Goal: Task Accomplishment & Management: Complete application form

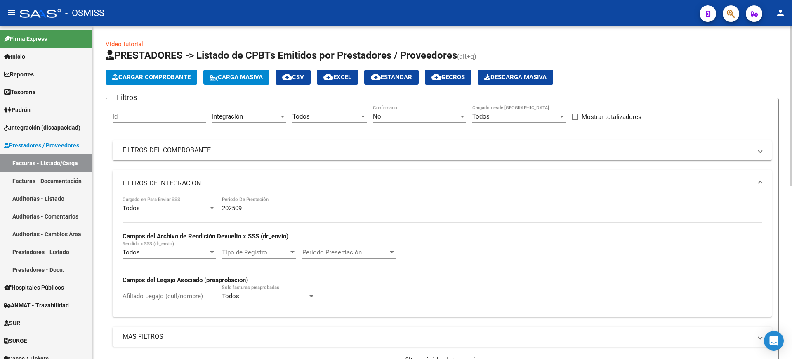
scroll to position [0, 0]
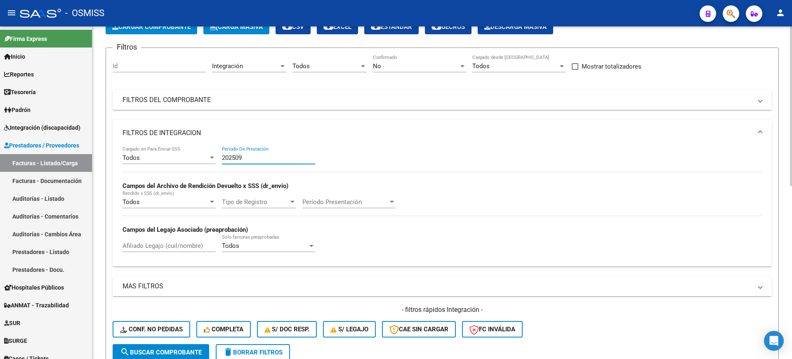
drag, startPoint x: 256, startPoint y: 158, endPoint x: 184, endPoint y: 145, distance: 73.9
click at [184, 152] on div "Todos Cargado en Para Enviar SSS 202509 Período De Prestación Campos del Archiv…" at bounding box center [442, 202] width 639 height 113
click at [199, 134] on mat-panel-title "FILTROS DE INTEGRACION" at bounding box center [438, 132] width 630 height 9
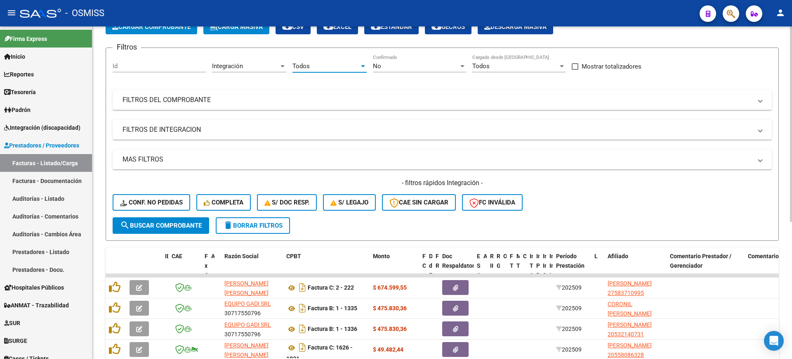
click at [318, 68] on div "Todos" at bounding box center [325, 65] width 67 height 7
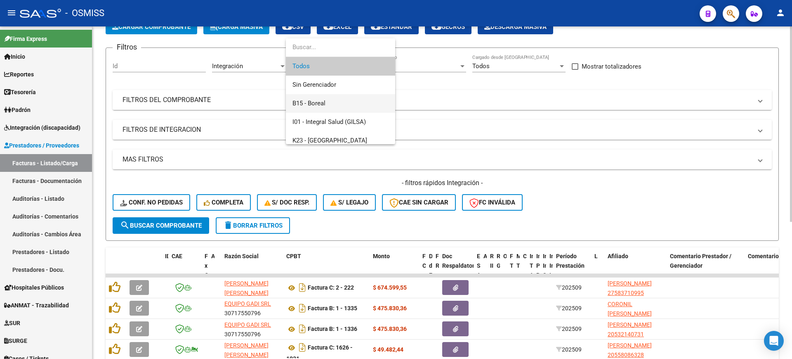
drag, startPoint x: 324, startPoint y: 102, endPoint x: 304, endPoint y: 109, distance: 21.4
click at [324, 102] on span "B15 - Boreal" at bounding box center [308, 102] width 33 height 7
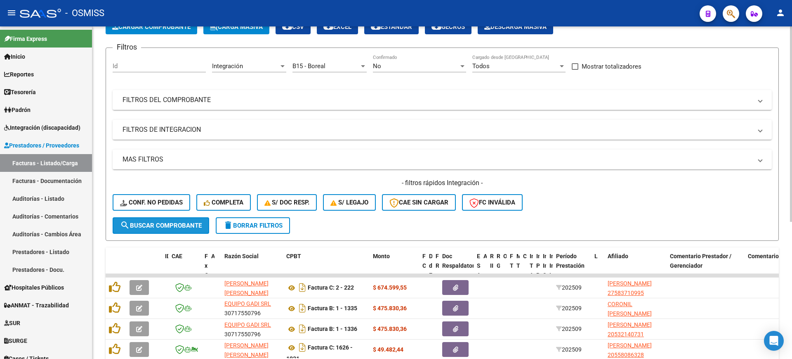
drag, startPoint x: 178, startPoint y: 226, endPoint x: 188, endPoint y: 221, distance: 10.7
click at [178, 225] on span "search Buscar Comprobante" at bounding box center [161, 225] width 82 height 7
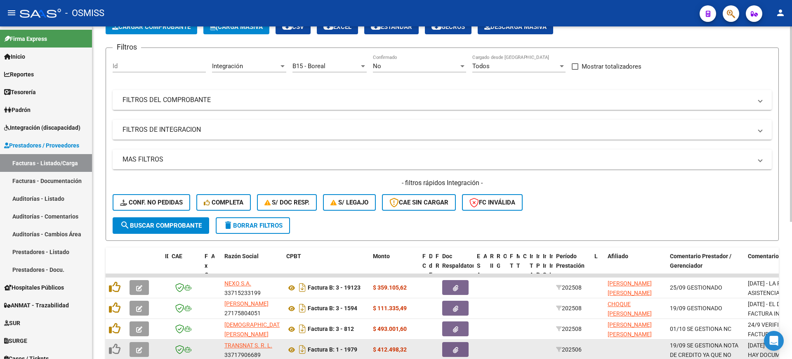
scroll to position [233, 0]
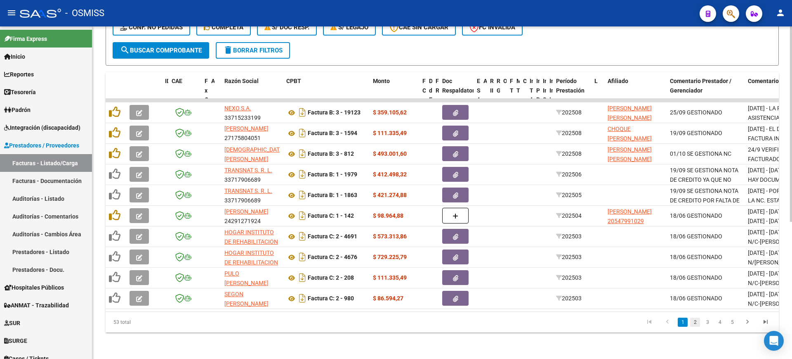
click at [698, 320] on link "2" at bounding box center [695, 321] width 10 height 9
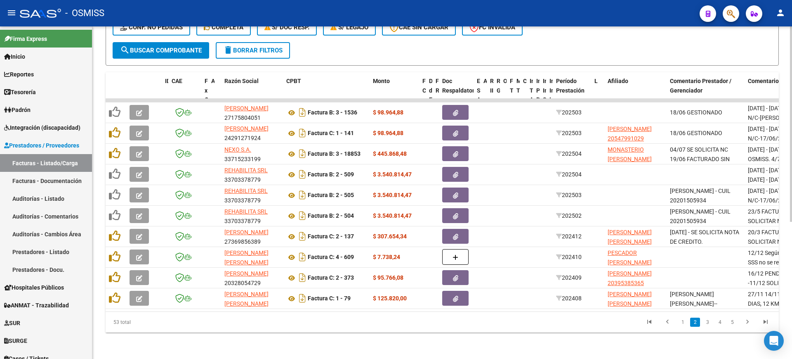
click at [706, 323] on link "3" at bounding box center [708, 321] width 10 height 9
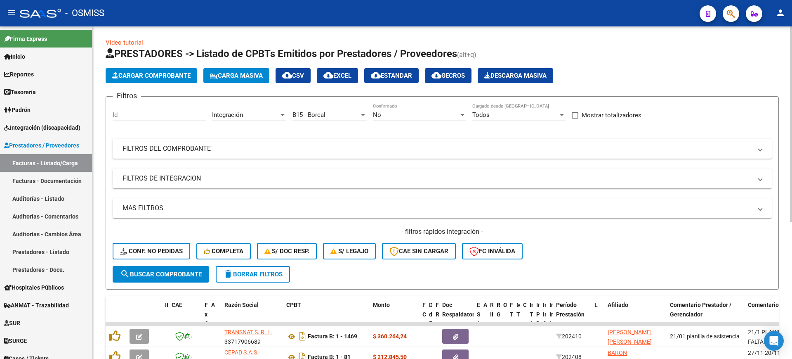
scroll to position [0, 0]
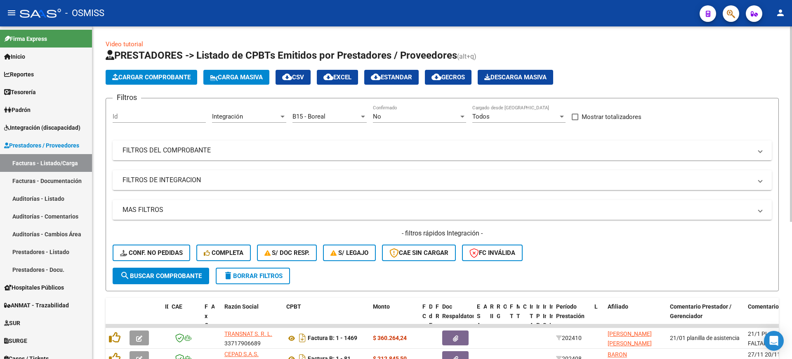
click at [336, 113] on div "B15 - Boreal" at bounding box center [325, 116] width 67 height 7
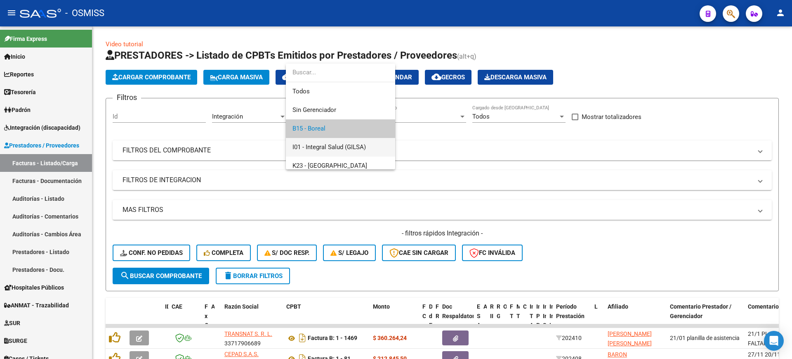
scroll to position [12, 0]
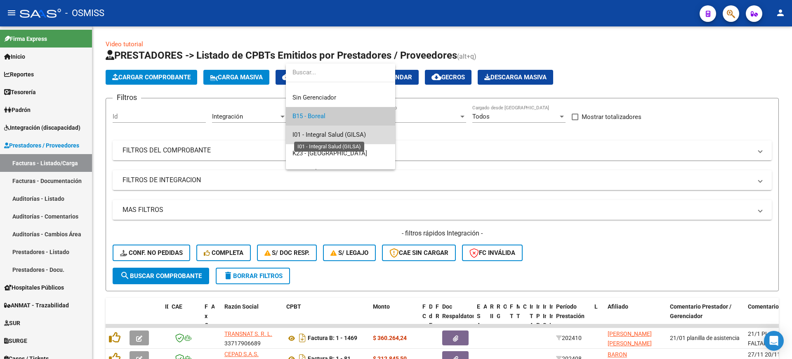
click at [347, 136] on span "I01 - Integral Salud (GILSA)" at bounding box center [328, 134] width 73 height 7
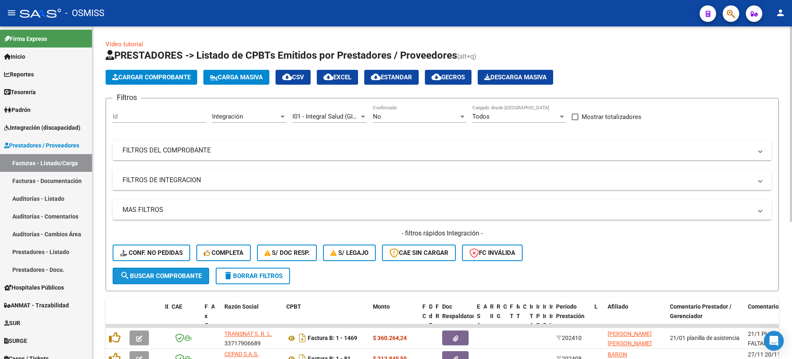
click at [199, 272] on span "search Buscar Comprobante" at bounding box center [161, 275] width 82 height 7
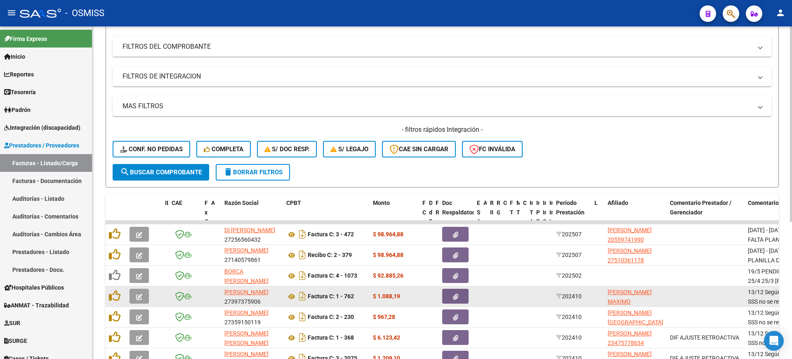
scroll to position [233, 0]
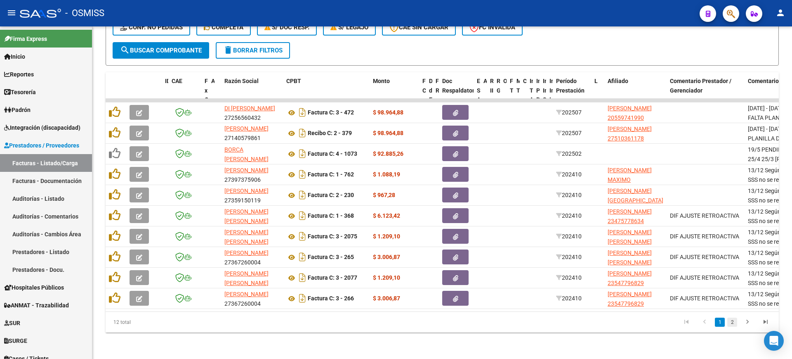
click at [728, 320] on link "2" at bounding box center [732, 321] width 10 height 9
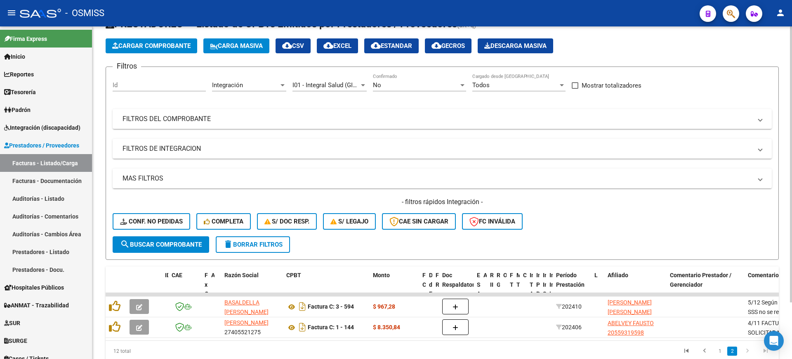
scroll to position [0, 0]
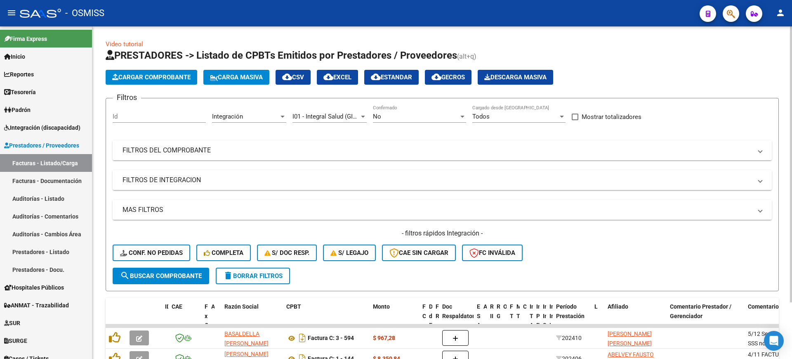
click at [356, 116] on span "I01 - Integral Salud (GILSA)" at bounding box center [328, 116] width 73 height 7
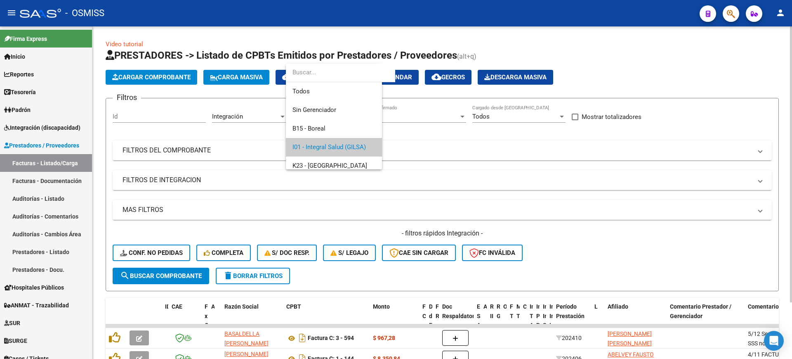
scroll to position [31, 0]
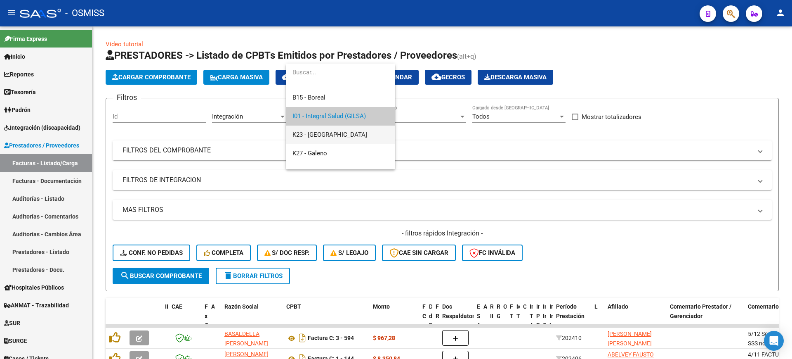
click at [350, 133] on span "K23 - [GEOGRAPHIC_DATA]" at bounding box center [340, 134] width 96 height 19
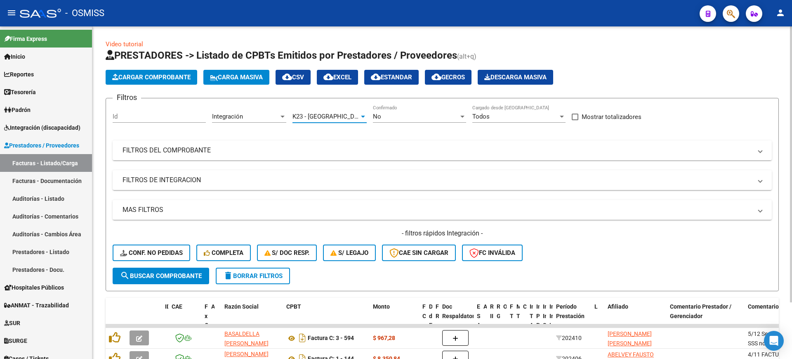
click at [174, 278] on span "search Buscar Comprobante" at bounding box center [161, 275] width 82 height 7
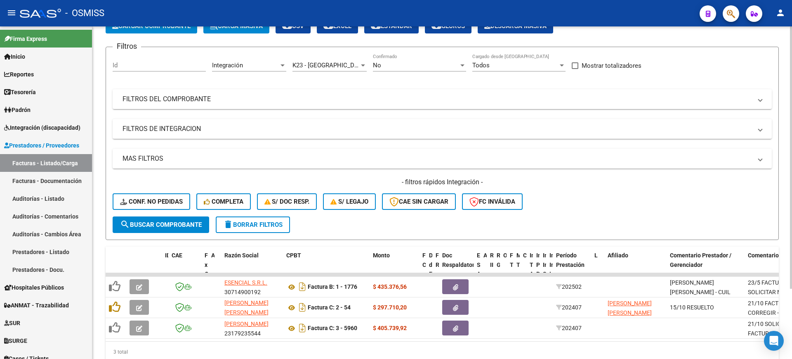
scroll to position [89, 0]
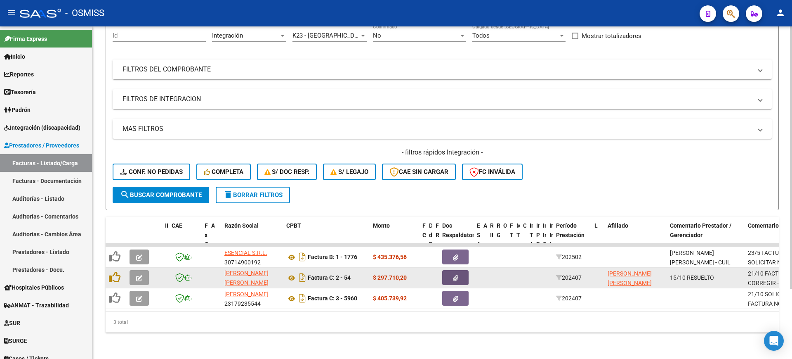
click at [464, 270] on button "button" at bounding box center [455, 277] width 26 height 15
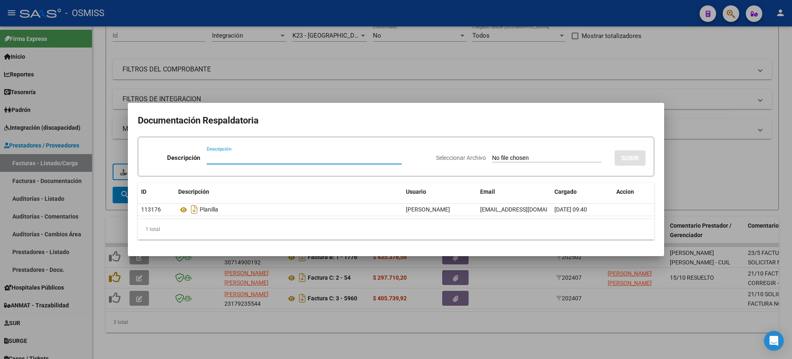
click at [574, 323] on div at bounding box center [396, 179] width 792 height 359
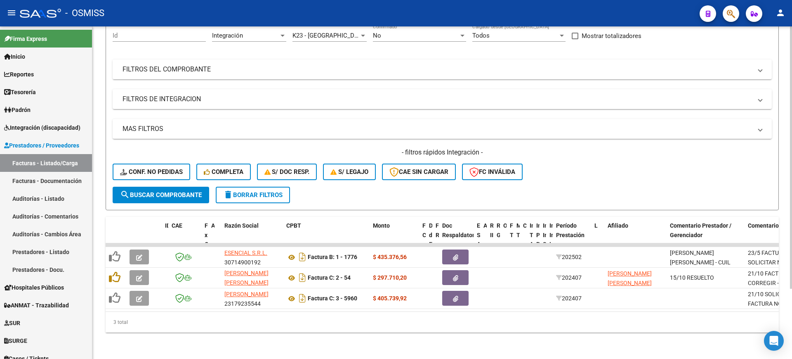
scroll to position [0, 0]
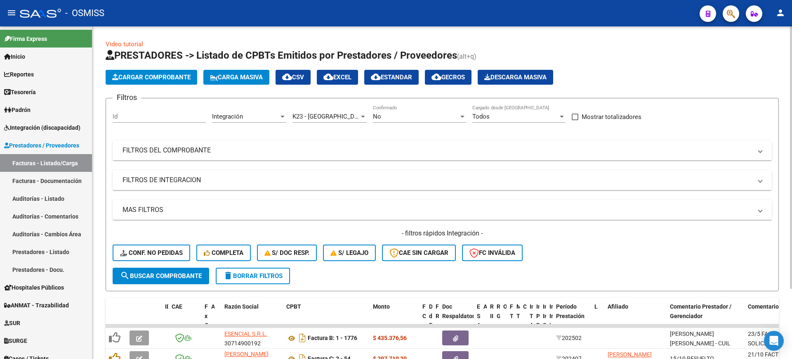
click at [321, 117] on span "K23 - [GEOGRAPHIC_DATA]" at bounding box center [329, 116] width 75 height 7
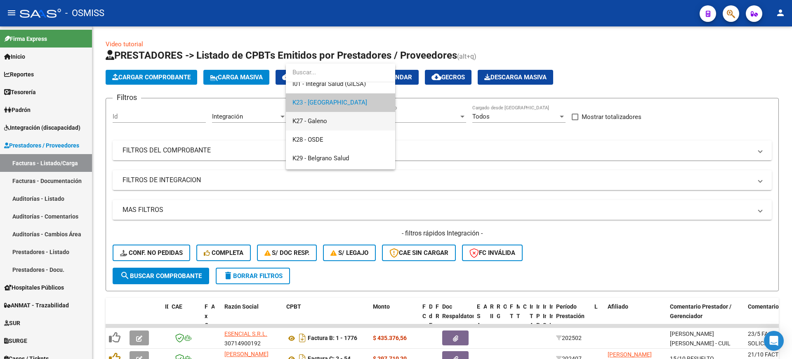
scroll to position [101, 0]
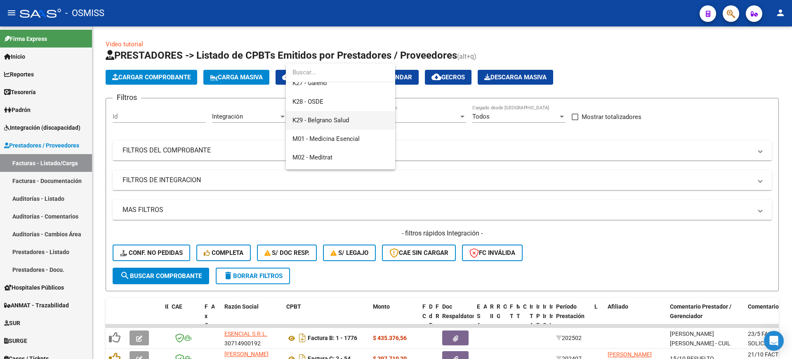
click at [337, 121] on span "K29 - Belgrano Salud" at bounding box center [320, 119] width 57 height 7
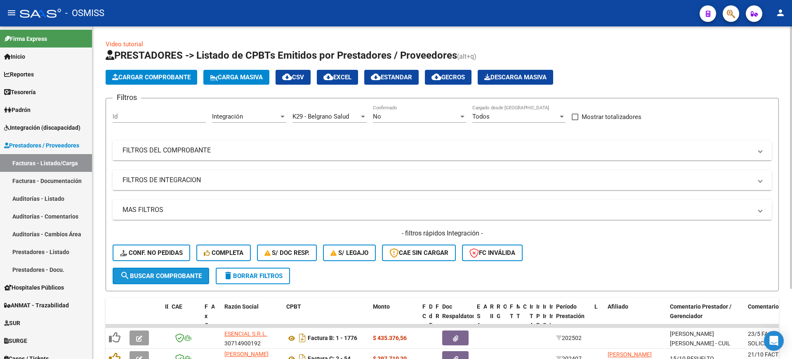
drag, startPoint x: 191, startPoint y: 273, endPoint x: 355, endPoint y: 202, distance: 178.9
click at [191, 273] on span "search Buscar Comprobante" at bounding box center [161, 275] width 82 height 7
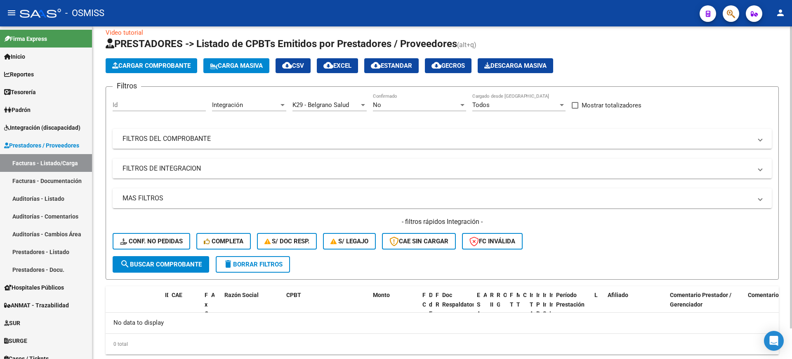
scroll to position [0, 0]
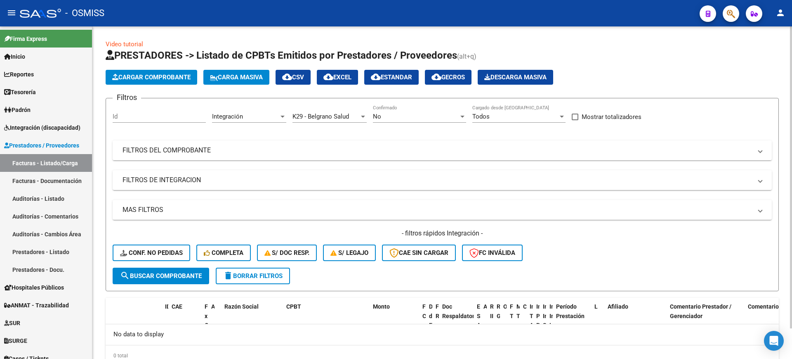
click at [348, 119] on span "K29 - Belgrano Salud" at bounding box center [320, 116] width 57 height 7
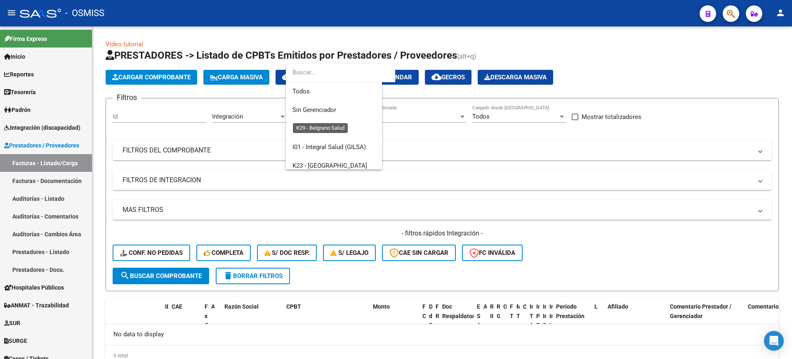
scroll to position [105, 0]
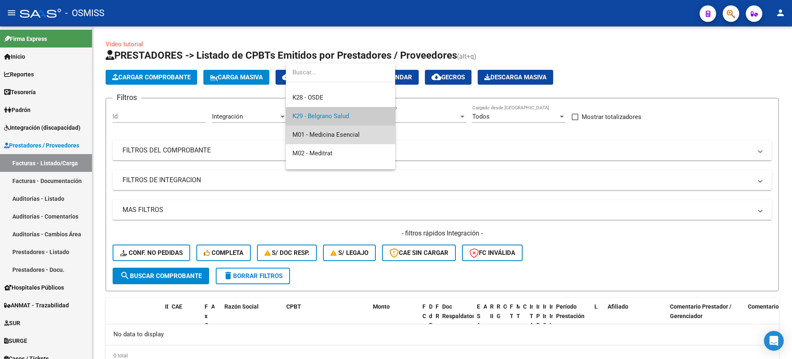
click at [351, 139] on span "M01 - Medicina Esencial" at bounding box center [340, 134] width 96 height 19
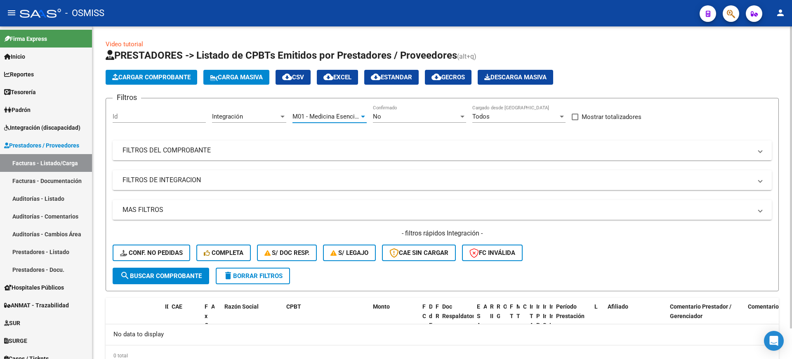
click at [167, 274] on span "search Buscar Comprobante" at bounding box center [161, 275] width 82 height 7
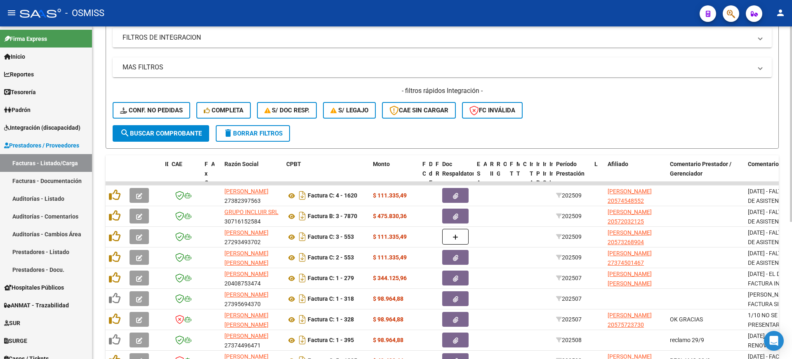
scroll to position [233, 0]
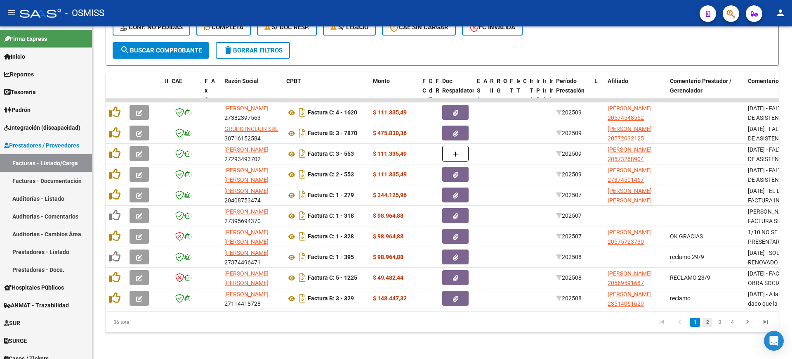
click at [709, 323] on link "2" at bounding box center [708, 321] width 10 height 9
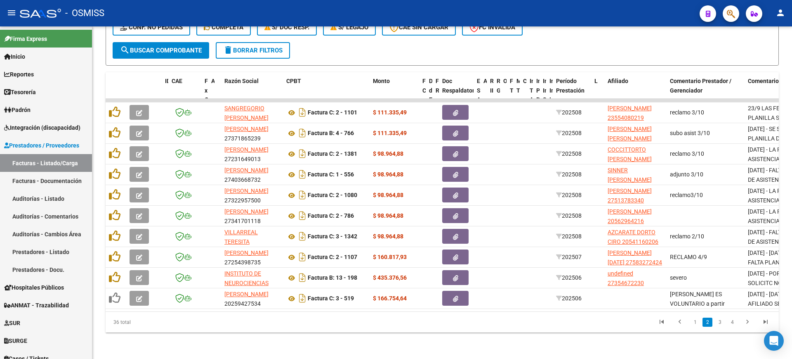
click at [715, 322] on li "3" at bounding box center [720, 322] width 12 height 14
click at [717, 322] on link "3" at bounding box center [720, 321] width 10 height 9
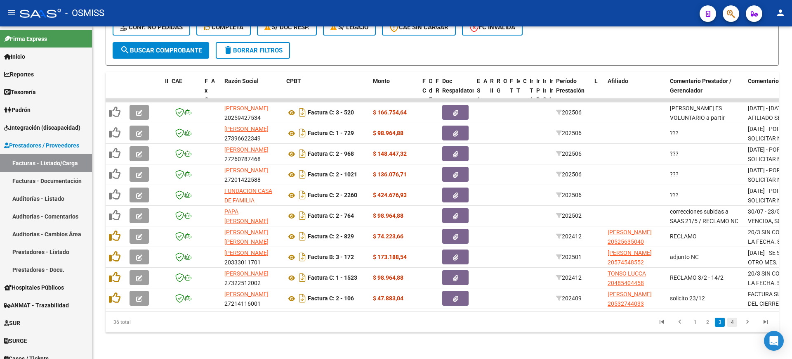
click at [732, 324] on link "4" at bounding box center [732, 321] width 10 height 9
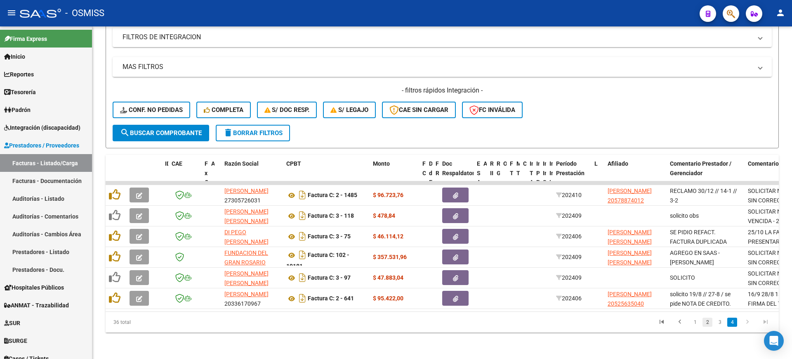
scroll to position [151, 0]
click at [707, 324] on link "2" at bounding box center [708, 321] width 10 height 9
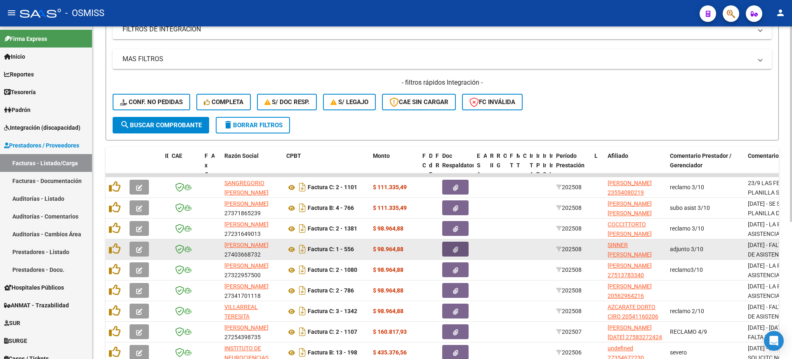
click at [459, 245] on button "button" at bounding box center [455, 248] width 26 height 15
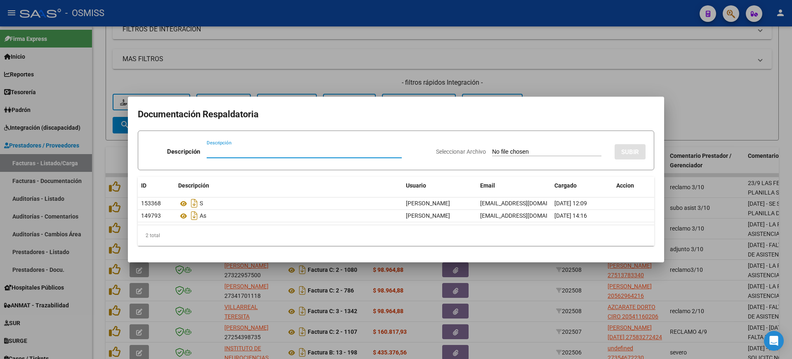
click at [695, 94] on div at bounding box center [396, 179] width 792 height 359
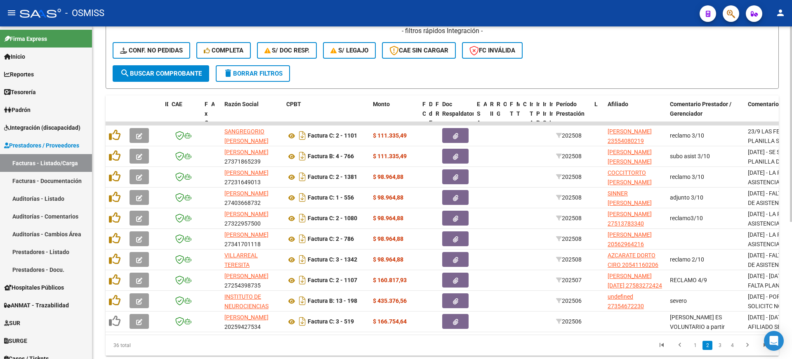
scroll to position [233, 0]
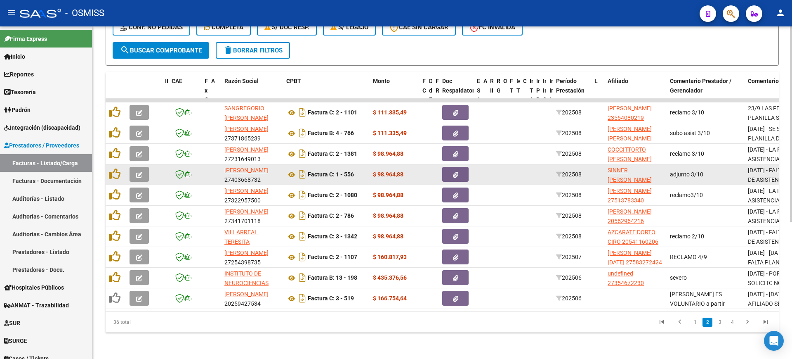
click at [461, 170] on button "button" at bounding box center [455, 174] width 26 height 15
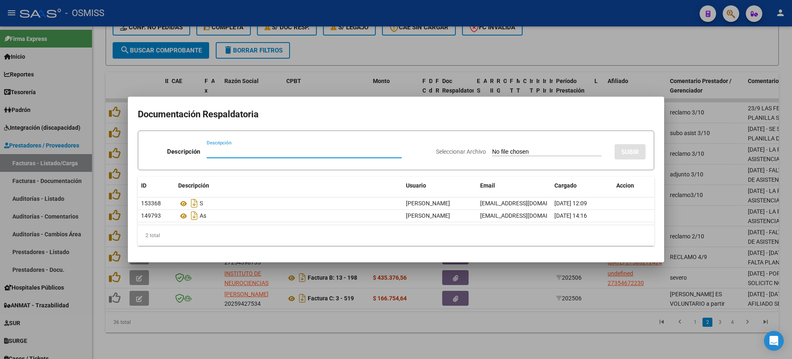
click at [605, 325] on div at bounding box center [396, 179] width 792 height 359
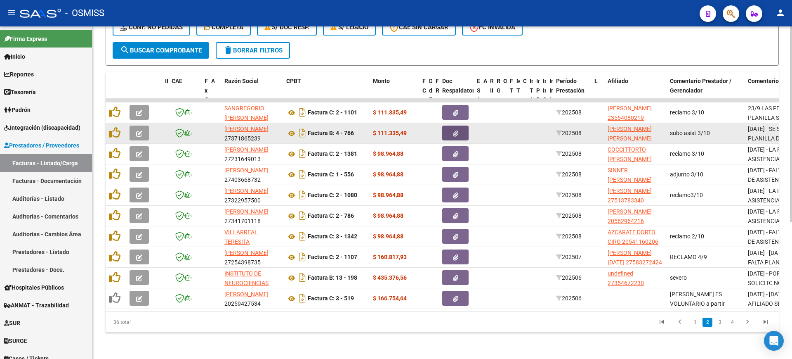
click at [456, 130] on icon "button" at bounding box center [455, 133] width 5 height 6
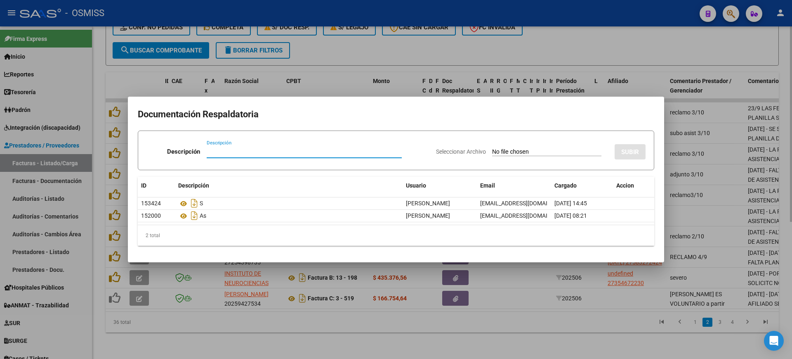
click at [613, 334] on div at bounding box center [396, 179] width 792 height 359
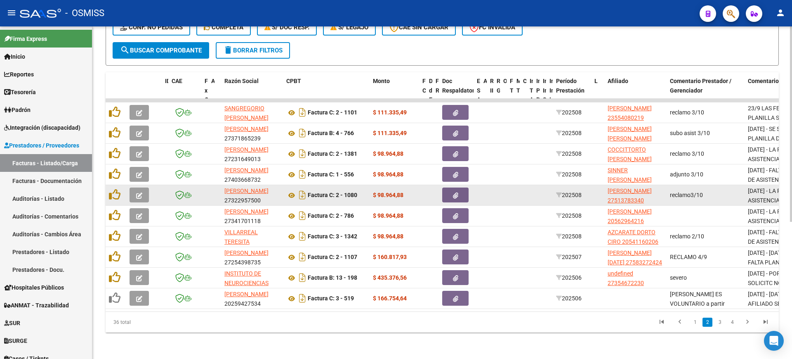
click at [451, 187] on button "button" at bounding box center [455, 194] width 26 height 15
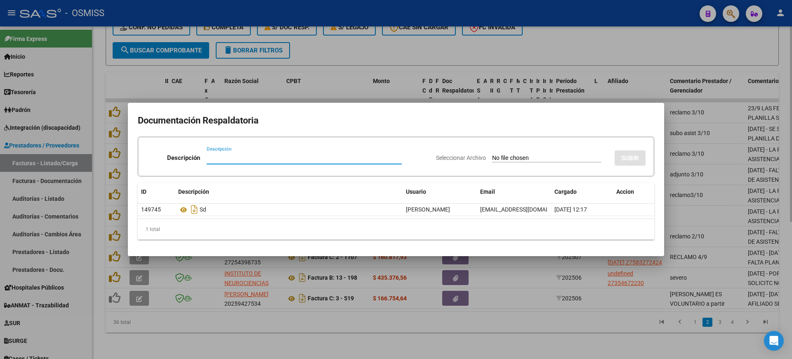
click at [607, 347] on div at bounding box center [396, 179] width 792 height 359
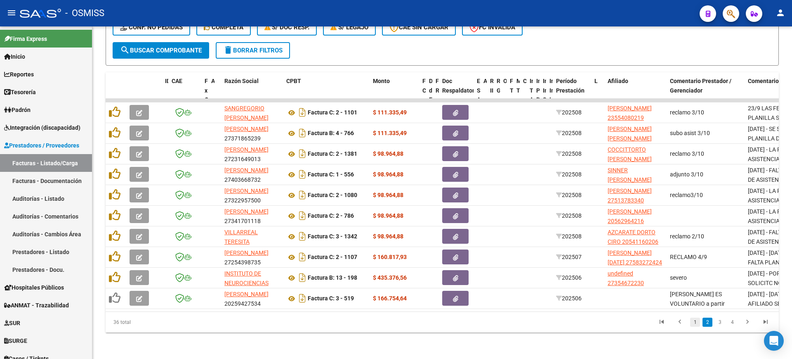
click at [696, 322] on link "1" at bounding box center [695, 321] width 10 height 9
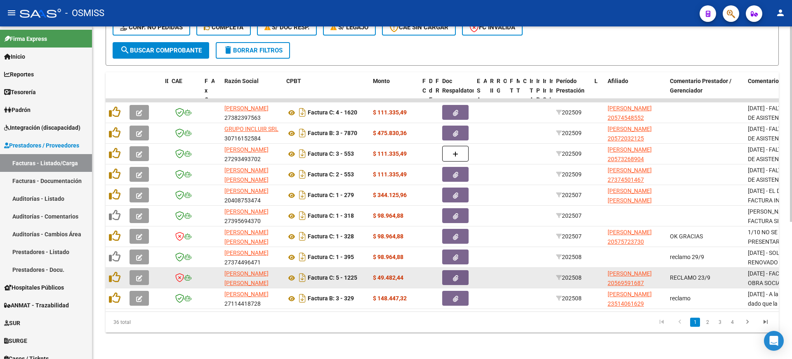
click at [452, 270] on button "button" at bounding box center [455, 277] width 26 height 15
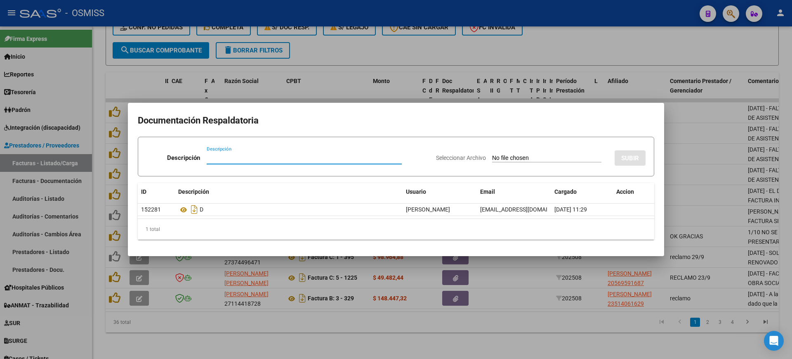
click at [528, 313] on div at bounding box center [396, 179] width 792 height 359
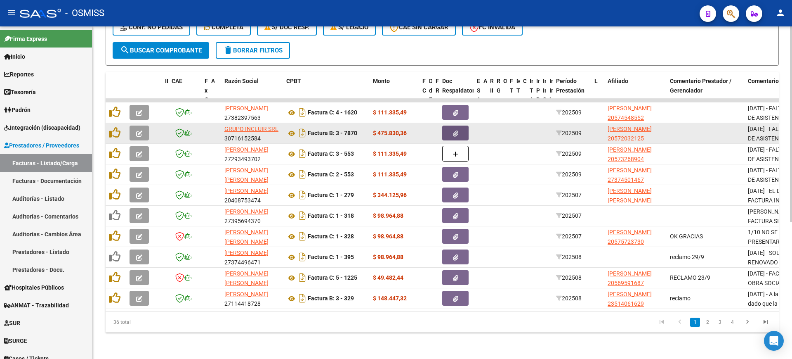
click at [456, 130] on icon "button" at bounding box center [455, 133] width 5 height 6
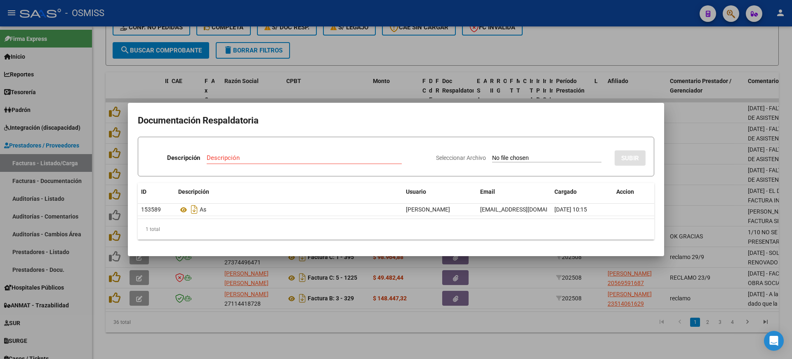
click at [531, 64] on div at bounding box center [396, 179] width 792 height 359
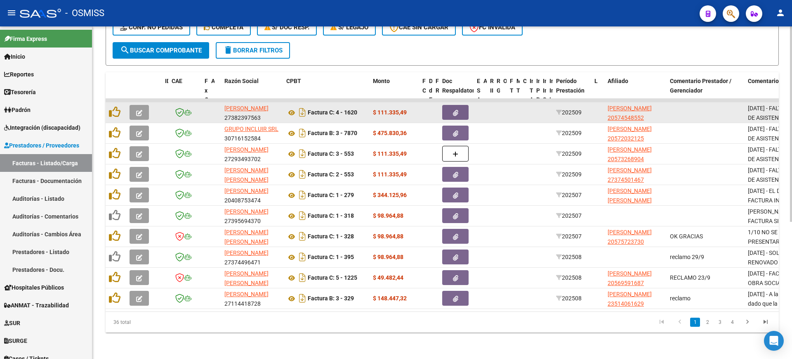
click at [458, 110] on icon "button" at bounding box center [455, 113] width 5 height 6
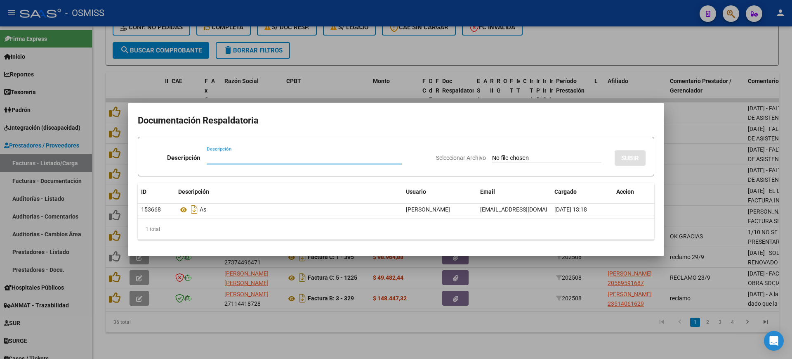
click at [496, 52] on div at bounding box center [396, 179] width 792 height 359
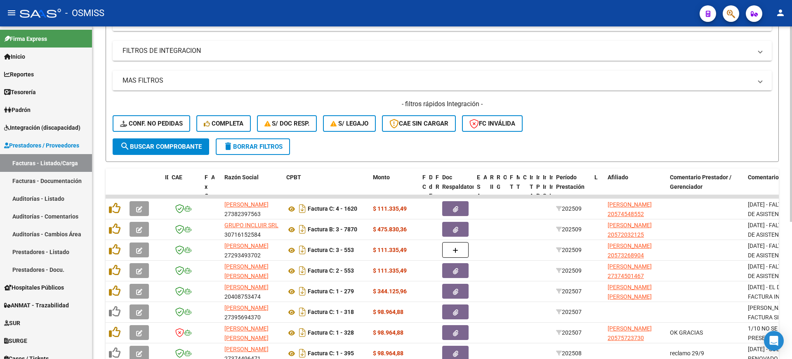
scroll to position [0, 0]
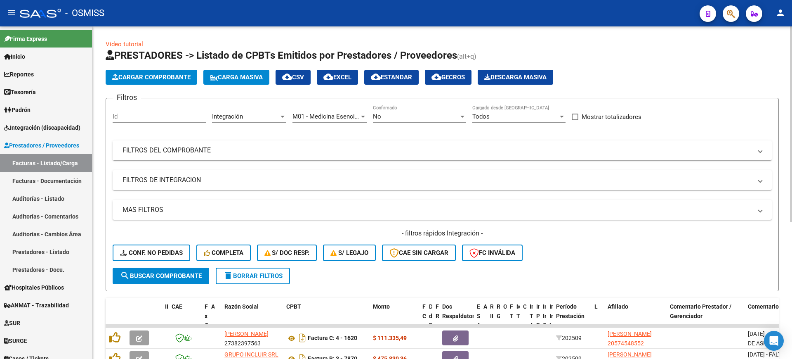
click at [339, 118] on span "M01 - Medicina Esencial" at bounding box center [325, 116] width 67 height 7
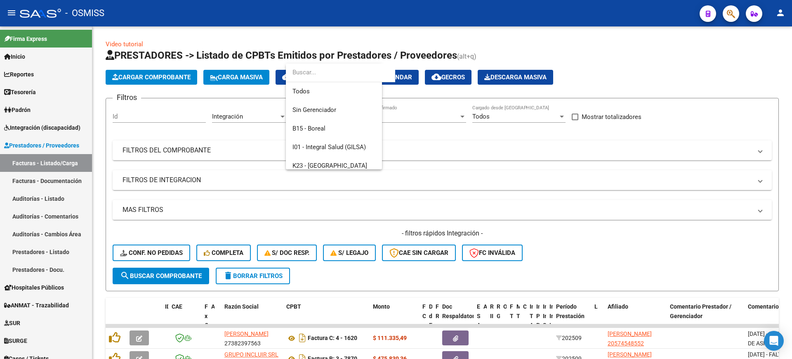
scroll to position [124, 0]
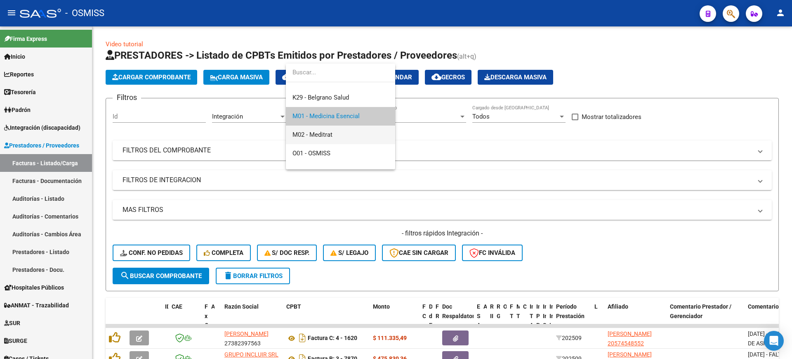
click at [336, 135] on span "M02 - Meditrat" at bounding box center [340, 134] width 96 height 19
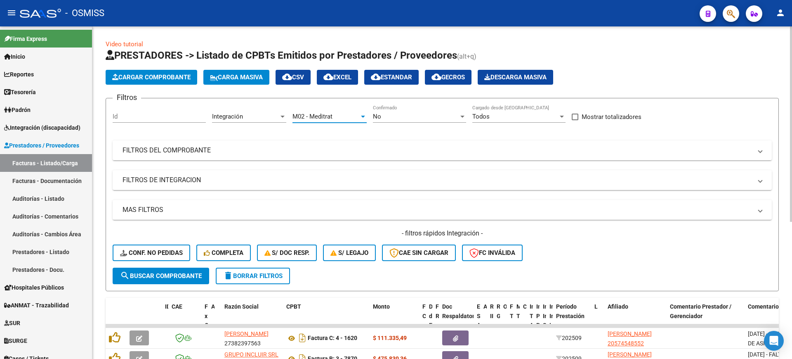
drag, startPoint x: 191, startPoint y: 269, endPoint x: 269, endPoint y: 238, distance: 83.9
click at [191, 269] on button "search Buscar Comprobante" at bounding box center [161, 275] width 97 height 17
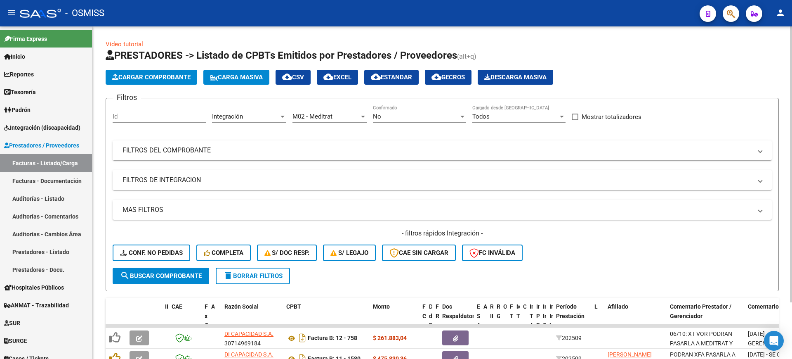
scroll to position [68, 0]
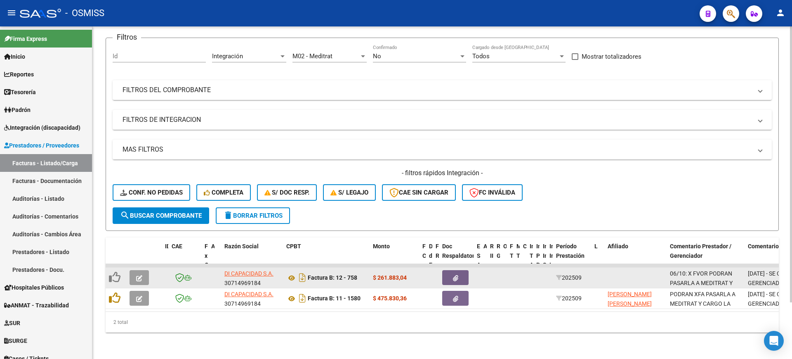
click at [465, 270] on button "button" at bounding box center [455, 277] width 26 height 15
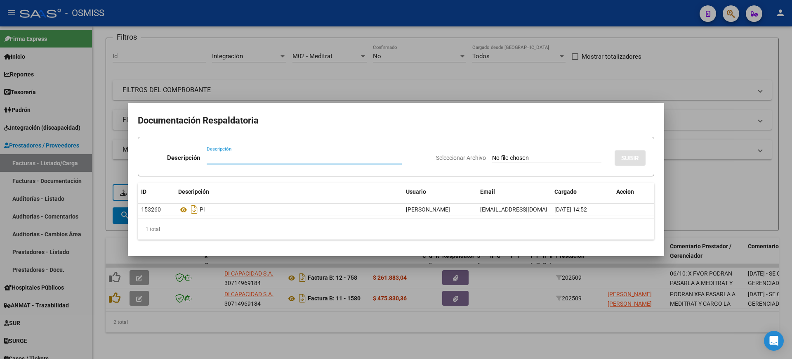
click at [557, 343] on div at bounding box center [396, 179] width 792 height 359
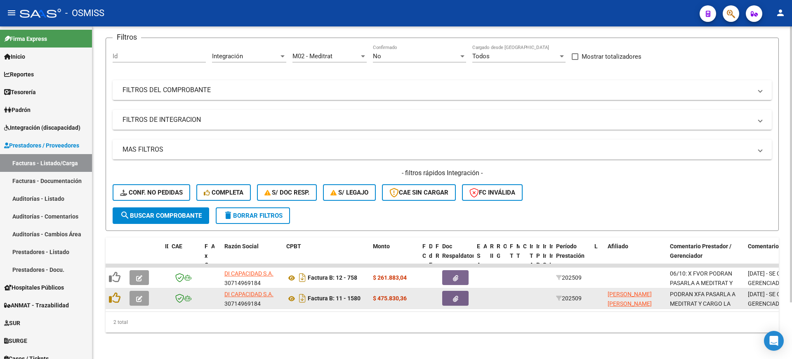
click at [464, 293] on button "button" at bounding box center [455, 297] width 26 height 15
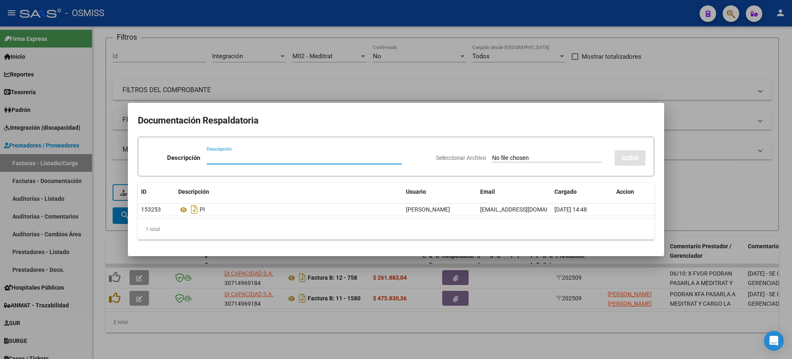
click at [552, 334] on div at bounding box center [396, 179] width 792 height 359
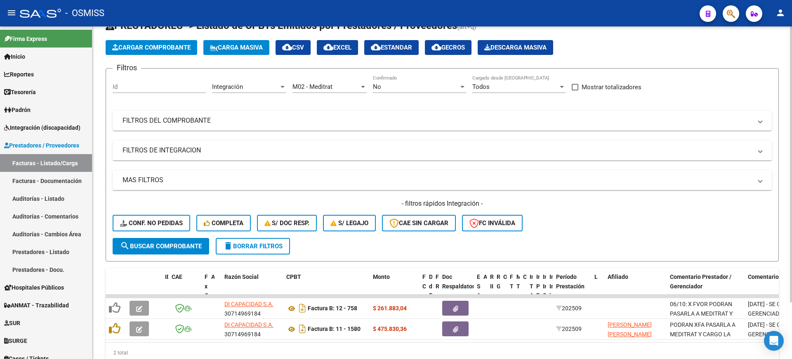
scroll to position [0, 0]
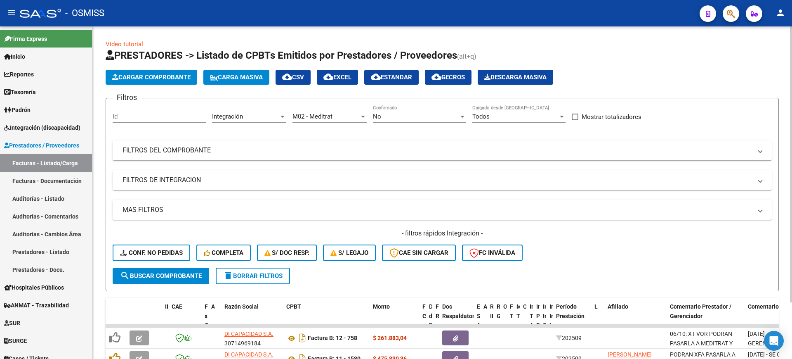
click at [339, 114] on div "M02 - Meditrat" at bounding box center [325, 116] width 67 height 7
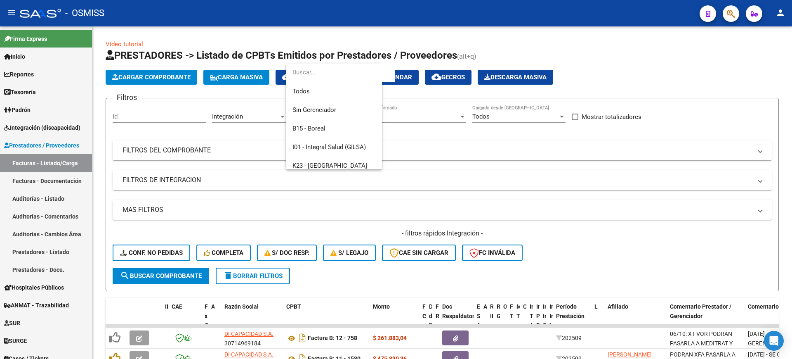
scroll to position [142, 0]
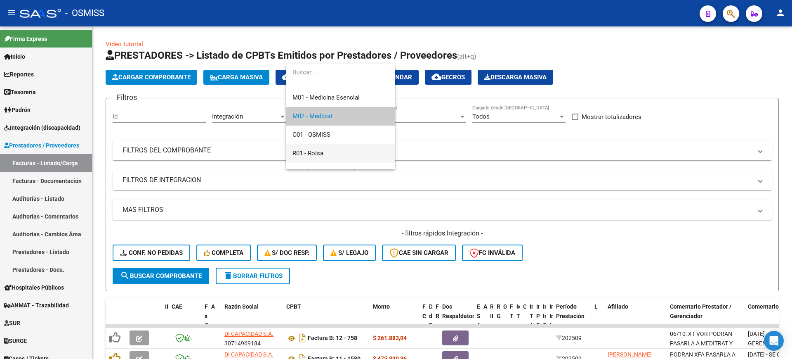
click at [346, 152] on span "R01 - Roisa" at bounding box center [340, 153] width 96 height 19
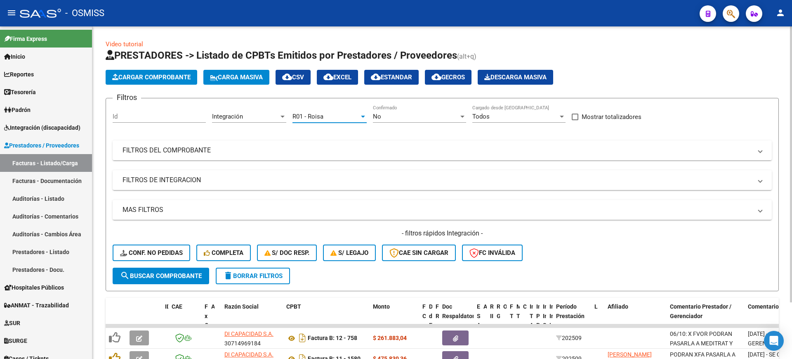
click at [176, 275] on span "search Buscar Comprobante" at bounding box center [161, 275] width 82 height 7
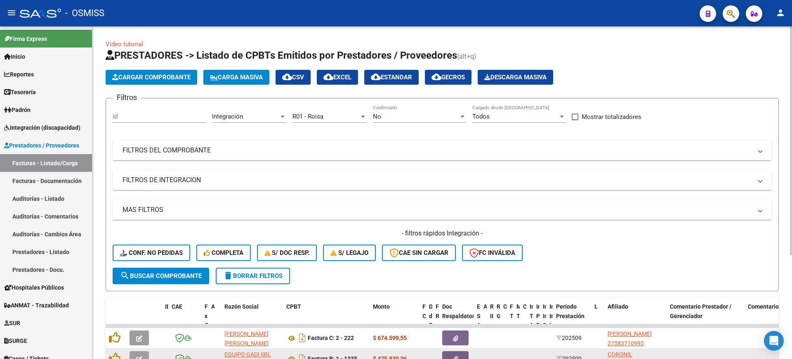
scroll to position [151, 0]
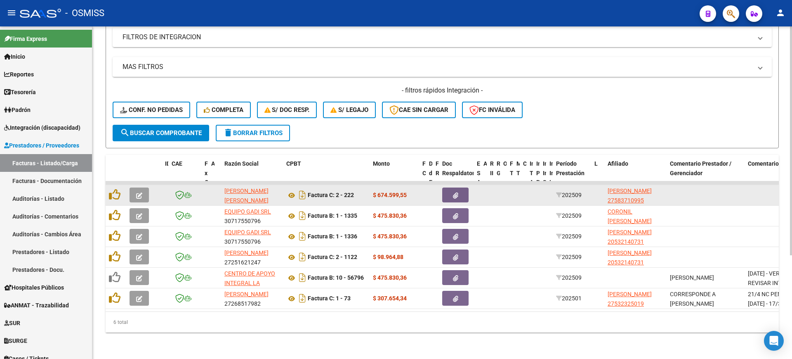
click at [142, 192] on icon "button" at bounding box center [139, 195] width 6 height 6
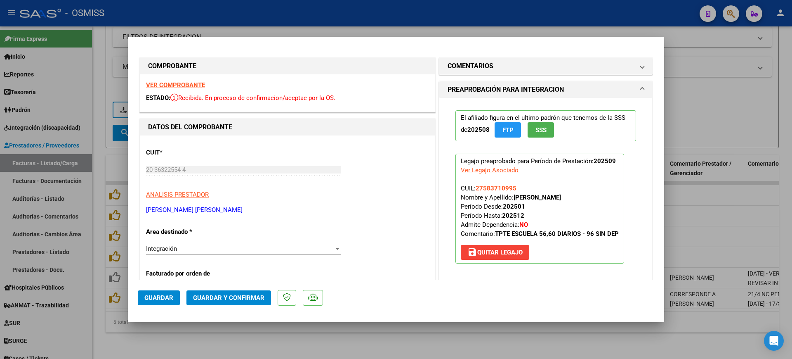
click at [191, 84] on strong "VER COMPROBANTE" at bounding box center [175, 84] width 59 height 7
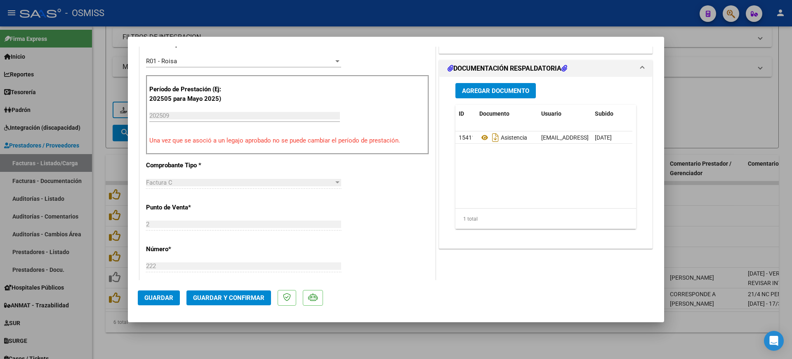
scroll to position [258, 0]
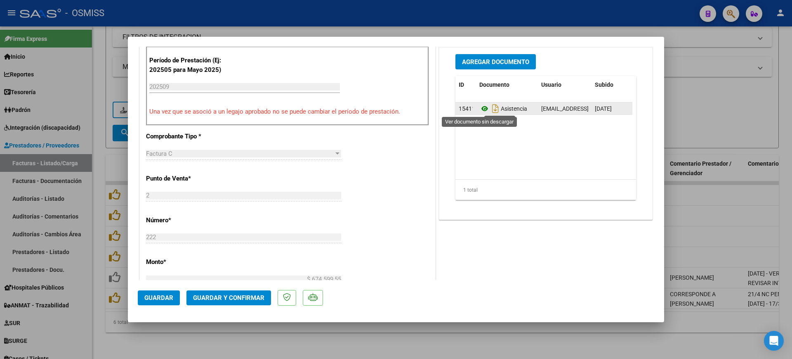
click at [481, 108] on icon at bounding box center [484, 109] width 11 height 10
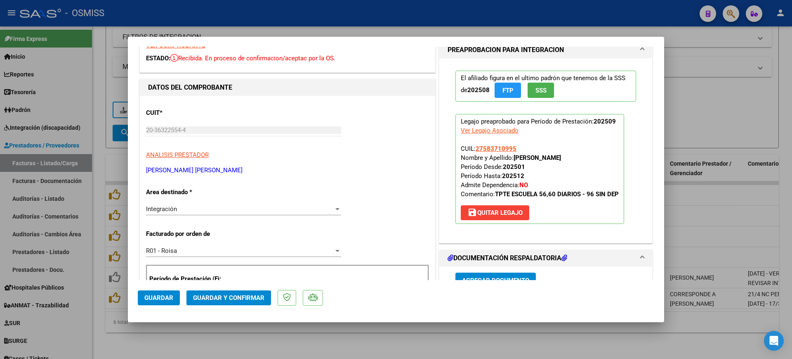
scroll to position [0, 0]
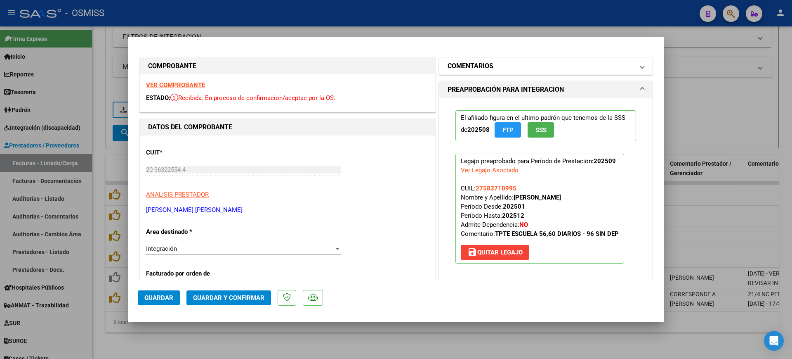
click at [473, 68] on h1 "COMENTARIOS" at bounding box center [471, 66] width 46 height 10
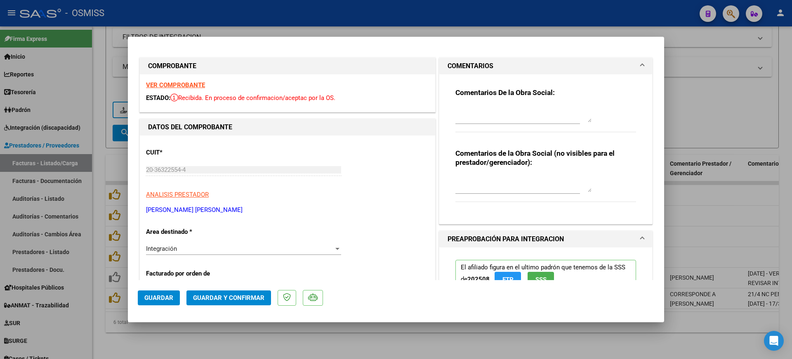
click at [467, 111] on textarea at bounding box center [523, 114] width 136 height 17
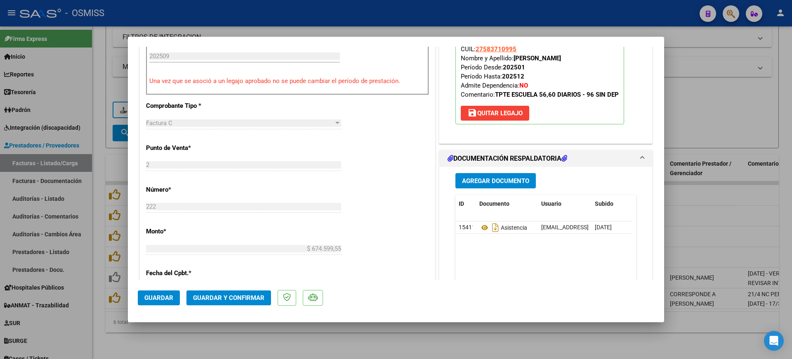
scroll to position [361, 0]
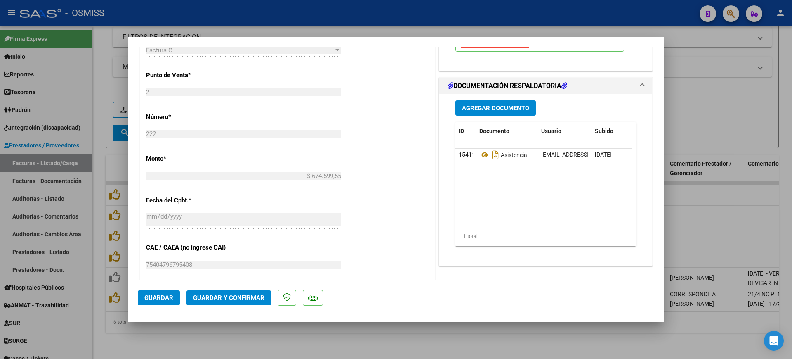
type textarea "1245 SIN DEP"
click at [227, 290] on button "Guardar y Confirmar" at bounding box center [228, 297] width 85 height 15
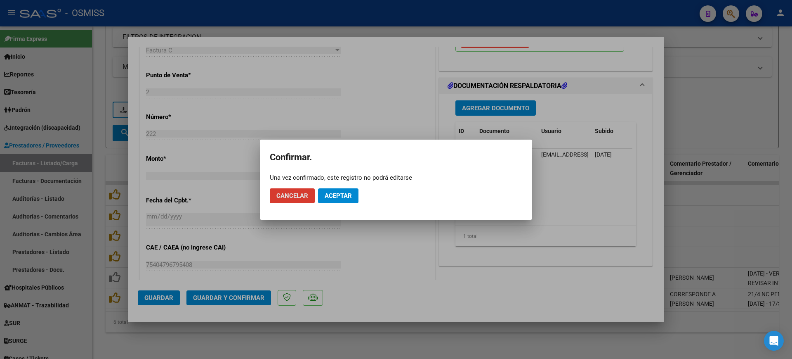
click at [333, 198] on span "Aceptar" at bounding box center [338, 195] width 27 height 7
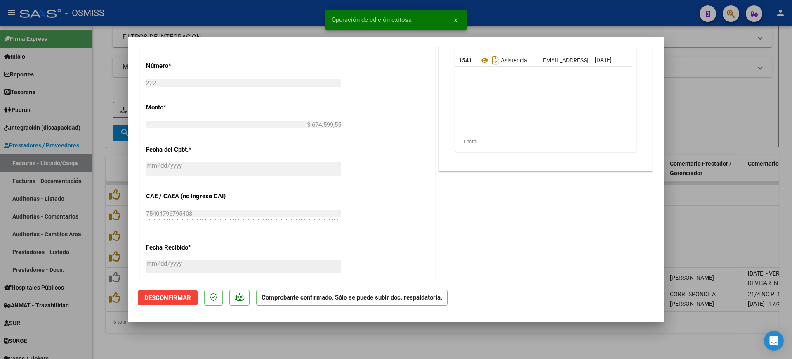
click at [370, 347] on div at bounding box center [396, 179] width 792 height 359
type input "$ 0,00"
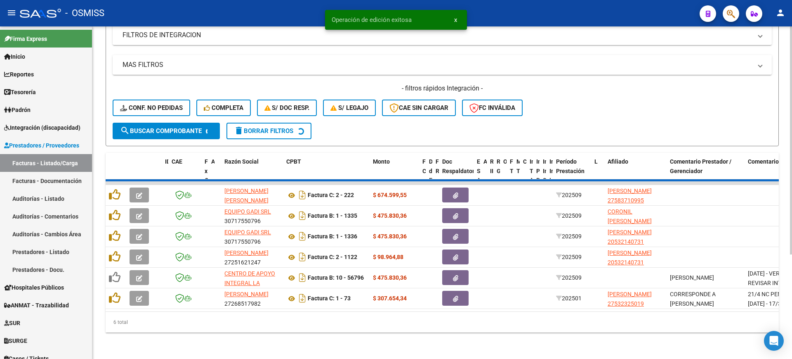
scroll to position [130, 0]
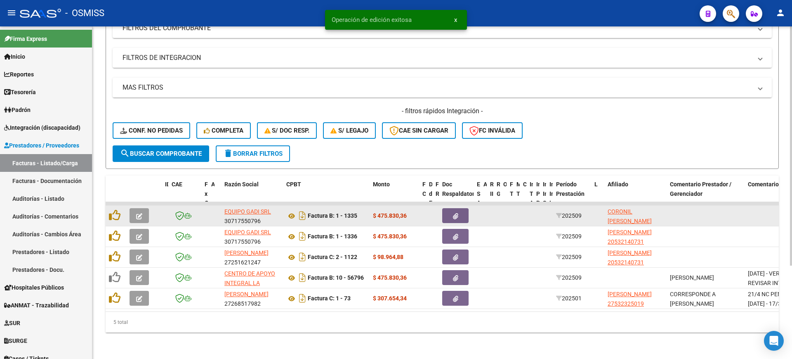
click at [140, 213] on icon "button" at bounding box center [139, 216] width 6 height 6
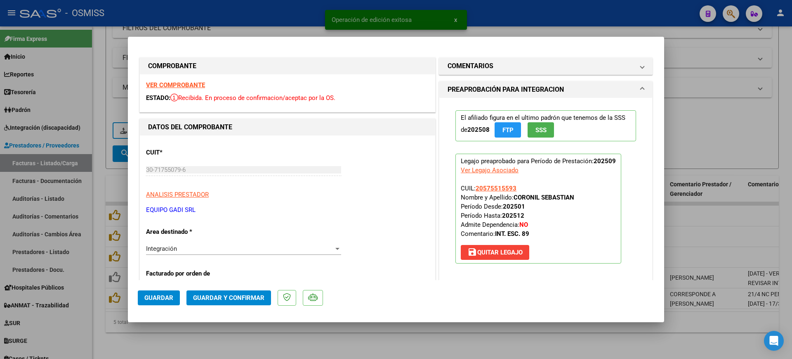
click at [175, 85] on strong "VER COMPROBANTE" at bounding box center [175, 84] width 59 height 7
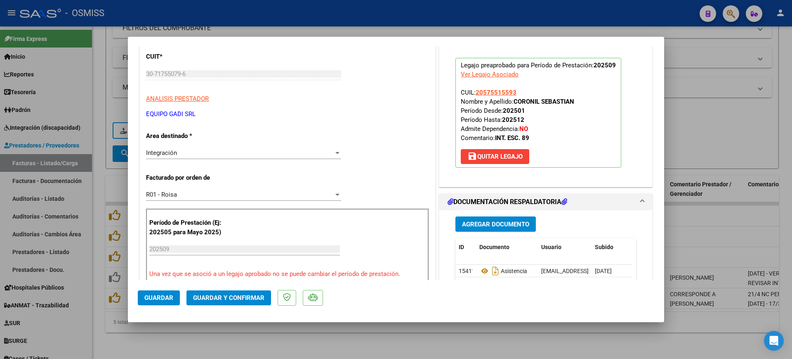
scroll to position [206, 0]
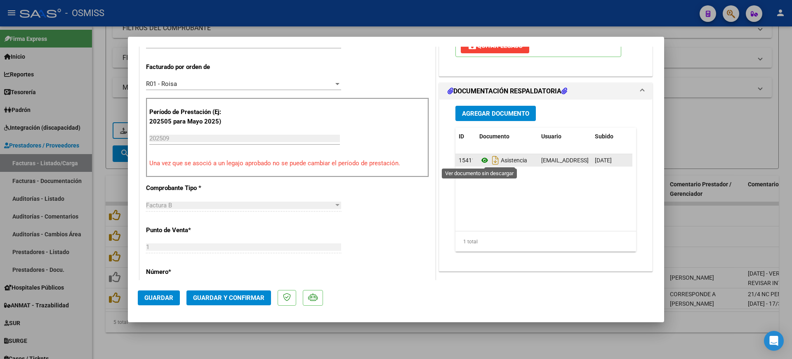
click at [479, 161] on icon at bounding box center [484, 160] width 11 height 10
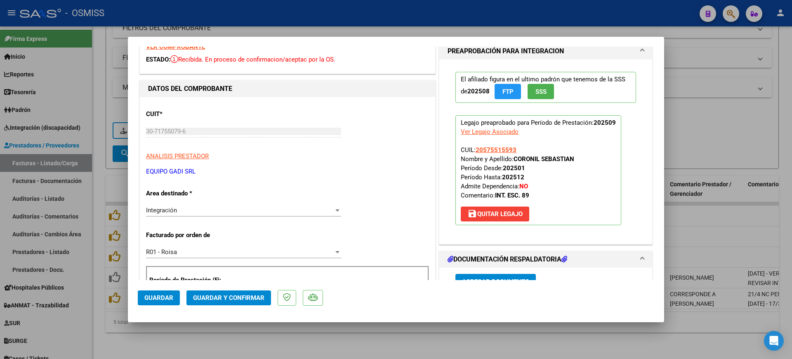
scroll to position [0, 0]
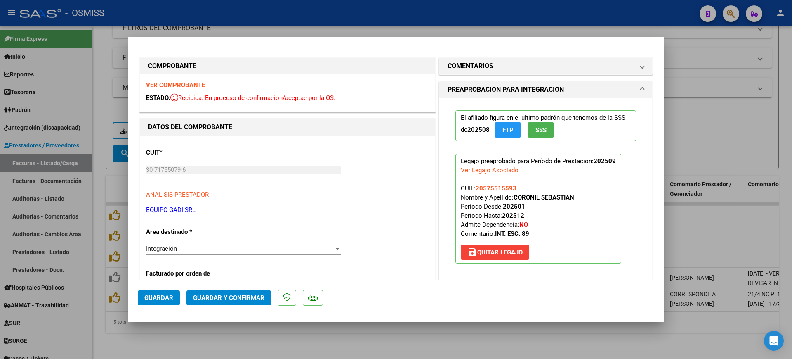
click at [476, 66] on h1 "COMENTARIOS" at bounding box center [471, 66] width 46 height 10
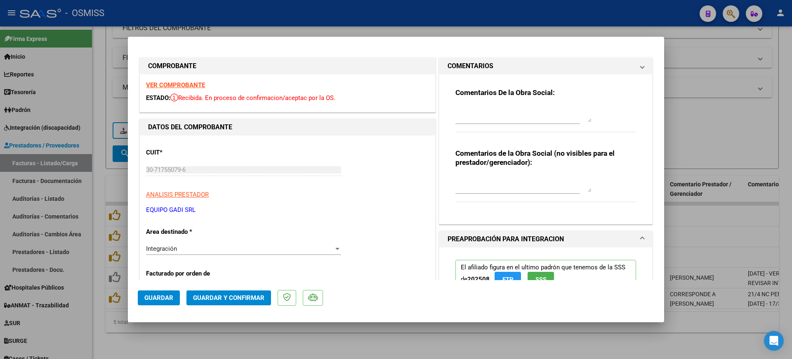
click at [490, 109] on textarea at bounding box center [523, 114] width 136 height 17
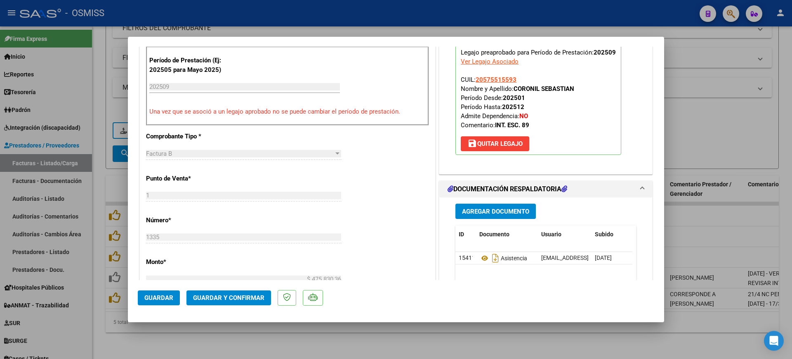
scroll to position [361, 0]
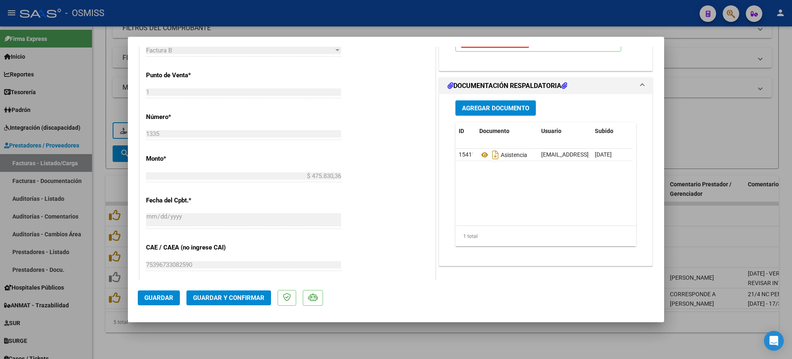
type textarea "89"
click at [235, 298] on span "Guardar y Confirmar" at bounding box center [228, 297] width 71 height 7
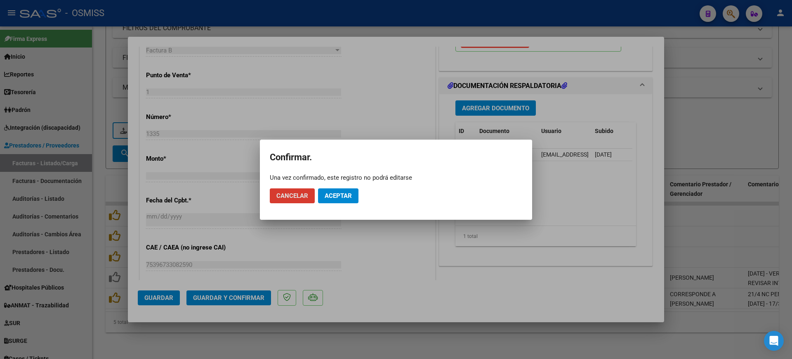
click at [335, 194] on span "Aceptar" at bounding box center [338, 195] width 27 height 7
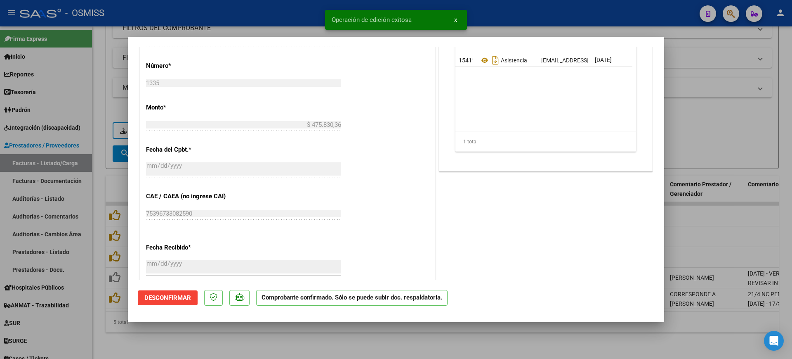
click at [273, 347] on div at bounding box center [396, 179] width 792 height 359
type input "$ 0,00"
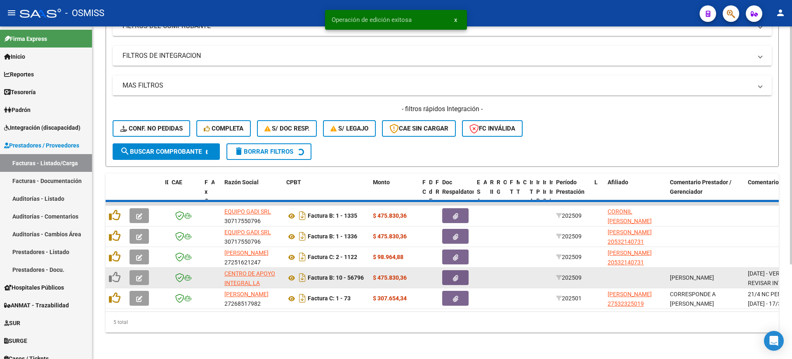
scroll to position [109, 0]
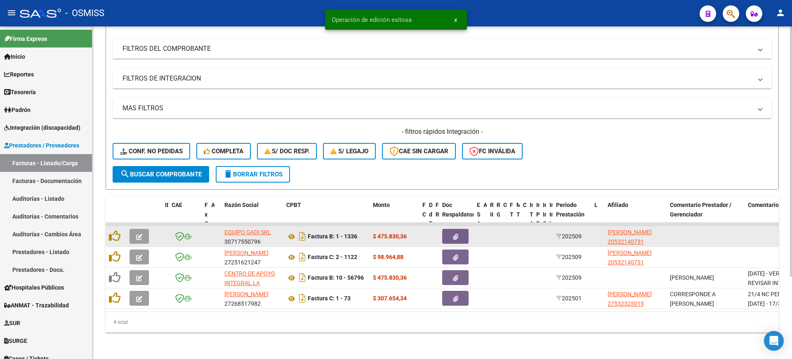
click at [143, 229] on button "button" at bounding box center [139, 236] width 19 height 15
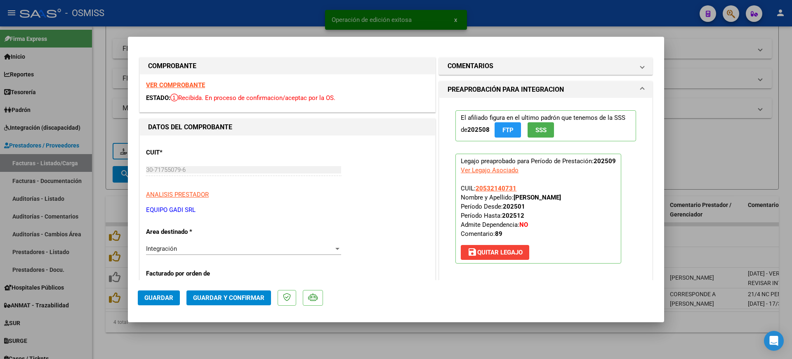
click at [189, 82] on strong "VER COMPROBANTE" at bounding box center [175, 84] width 59 height 7
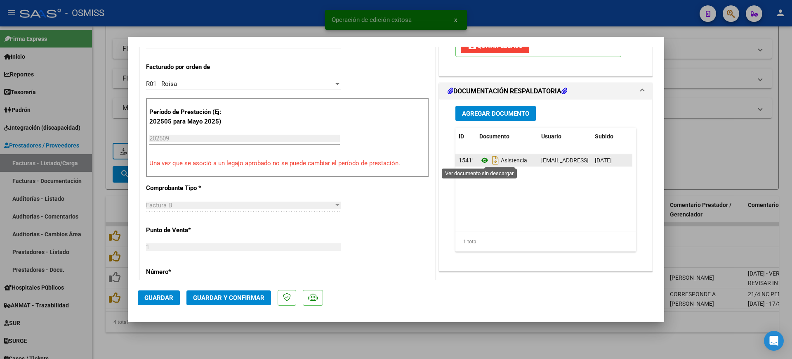
click at [484, 157] on icon at bounding box center [484, 160] width 11 height 10
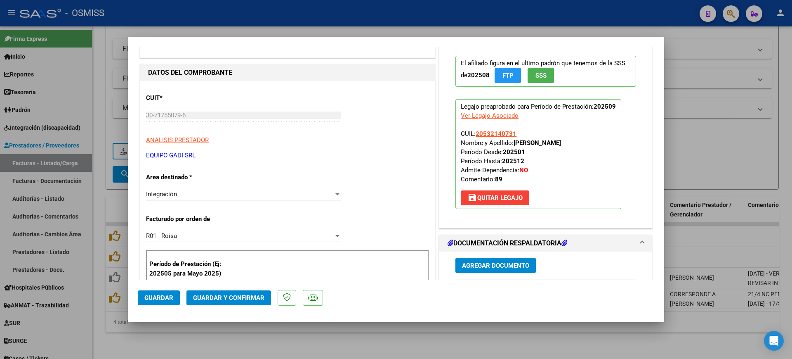
scroll to position [0, 0]
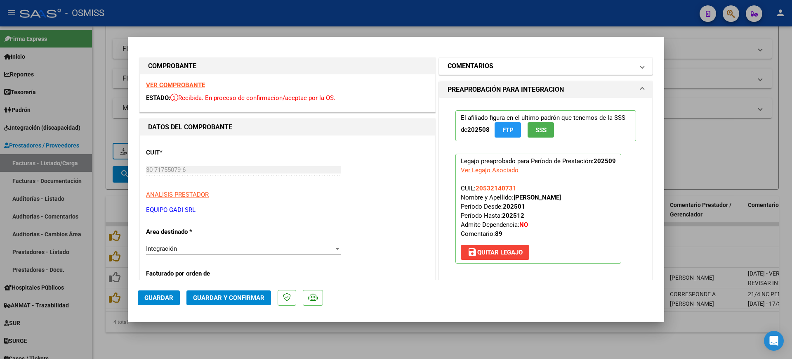
click at [471, 66] on h1 "COMENTARIOS" at bounding box center [471, 66] width 46 height 10
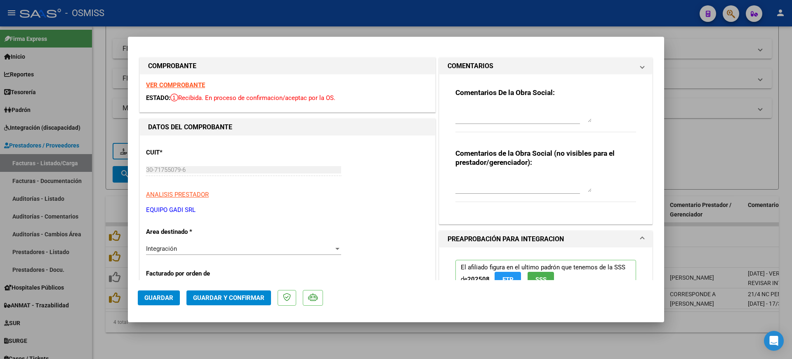
click at [471, 111] on textarea at bounding box center [523, 114] width 136 height 17
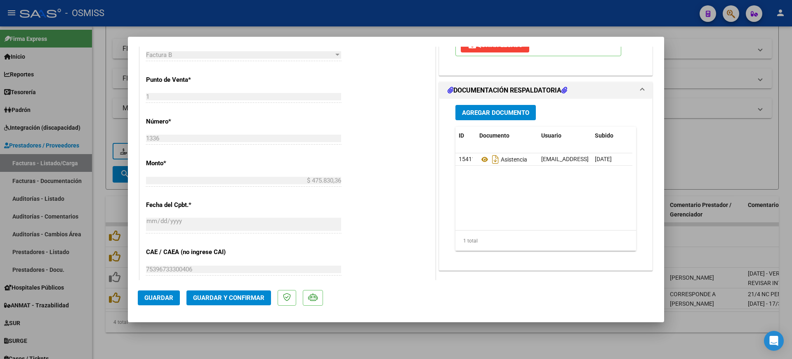
scroll to position [361, 0]
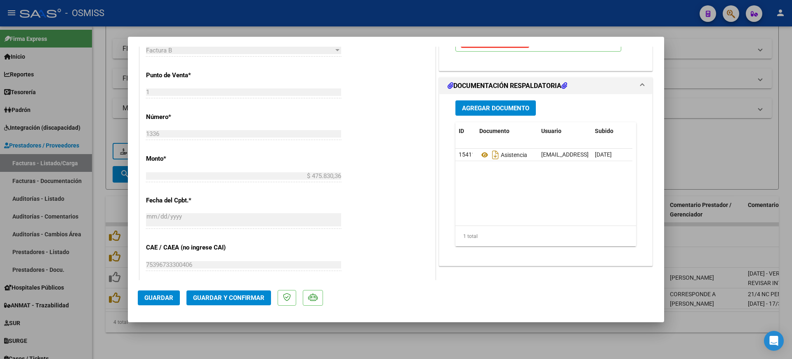
type textarea "89"
click at [233, 299] on span "Guardar y Confirmar" at bounding box center [228, 297] width 71 height 7
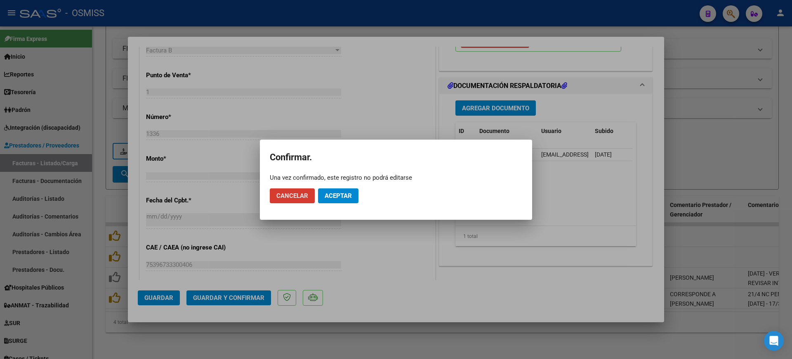
click at [342, 193] on span "Aceptar" at bounding box center [338, 195] width 27 height 7
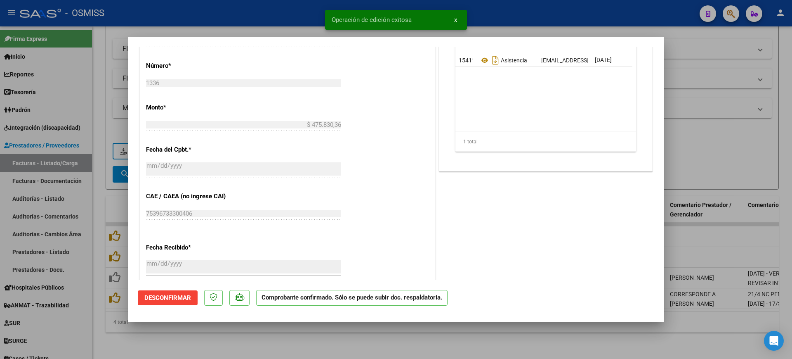
click at [338, 339] on div at bounding box center [396, 179] width 792 height 359
type input "$ 0,00"
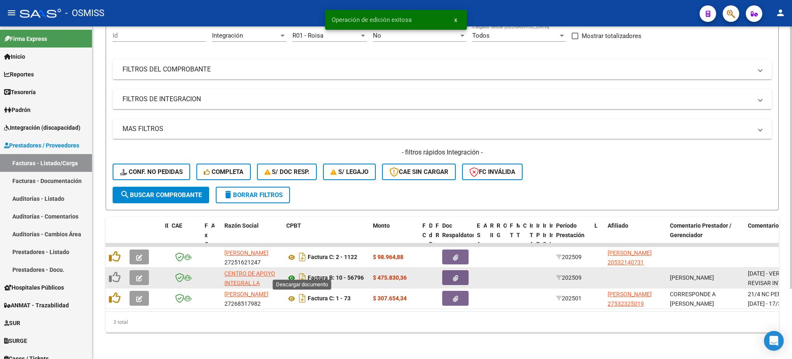
scroll to position [89, 0]
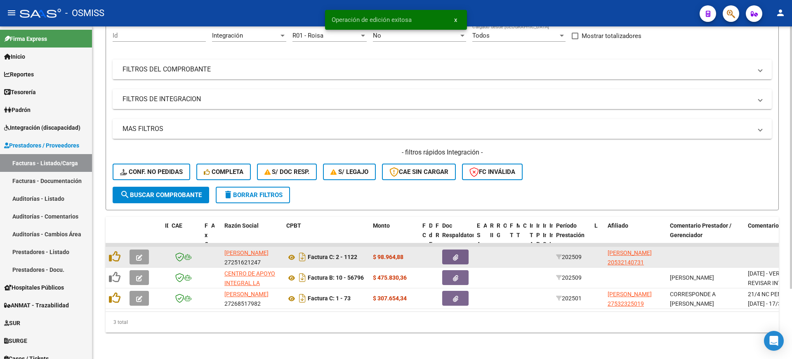
click at [143, 249] on button "button" at bounding box center [139, 256] width 19 height 15
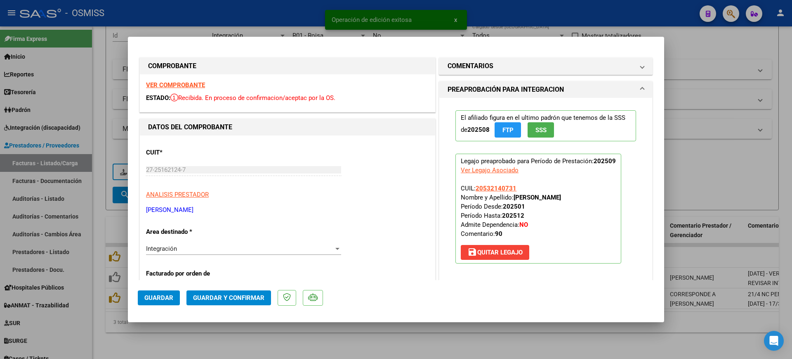
click at [192, 84] on strong "VER COMPROBANTE" at bounding box center [175, 84] width 59 height 7
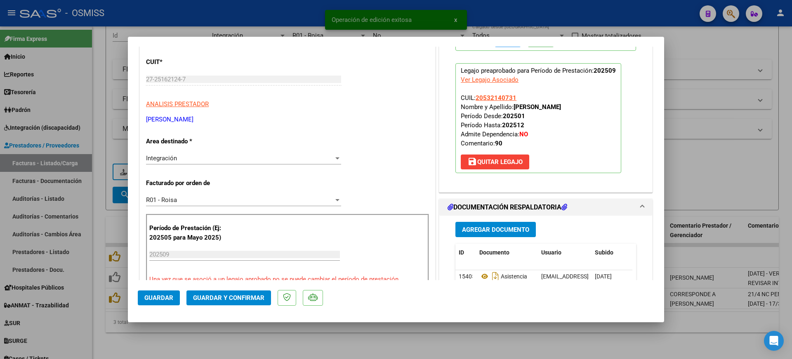
scroll to position [206, 0]
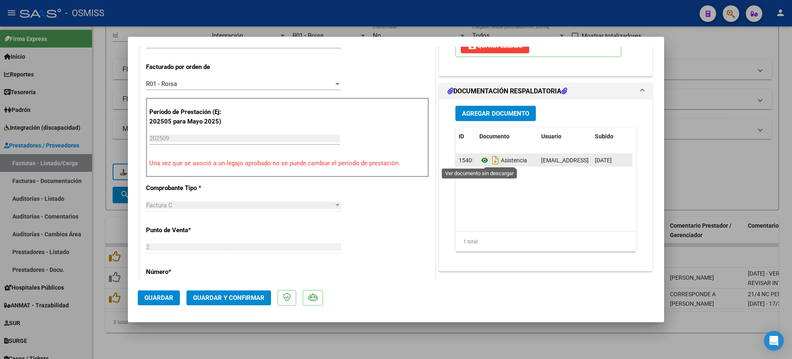
click at [483, 160] on icon at bounding box center [484, 160] width 11 height 10
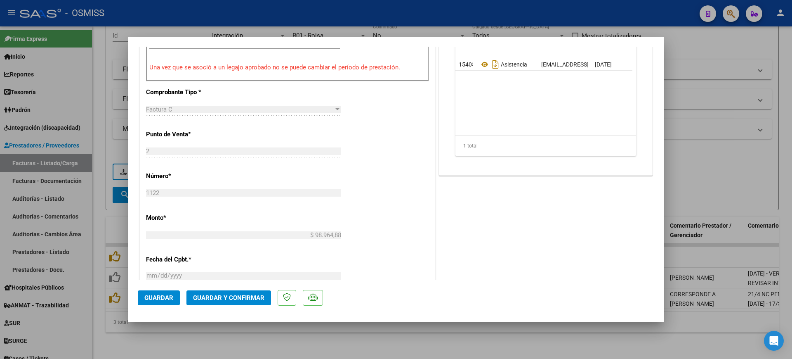
scroll to position [361, 0]
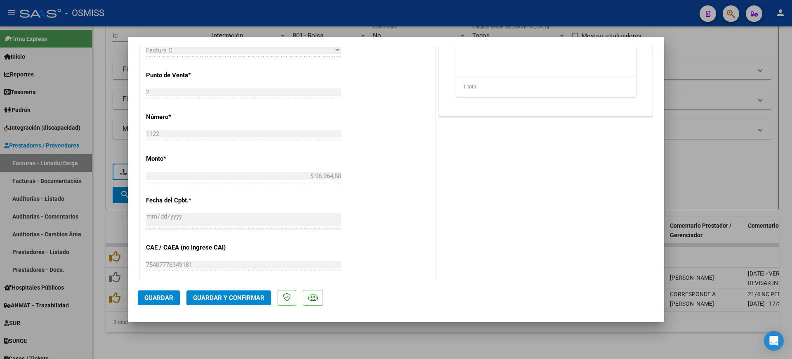
click at [261, 295] on span "Guardar y Confirmar" at bounding box center [228, 297] width 71 height 7
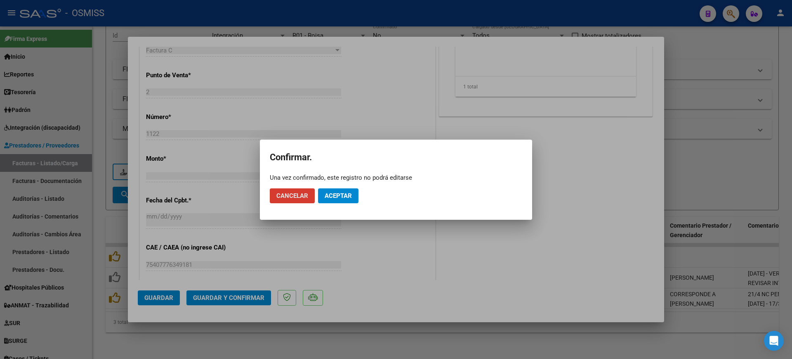
drag, startPoint x: 342, startPoint y: 192, endPoint x: 340, endPoint y: 178, distance: 14.2
click at [343, 192] on span "Aceptar" at bounding box center [338, 195] width 27 height 7
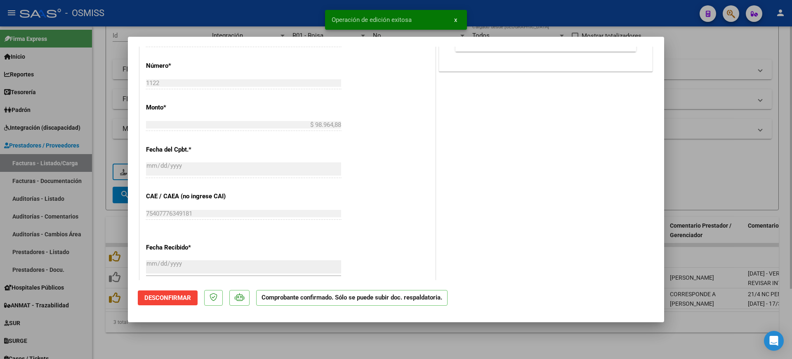
drag, startPoint x: 325, startPoint y: 330, endPoint x: 325, endPoint y: 322, distance: 8.3
click at [326, 330] on div at bounding box center [396, 179] width 792 height 359
type input "$ 0,00"
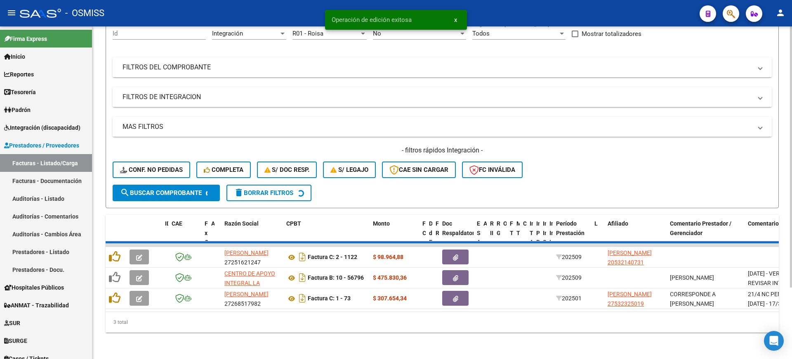
scroll to position [68, 0]
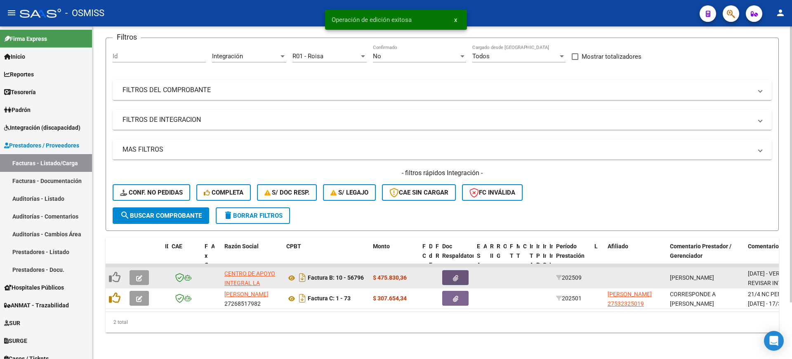
click at [464, 270] on button "button" at bounding box center [455, 277] width 26 height 15
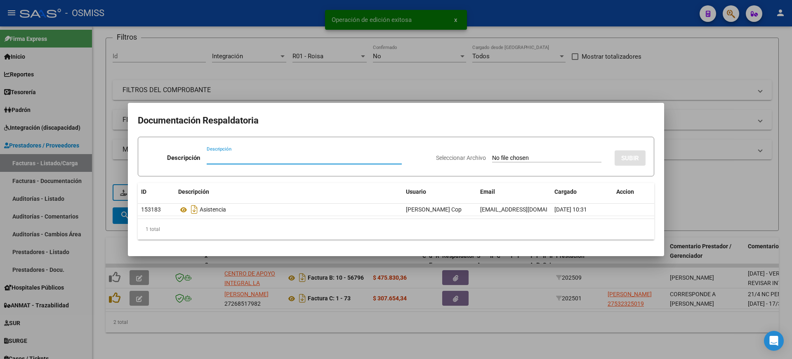
drag, startPoint x: 537, startPoint y: 334, endPoint x: 534, endPoint y: 321, distance: 13.0
click at [537, 334] on div at bounding box center [396, 179] width 792 height 359
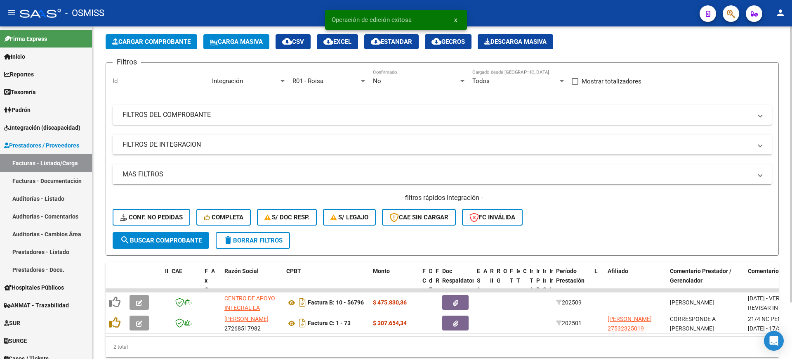
scroll to position [0, 0]
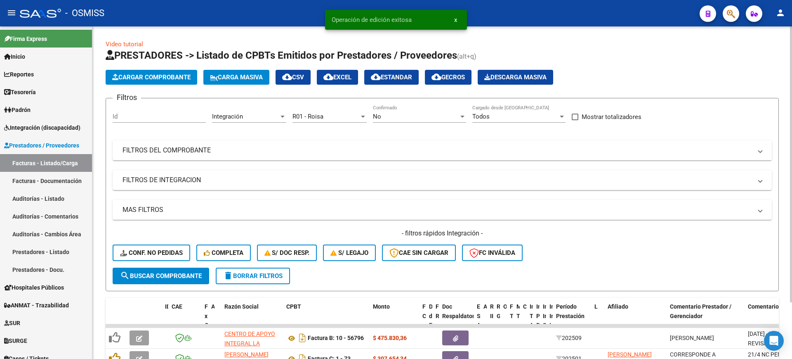
click at [332, 121] on div "R01 - Roisa Seleccionar Gerenciador" at bounding box center [329, 114] width 74 height 18
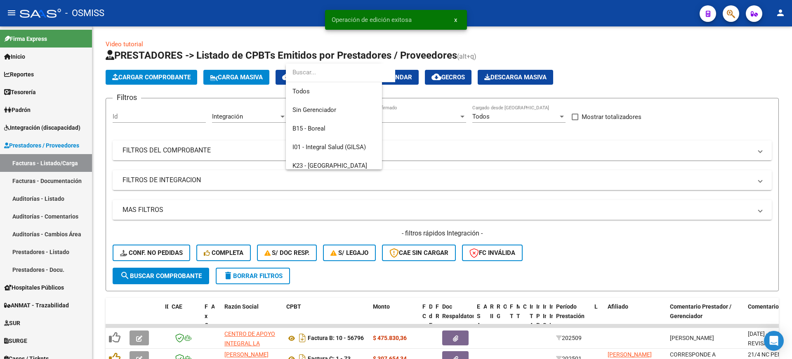
scroll to position [179, 0]
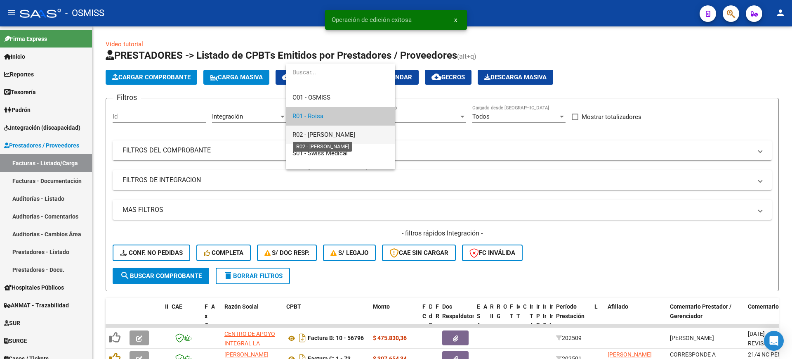
click at [340, 133] on span "R02 - [PERSON_NAME]" at bounding box center [323, 134] width 63 height 7
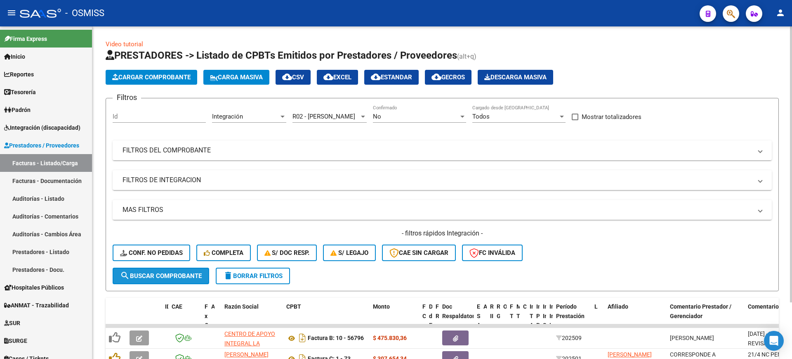
click at [198, 276] on span "search Buscar Comprobante" at bounding box center [161, 275] width 82 height 7
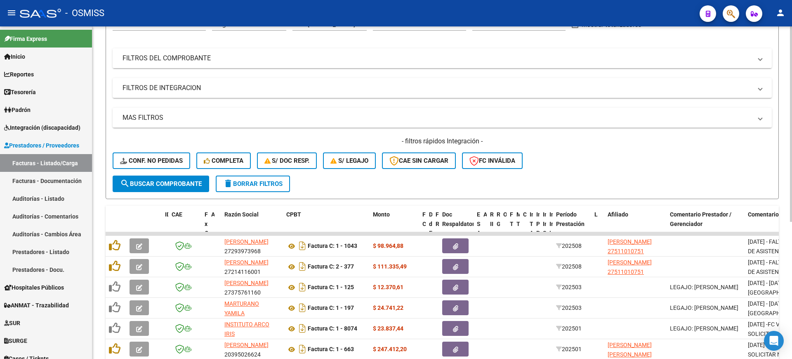
scroll to position [233, 0]
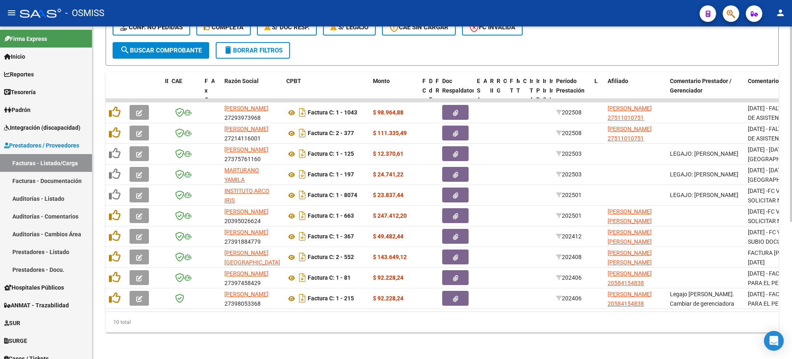
drag, startPoint x: 445, startPoint y: 327, endPoint x: 299, endPoint y: 159, distance: 222.8
click at [444, 323] on div "10 total" at bounding box center [442, 321] width 673 height 21
click at [184, 47] on span "search Buscar Comprobante" at bounding box center [161, 50] width 82 height 7
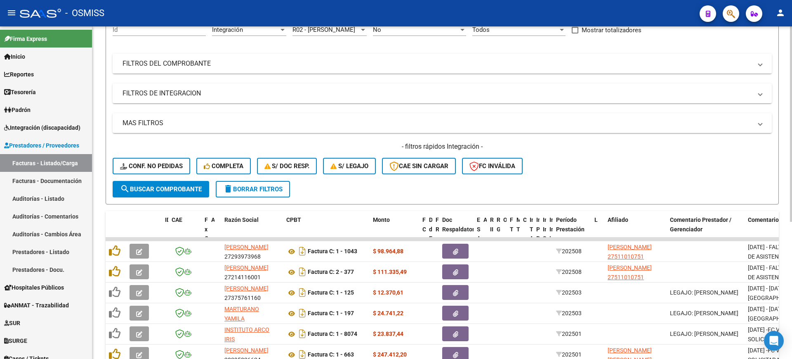
scroll to position [27, 0]
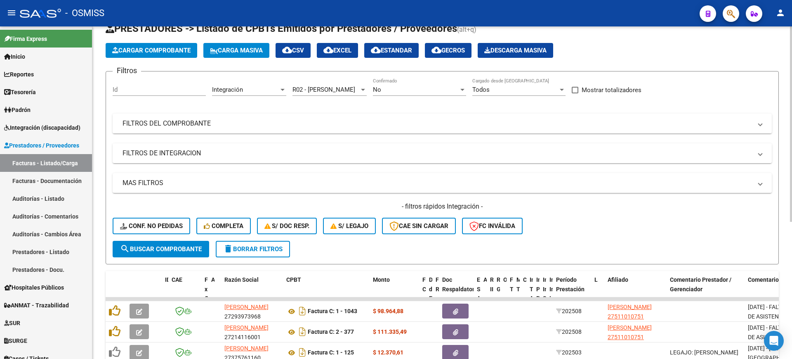
click at [325, 92] on span "R02 - [PERSON_NAME]" at bounding box center [323, 89] width 63 height 7
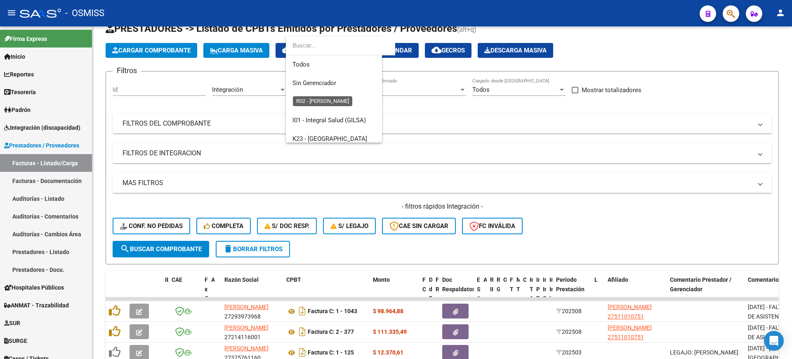
scroll to position [198, 0]
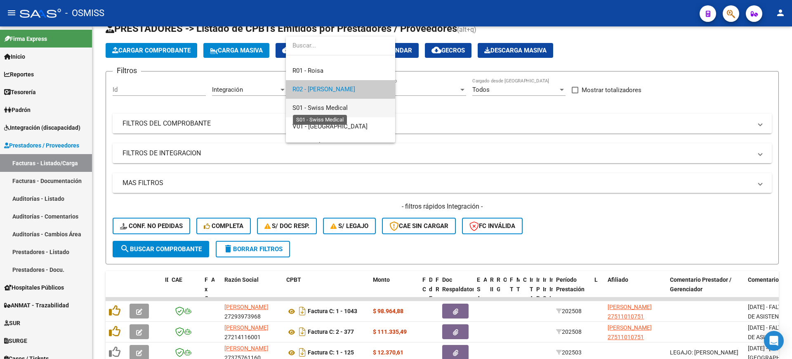
click at [334, 109] on span "S01 - Swiss Medical" at bounding box center [319, 107] width 55 height 7
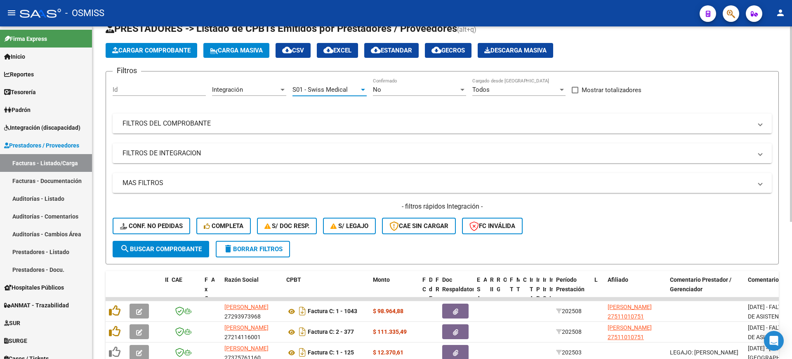
click at [197, 243] on button "search Buscar Comprobante" at bounding box center [161, 249] width 97 height 17
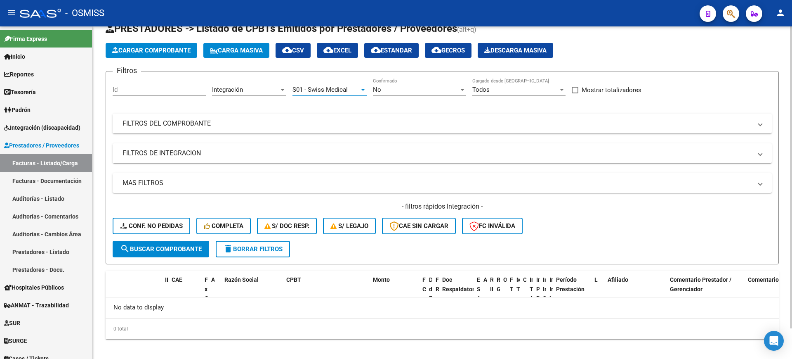
click at [348, 87] on div "S01 - Swiss Medical" at bounding box center [325, 89] width 67 height 7
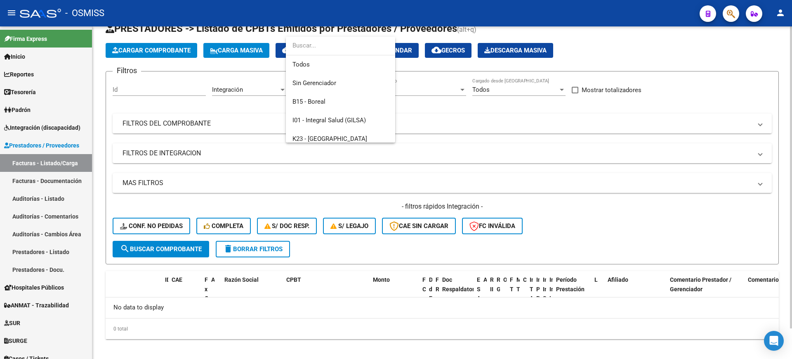
scroll to position [217, 0]
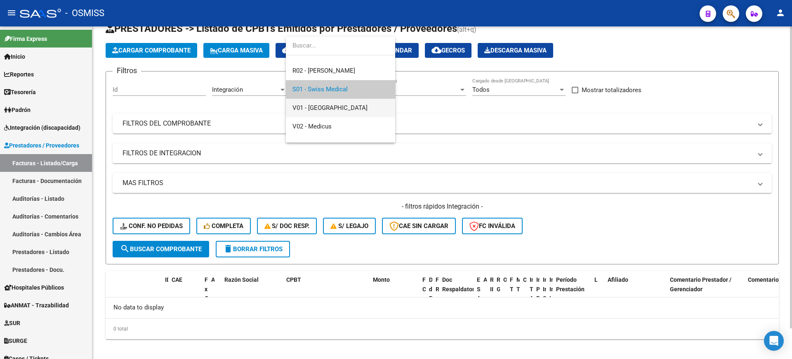
click at [347, 104] on span "V01 - [GEOGRAPHIC_DATA]" at bounding box center [340, 108] width 96 height 19
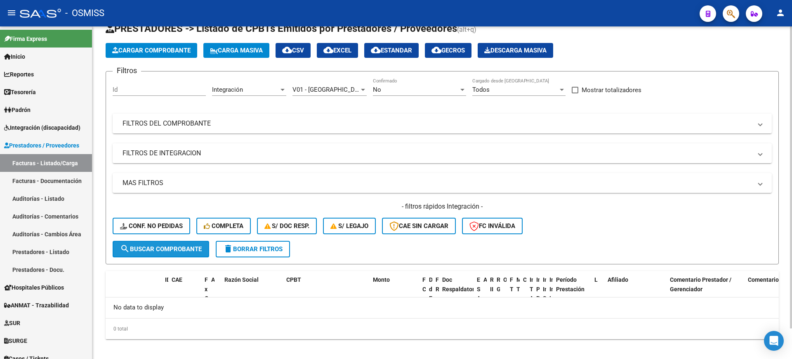
drag, startPoint x: 189, startPoint y: 250, endPoint x: 241, endPoint y: 233, distance: 54.0
click at [194, 245] on span "search Buscar Comprobante" at bounding box center [161, 248] width 82 height 7
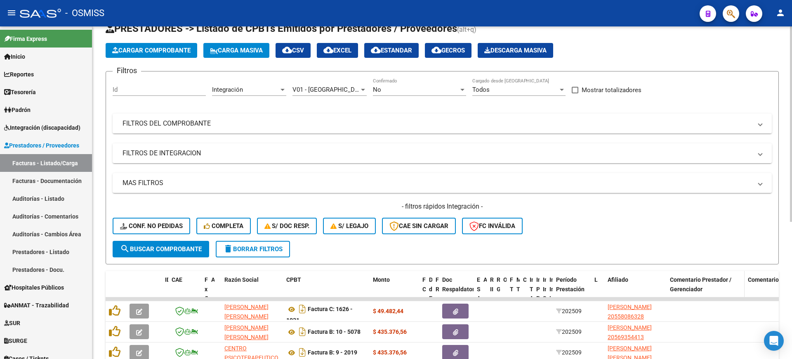
scroll to position [233, 0]
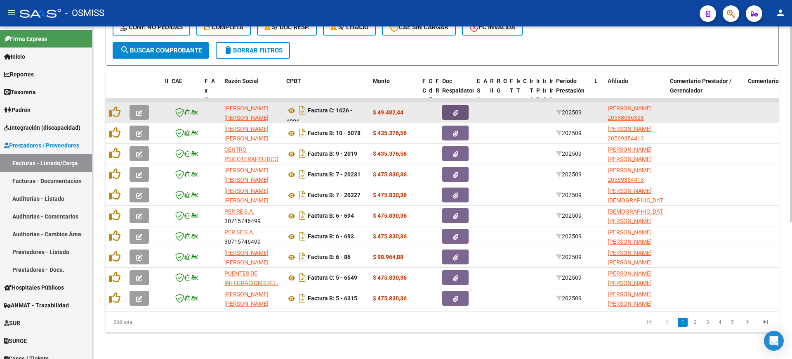
click at [459, 105] on button "button" at bounding box center [455, 112] width 26 height 15
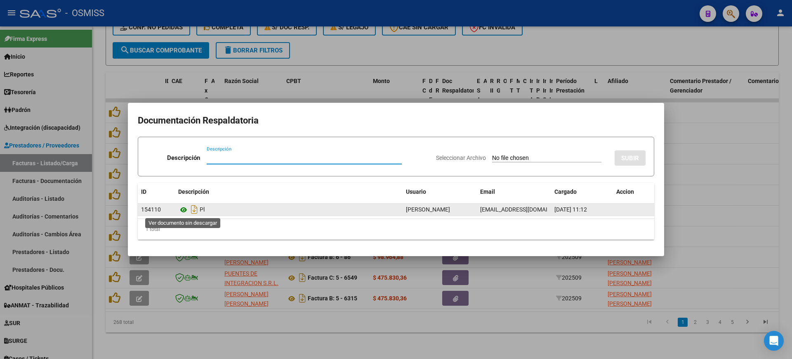
click at [179, 210] on icon at bounding box center [183, 210] width 11 height 10
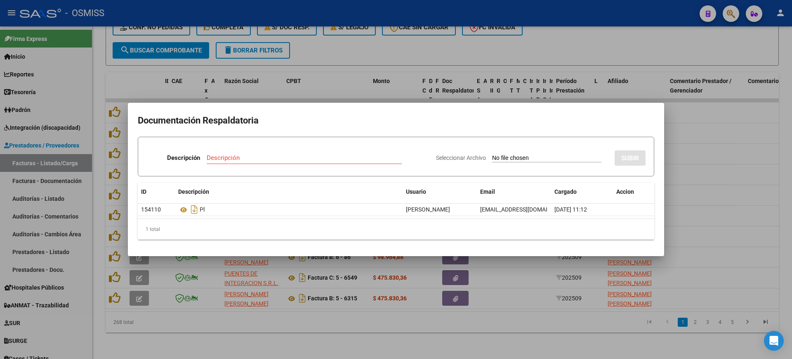
click at [580, 333] on div at bounding box center [396, 179] width 792 height 359
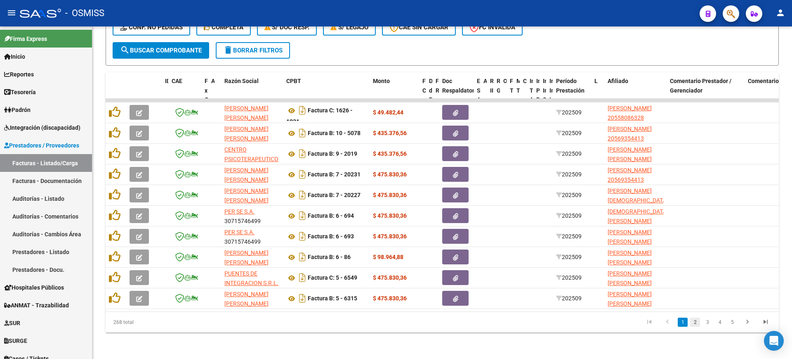
click at [695, 323] on link "2" at bounding box center [695, 321] width 10 height 9
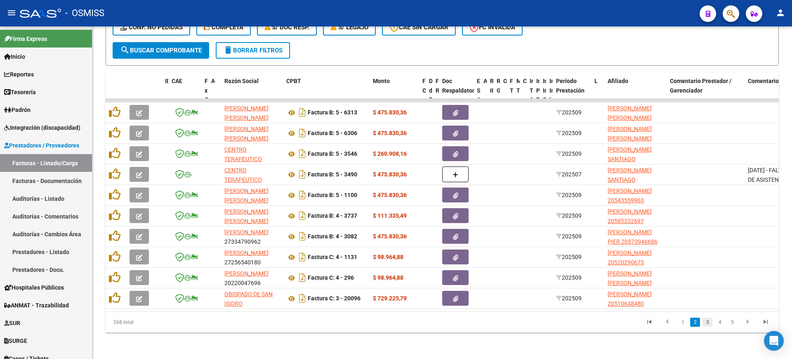
click at [707, 325] on link "3" at bounding box center [708, 321] width 10 height 9
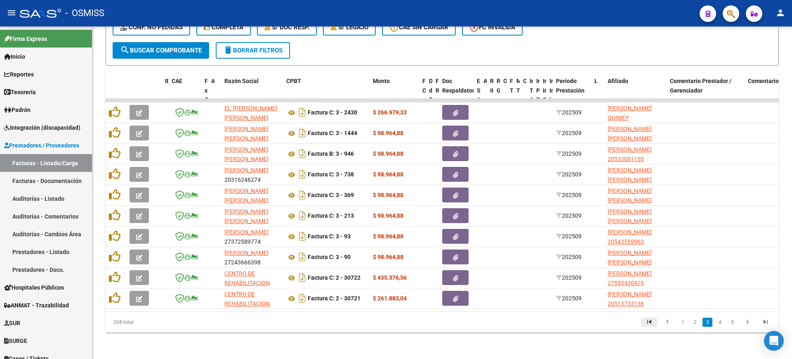
click at [652, 322] on icon "go to first page" at bounding box center [649, 323] width 11 height 10
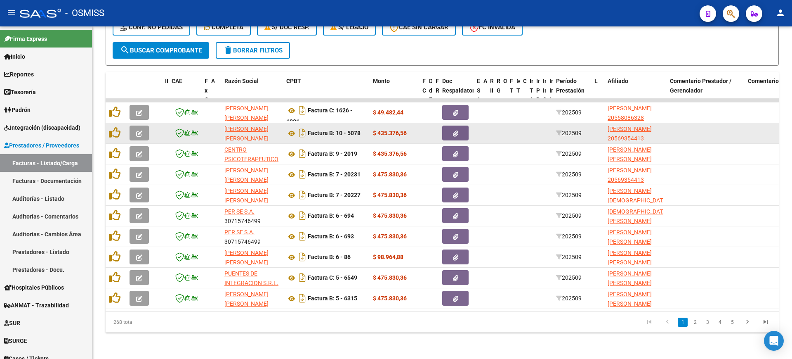
click at [465, 130] on button "button" at bounding box center [455, 132] width 26 height 15
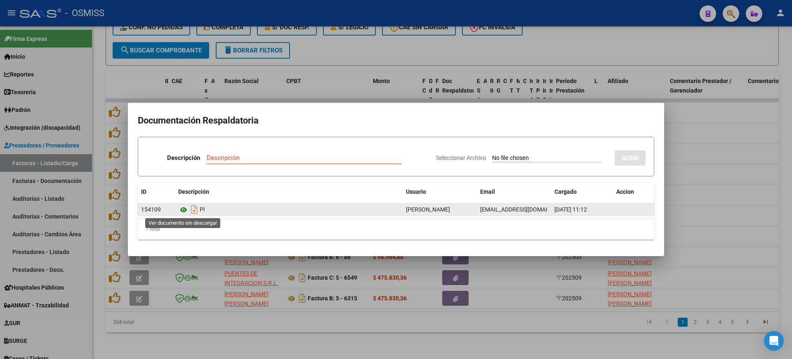
click at [181, 207] on icon at bounding box center [183, 210] width 11 height 10
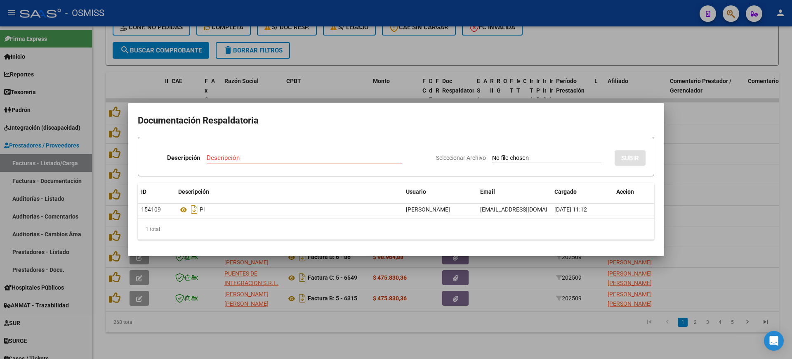
click at [564, 341] on div at bounding box center [396, 179] width 792 height 359
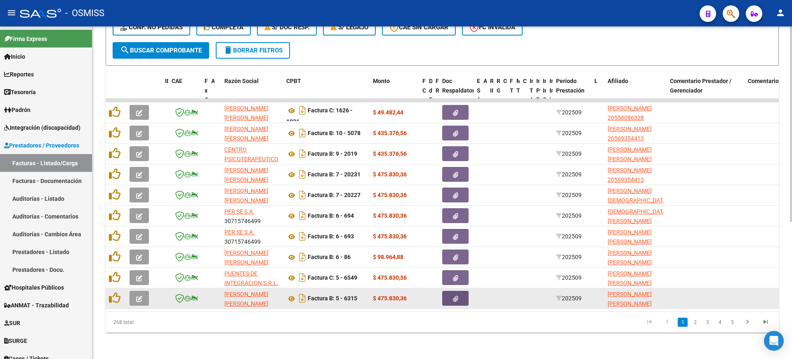
click at [466, 293] on button "button" at bounding box center [455, 297] width 26 height 15
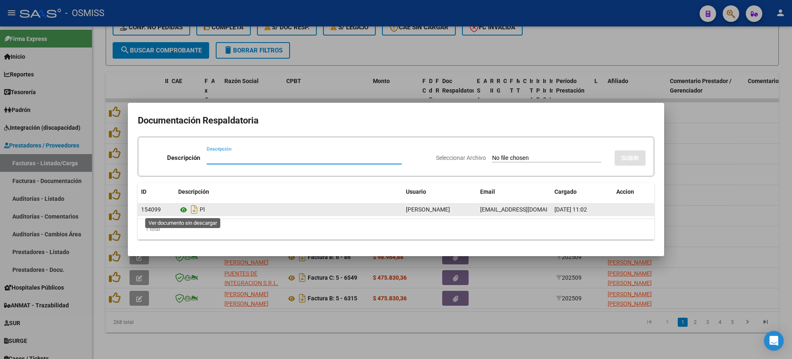
click at [184, 211] on icon at bounding box center [183, 210] width 11 height 10
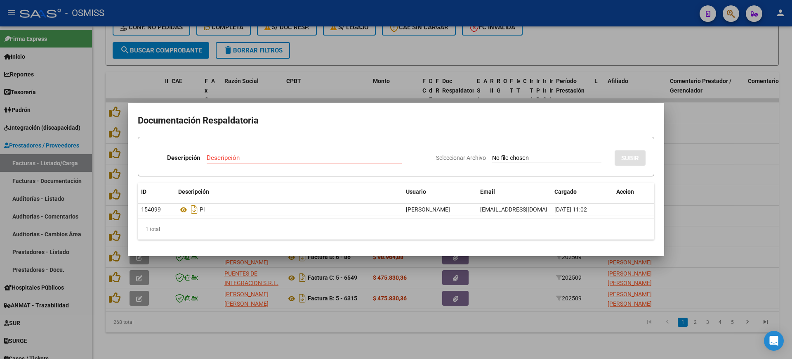
click at [587, 336] on div at bounding box center [396, 179] width 792 height 359
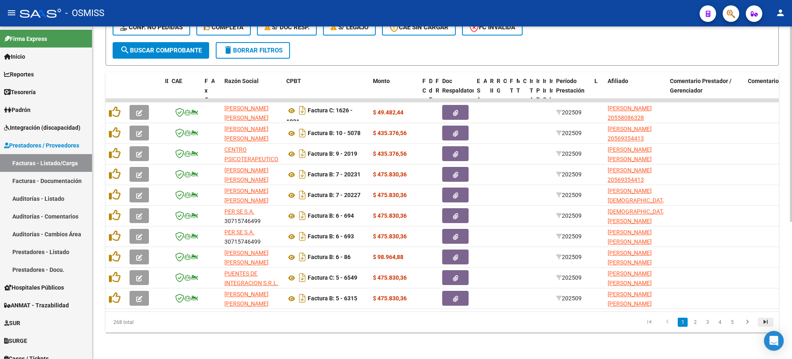
click at [760, 323] on link "go to last page" at bounding box center [766, 321] width 16 height 9
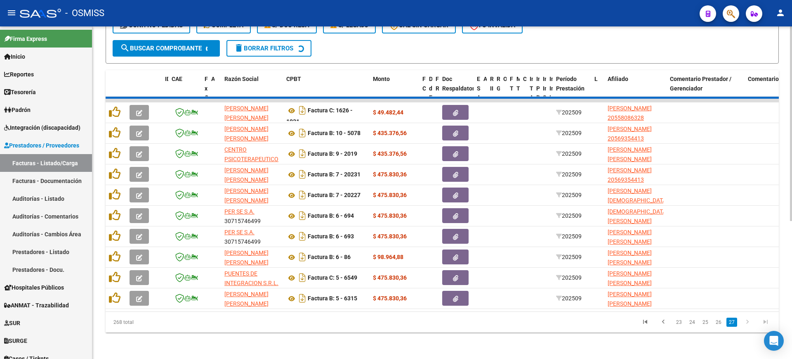
scroll to position [192, 0]
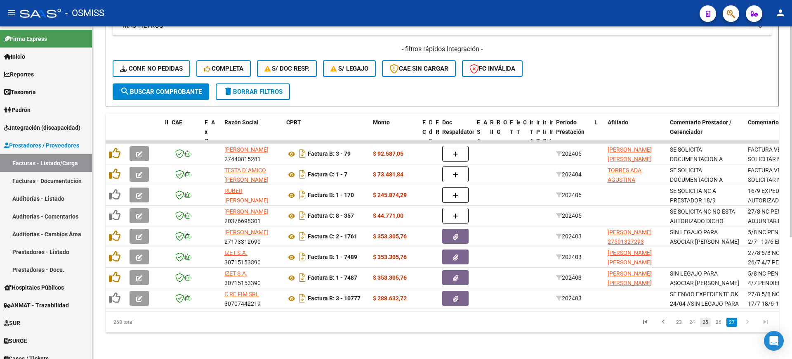
click at [704, 321] on link "25" at bounding box center [705, 321] width 11 height 9
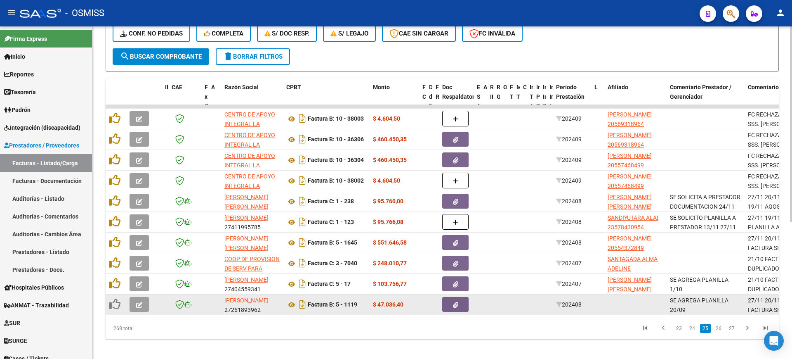
scroll to position [233, 0]
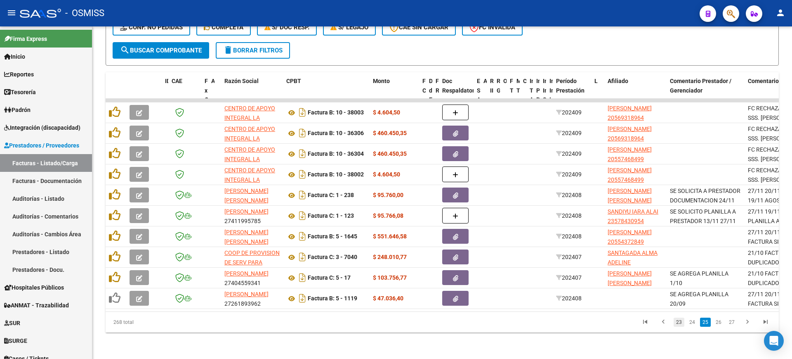
click at [683, 318] on link "23" at bounding box center [679, 321] width 11 height 9
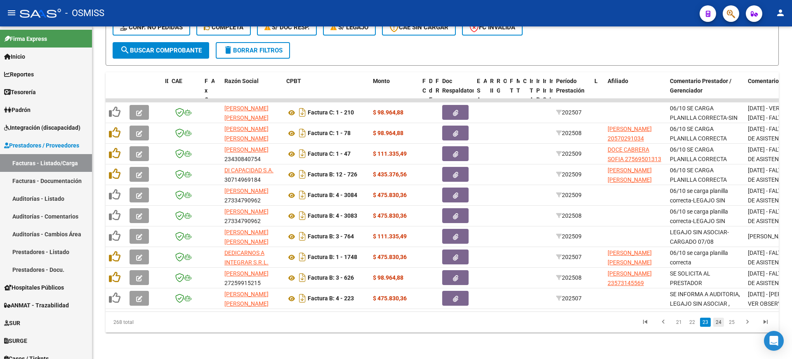
click at [715, 323] on link "24" at bounding box center [718, 321] width 11 height 9
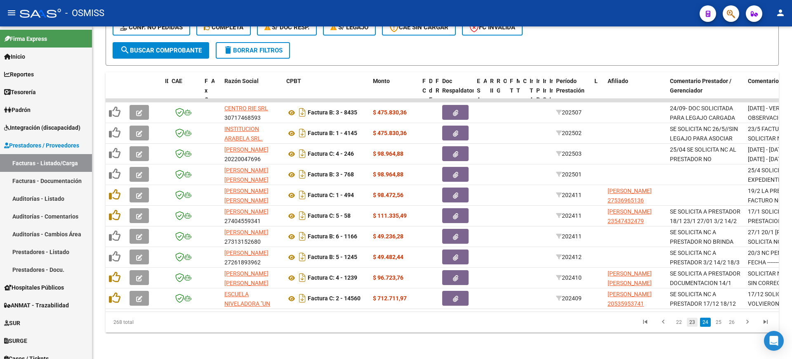
click at [696, 321] on link "23" at bounding box center [692, 321] width 11 height 9
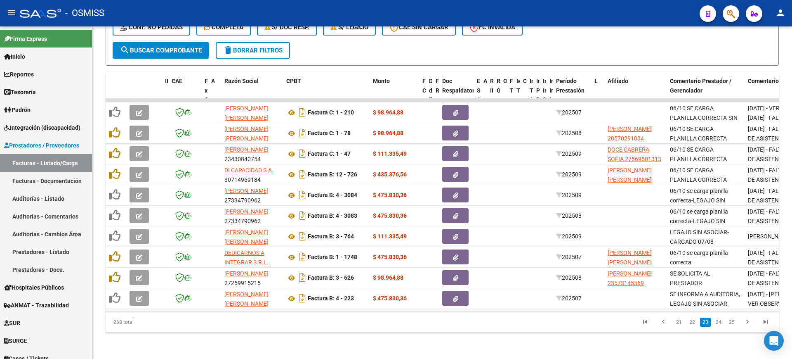
click at [696, 321] on link "22" at bounding box center [692, 321] width 11 height 9
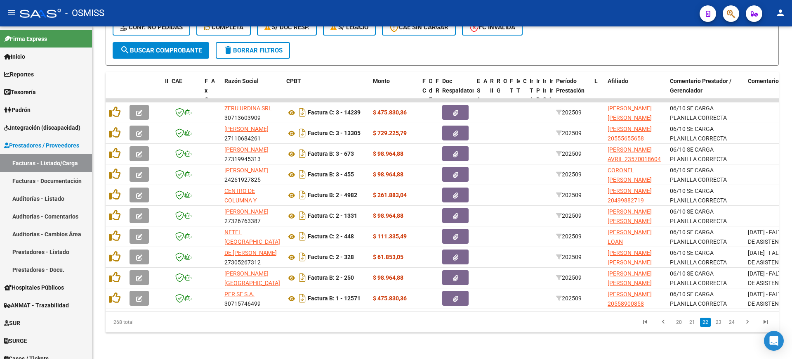
click at [696, 321] on link "21" at bounding box center [692, 321] width 11 height 9
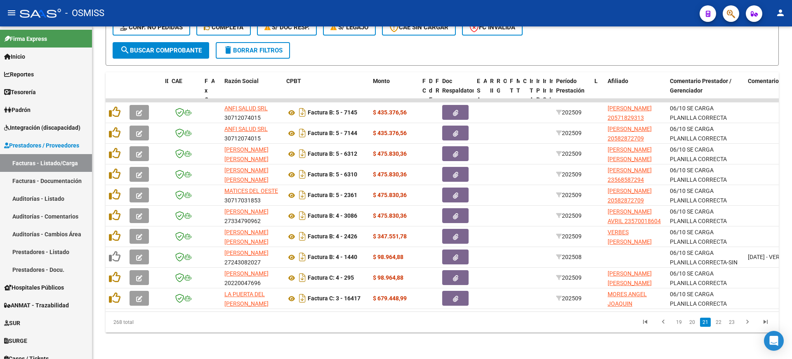
click at [696, 321] on link "20" at bounding box center [692, 321] width 11 height 9
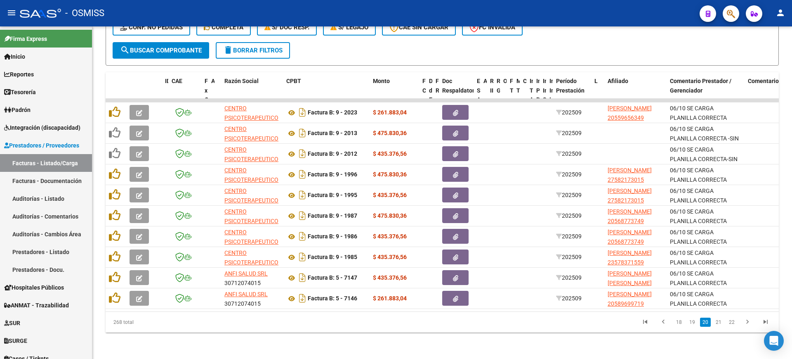
click at [713, 322] on li "21" at bounding box center [718, 322] width 13 height 14
click at [715, 322] on link "21" at bounding box center [718, 321] width 11 height 9
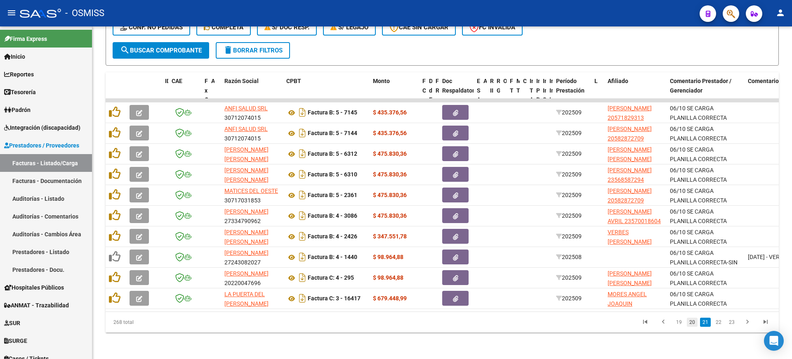
click at [690, 322] on link "20" at bounding box center [692, 321] width 11 height 9
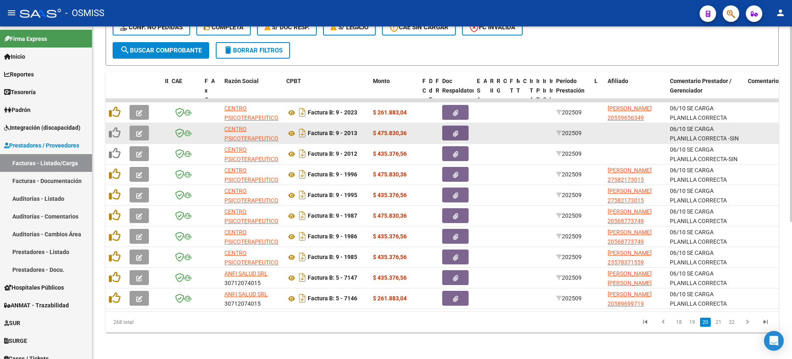
click at [144, 125] on button "button" at bounding box center [139, 132] width 19 height 15
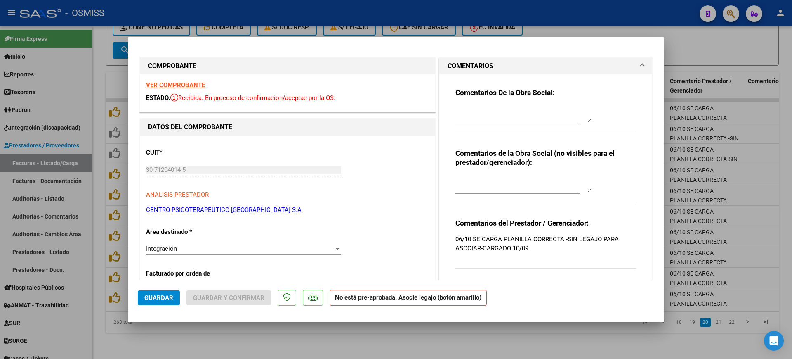
click at [198, 84] on strong "VER COMPROBANTE" at bounding box center [175, 84] width 59 height 7
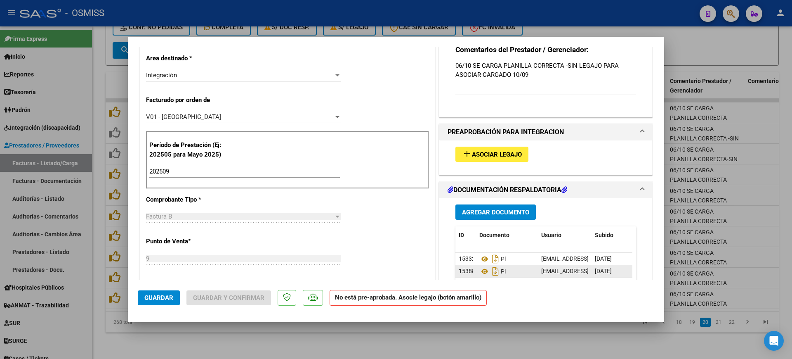
scroll to position [258, 0]
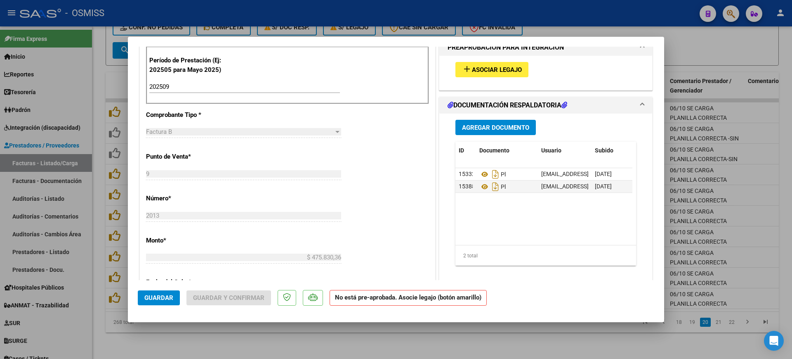
click at [487, 72] on span "Asociar Legajo" at bounding box center [497, 69] width 50 height 7
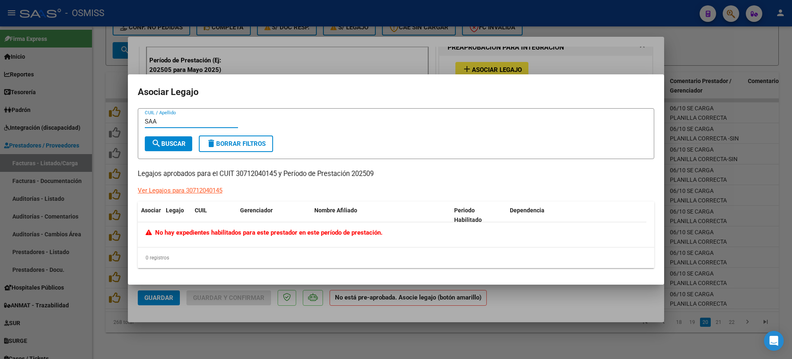
type input "SAA"
click at [588, 305] on div at bounding box center [396, 179] width 792 height 359
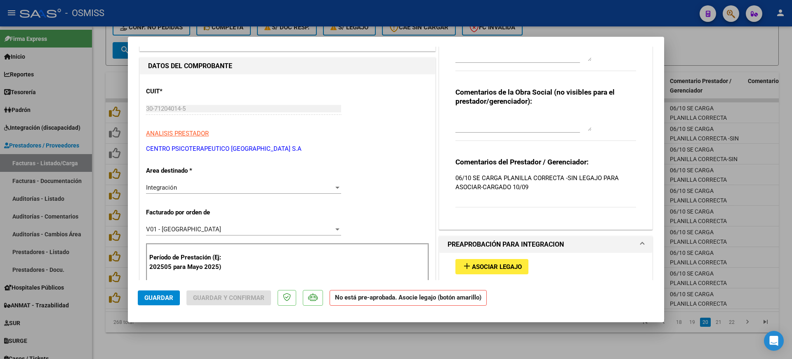
scroll to position [0, 0]
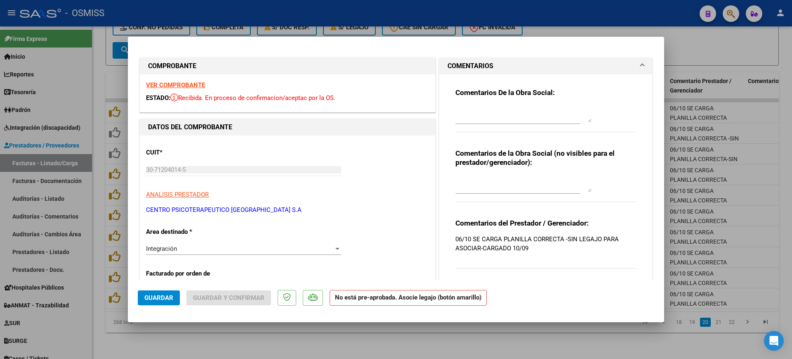
click at [502, 109] on textarea at bounding box center [523, 114] width 136 height 17
type textarea "D"
type textarea "SAAVEDRA MAXIMILIANO"
drag, startPoint x: 538, startPoint y: 104, endPoint x: 487, endPoint y: 114, distance: 52.0
click at [455, 110] on div "SAAVEDRA MAXIMILIANO" at bounding box center [523, 114] width 136 height 20
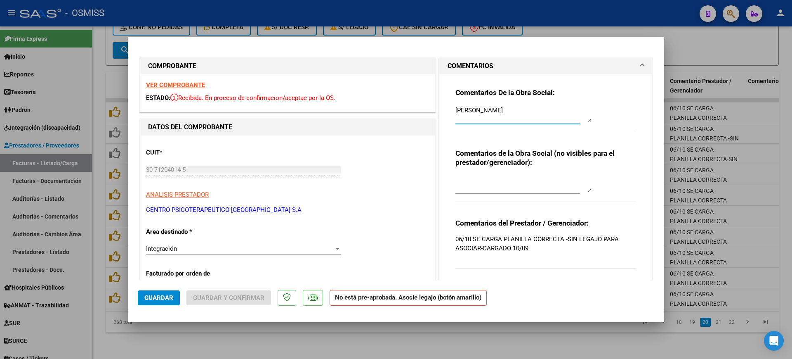
click at [509, 111] on textarea "SAAVEDRA MAXIMILIANO" at bounding box center [523, 114] width 136 height 17
click at [408, 185] on div "CUIT * 30-71204014-5 Ingresar CUIT ANALISIS PRESTADOR CENTRO PSICOTERAPEUTICO B…" at bounding box center [287, 178] width 283 height 73
drag, startPoint x: 148, startPoint y: 297, endPoint x: 211, endPoint y: 318, distance: 66.3
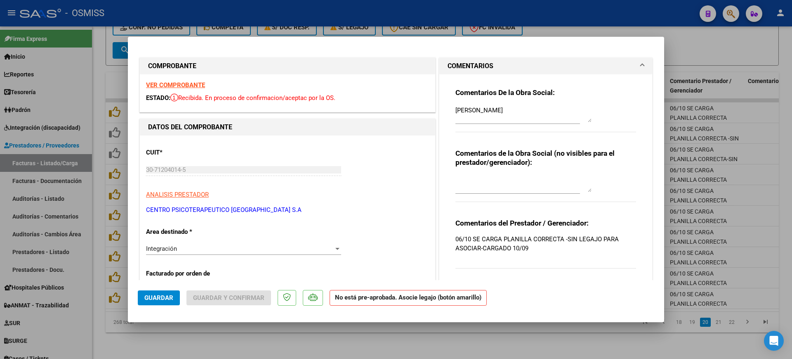
click at [149, 297] on span "Guardar" at bounding box center [158, 297] width 29 height 7
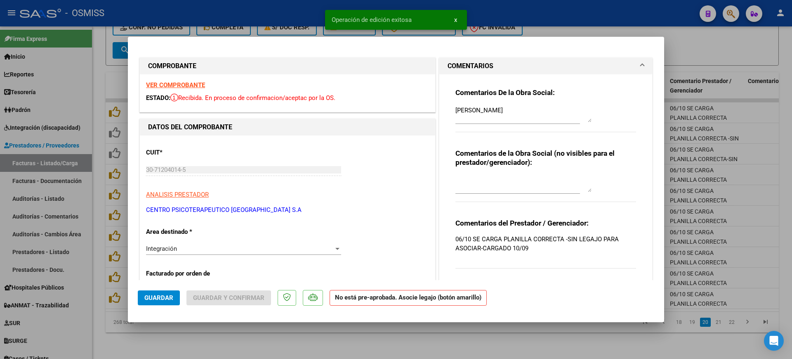
click at [256, 347] on div at bounding box center [396, 179] width 792 height 359
type input "$ 0,00"
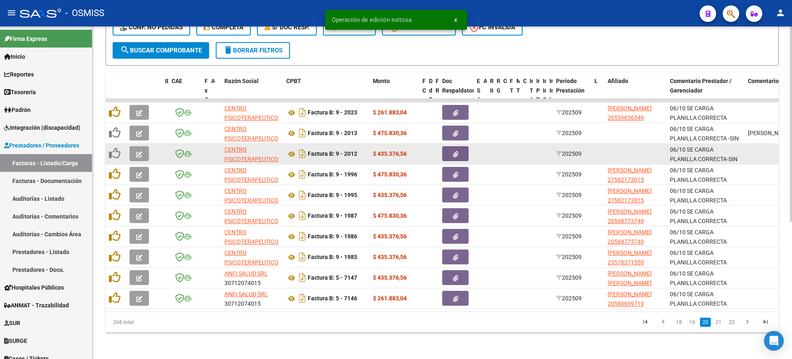
click at [143, 146] on button "button" at bounding box center [139, 153] width 19 height 15
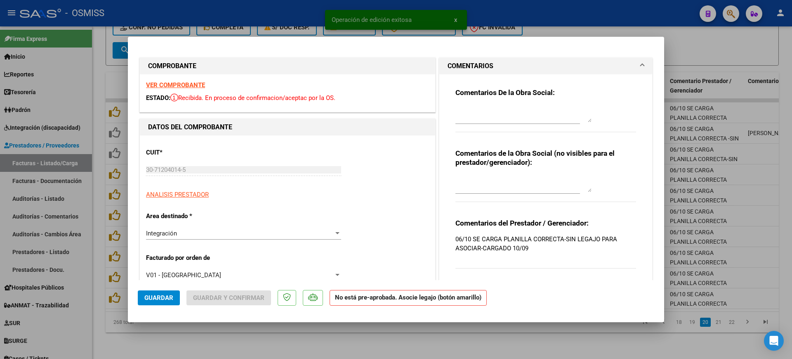
click at [188, 85] on strong "VER COMPROBANTE" at bounding box center [175, 84] width 59 height 7
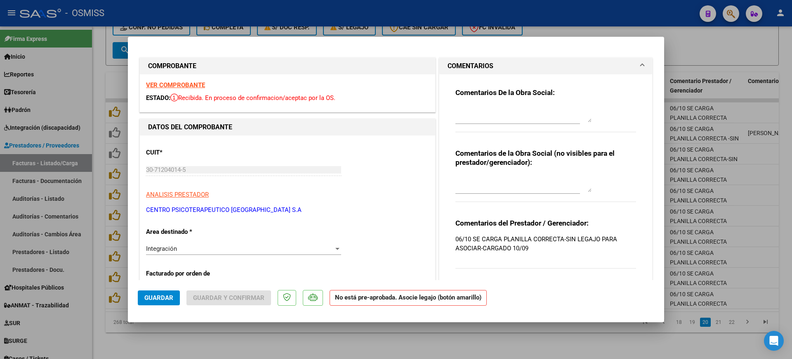
click at [204, 83] on strong "VER COMPROBANTE" at bounding box center [175, 84] width 59 height 7
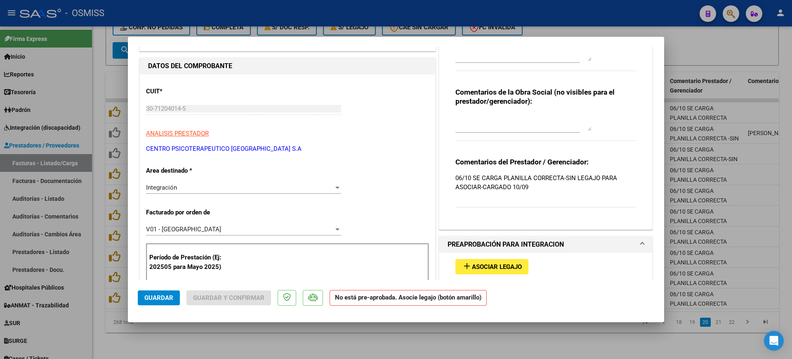
scroll to position [155, 0]
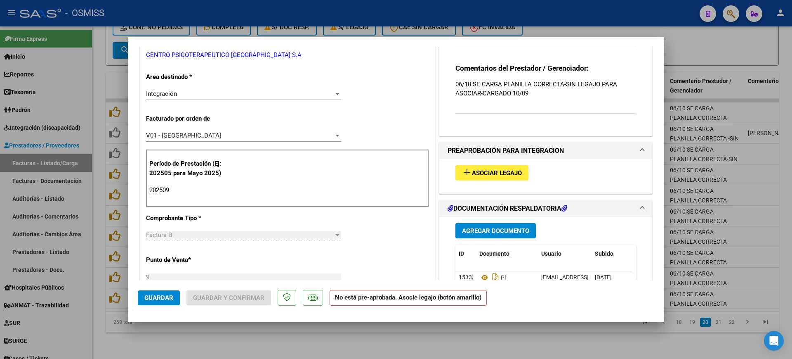
click at [490, 173] on span "Asociar Legajo" at bounding box center [497, 172] width 50 height 7
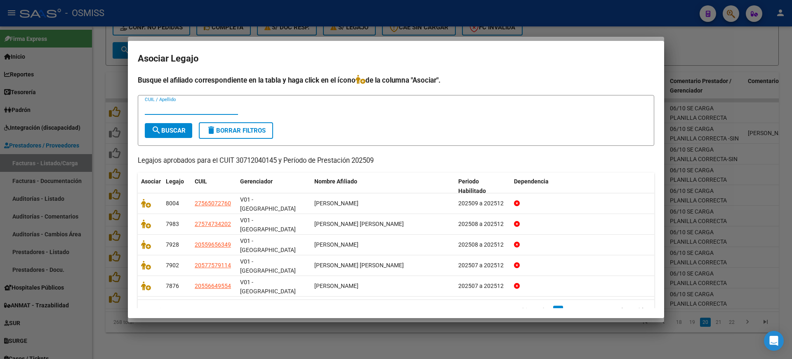
click at [481, 44] on div at bounding box center [396, 179] width 792 height 359
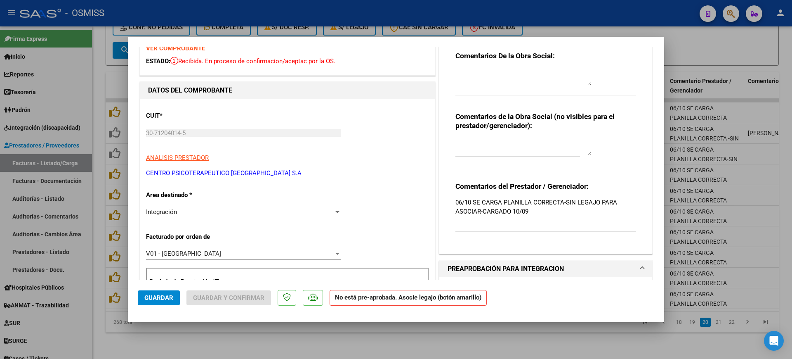
scroll to position [0, 0]
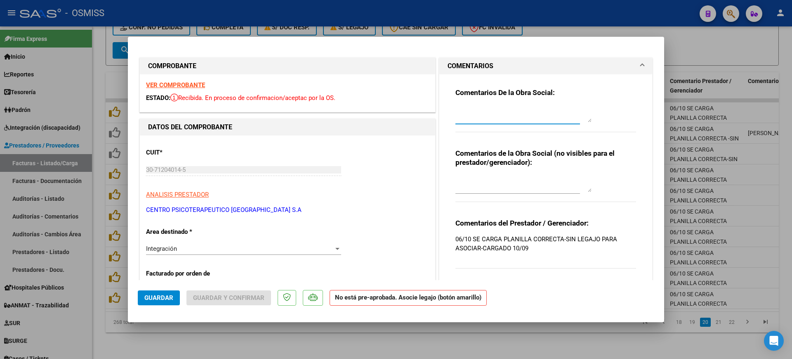
paste textarea "SAAVEDRA MAXIMILIANO"
type textarea "SAAVEDRA MAXIMILIANO"
click at [158, 296] on span "Guardar" at bounding box center [158, 297] width 29 height 7
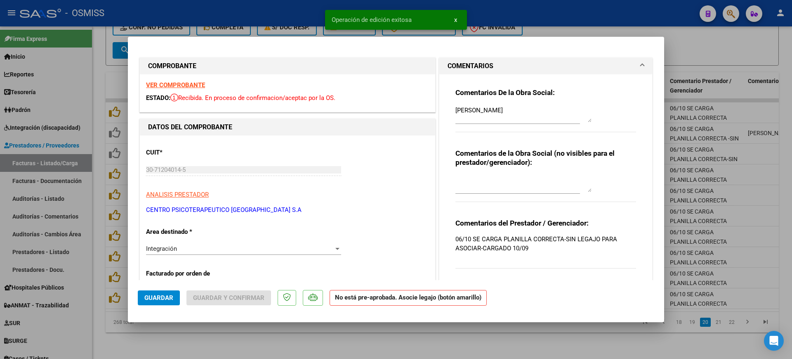
click at [276, 335] on div at bounding box center [396, 179] width 792 height 359
type input "$ 0,00"
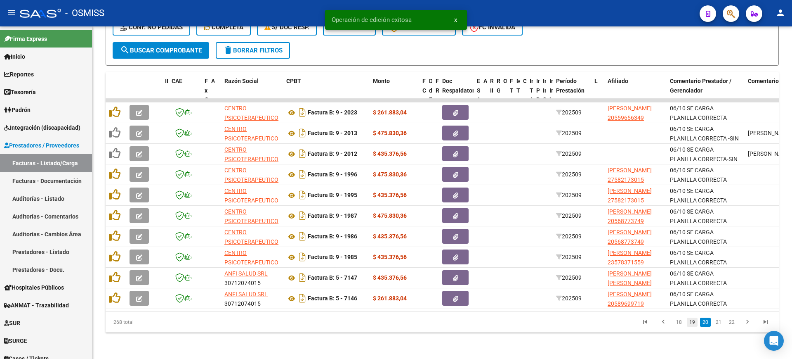
click at [693, 321] on link "19" at bounding box center [692, 321] width 11 height 9
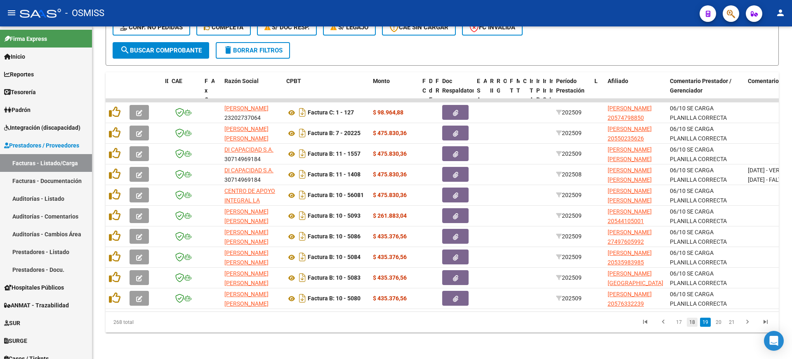
click at [690, 320] on link "18" at bounding box center [692, 321] width 11 height 9
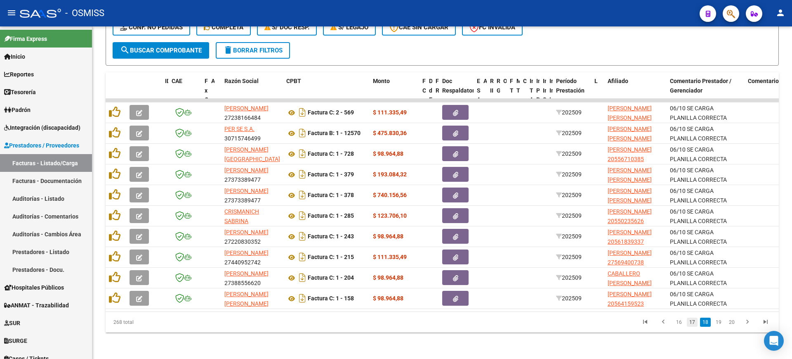
click at [692, 324] on link "17" at bounding box center [692, 321] width 11 height 9
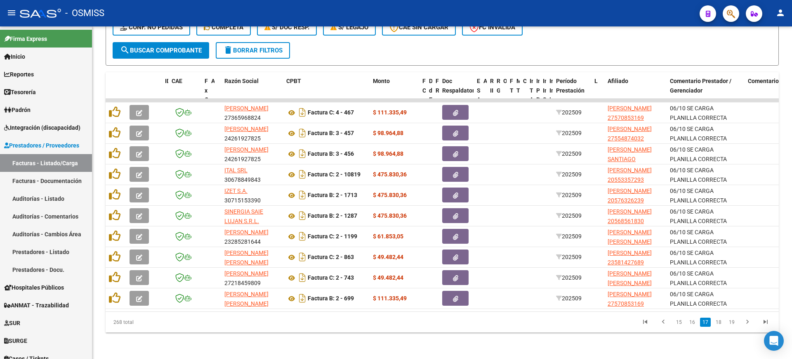
click at [692, 324] on link "16" at bounding box center [692, 321] width 11 height 9
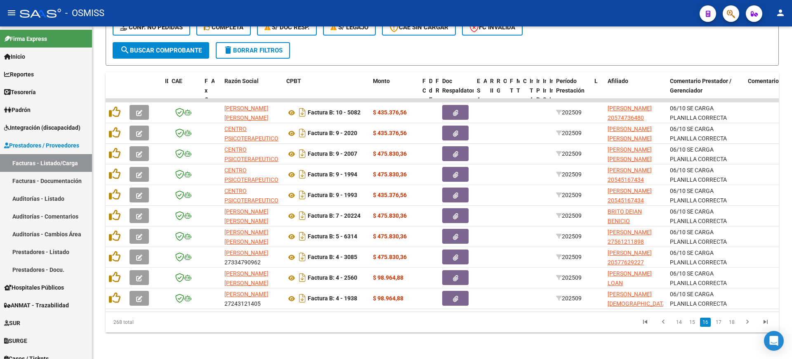
click at [692, 324] on link "15" at bounding box center [692, 321] width 11 height 9
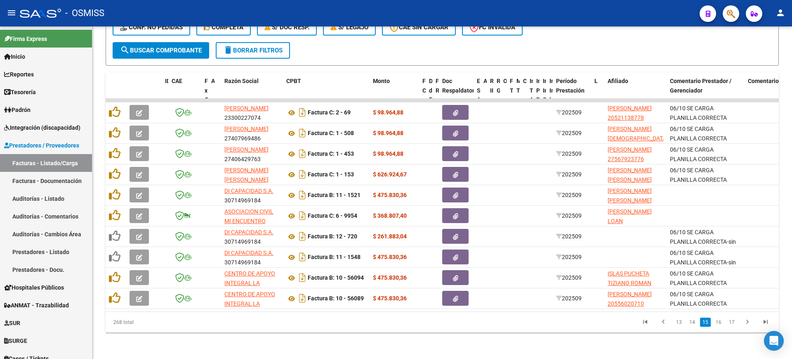
click at [692, 324] on link "14" at bounding box center [692, 321] width 11 height 9
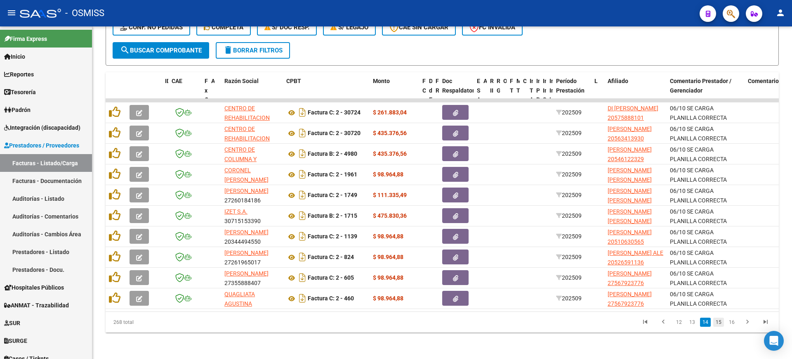
click at [720, 323] on link "15" at bounding box center [718, 321] width 11 height 9
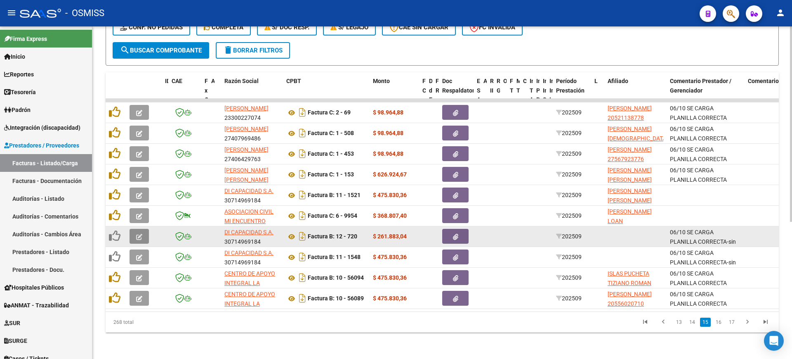
click at [142, 229] on button "button" at bounding box center [139, 236] width 19 height 15
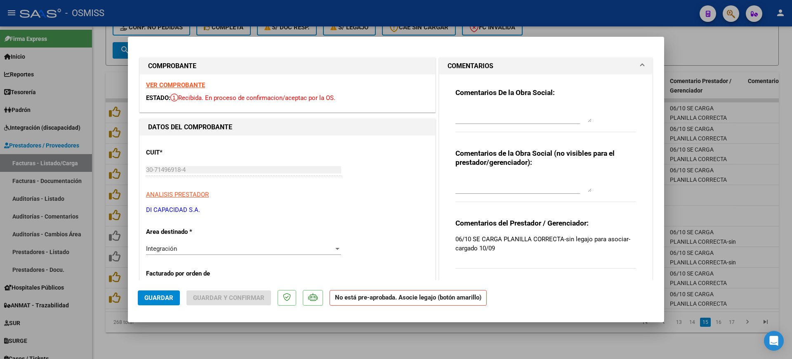
click at [198, 85] on strong "VER COMPROBANTE" at bounding box center [175, 84] width 59 height 7
click at [470, 114] on textarea at bounding box center [523, 114] width 136 height 17
click at [186, 84] on strong "VER COMPROBANTE" at bounding box center [175, 84] width 59 height 7
click at [527, 118] on textarea "PUNTANO LOAN" at bounding box center [523, 114] width 136 height 17
drag, startPoint x: 535, startPoint y: 60, endPoint x: 490, endPoint y: 90, distance: 53.5
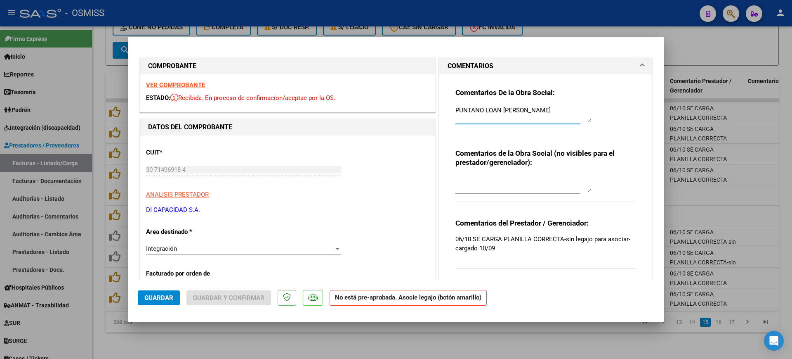
drag, startPoint x: 489, startPoint y: 105, endPoint x: 469, endPoint y: 109, distance: 19.8
click at [469, 109] on textarea "PUNTANO LOAN JONAS" at bounding box center [523, 114] width 136 height 17
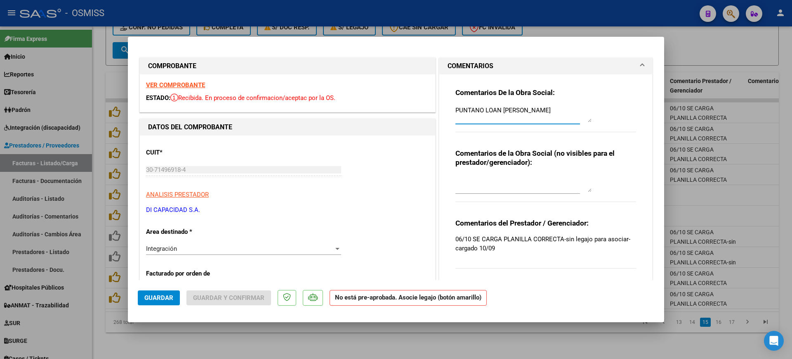
type textarea "PUNTANO LOAN JONAS"
click at [402, 175] on div "CUIT * 30-71496918-4 Ingresar CUIT ANALISIS PRESTADOR DI CAPACIDAD S.A. ARCA Pa…" at bounding box center [287, 178] width 283 height 73
click at [166, 297] on span "Guardar" at bounding box center [158, 297] width 29 height 7
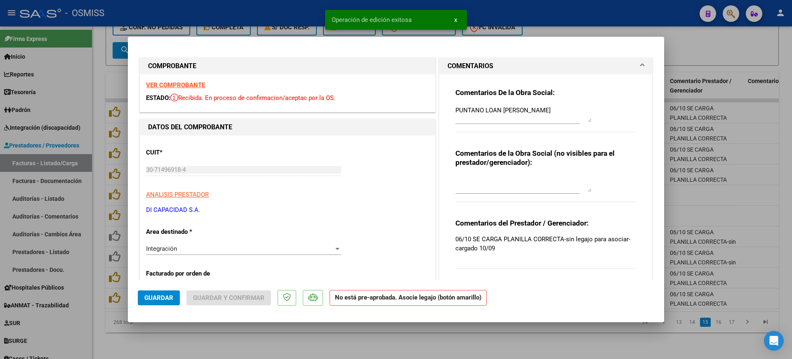
click at [212, 348] on div at bounding box center [396, 179] width 792 height 359
type input "$ 0,00"
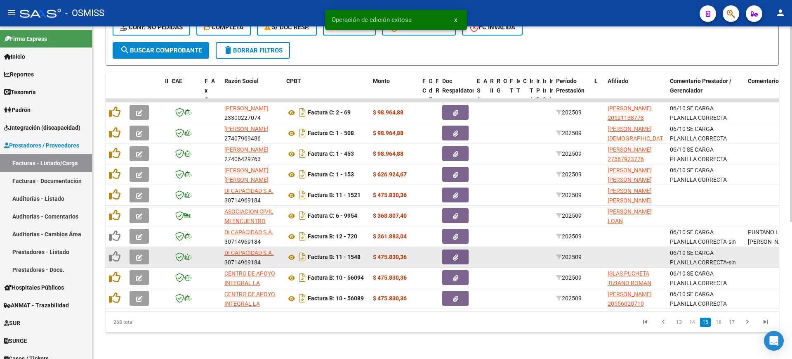
click at [142, 254] on icon "button" at bounding box center [139, 257] width 6 height 6
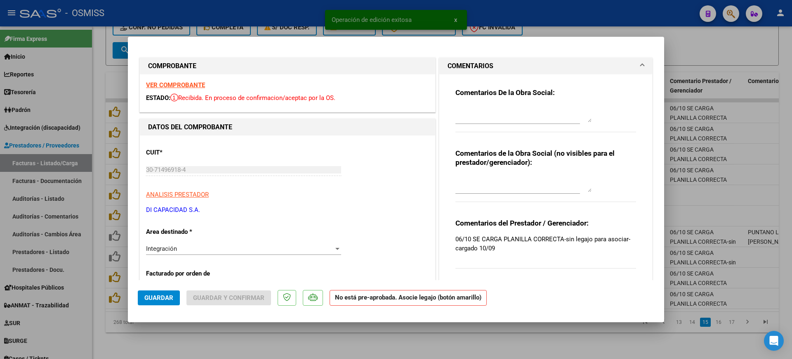
click at [195, 83] on strong "VER COMPROBANTE" at bounding box center [175, 84] width 59 height 7
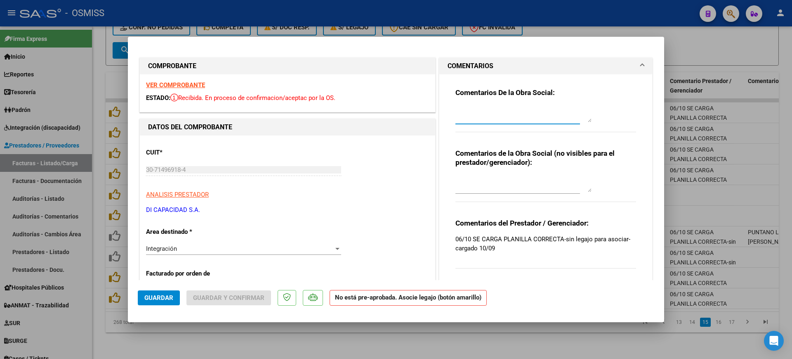
paste textarea "PUNTANO LOAN JONAS"
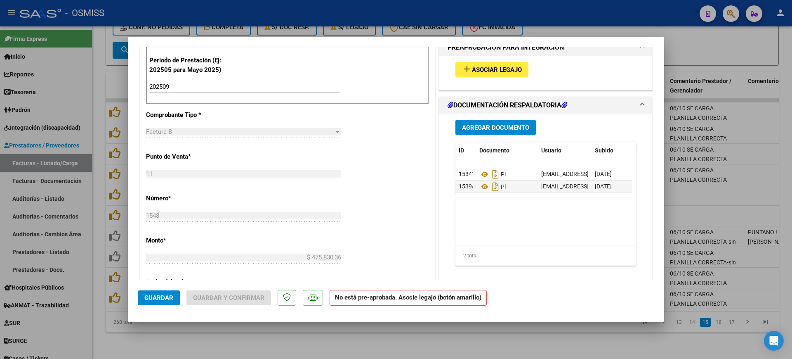
scroll to position [309, 0]
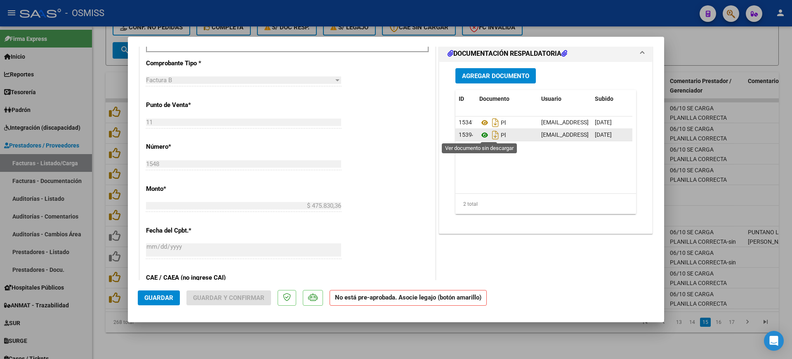
type textarea "PUNTANO LOAN JONAS"
click at [480, 135] on icon at bounding box center [484, 135] width 11 height 10
drag, startPoint x: 164, startPoint y: 301, endPoint x: 169, endPoint y: 303, distance: 5.4
click at [164, 300] on span "Guardar" at bounding box center [158, 297] width 29 height 7
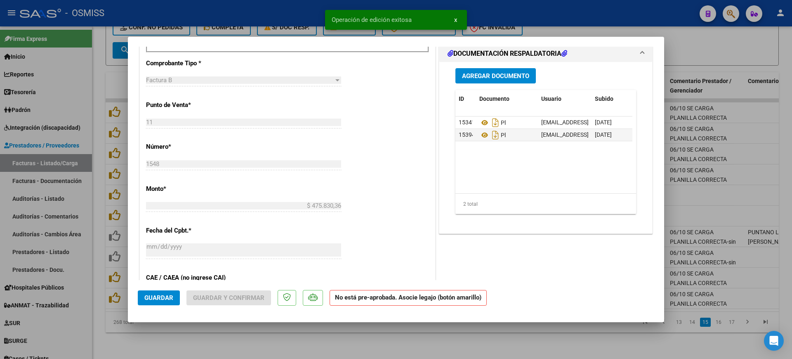
click at [215, 339] on div at bounding box center [396, 179] width 792 height 359
type input "$ 0,00"
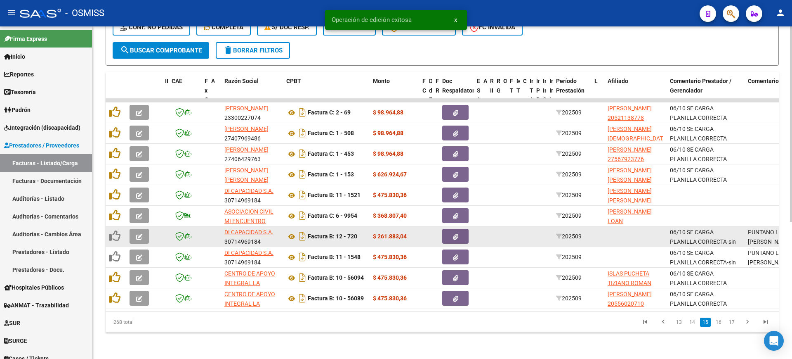
click at [141, 229] on button "button" at bounding box center [139, 236] width 19 height 15
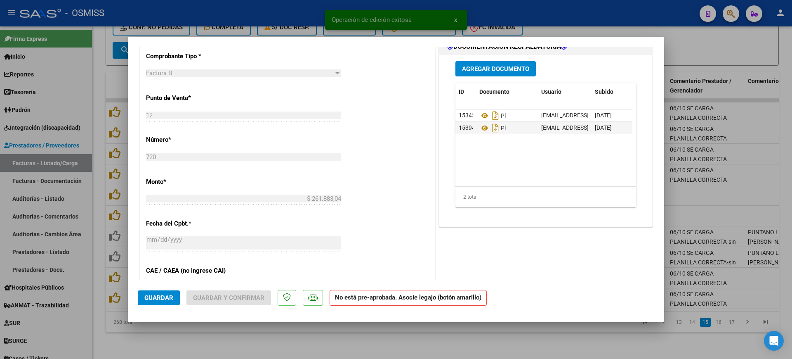
scroll to position [361, 0]
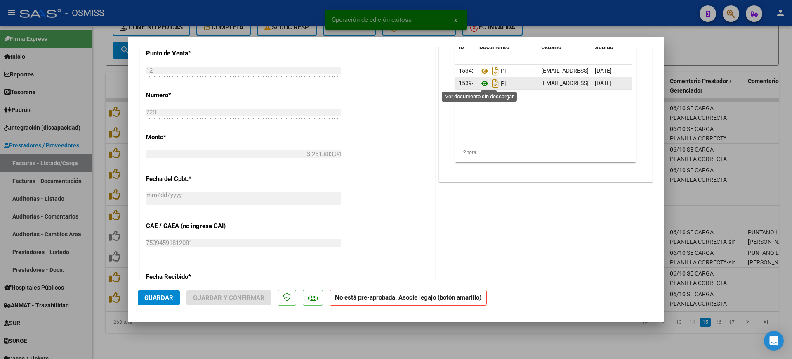
click at [479, 86] on icon at bounding box center [484, 83] width 11 height 10
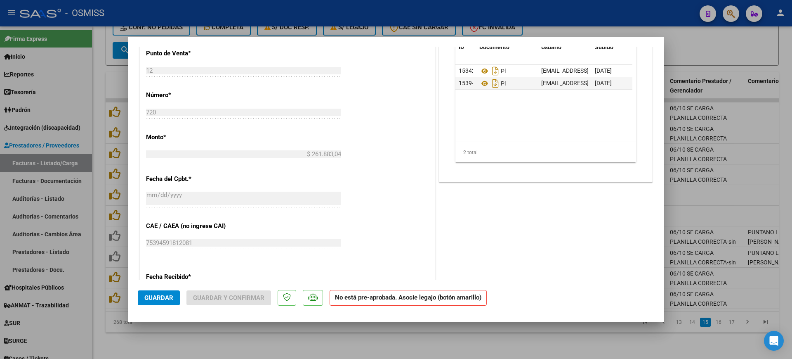
click at [481, 342] on div at bounding box center [396, 179] width 792 height 359
type input "$ 0,00"
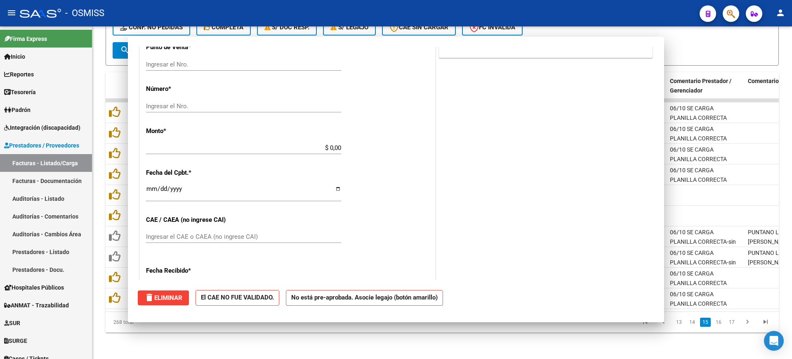
scroll to position [0, 0]
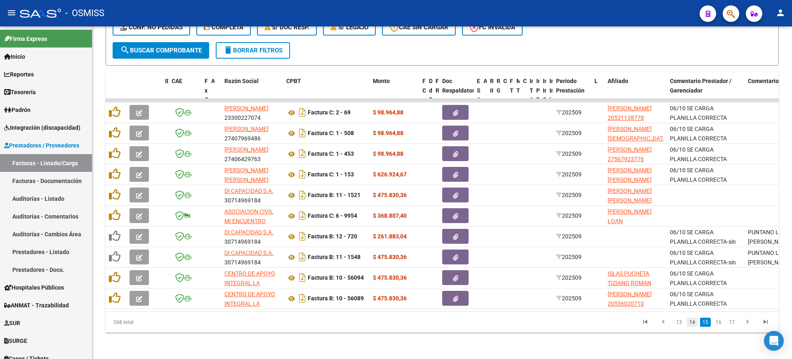
click at [694, 323] on link "14" at bounding box center [692, 321] width 11 height 9
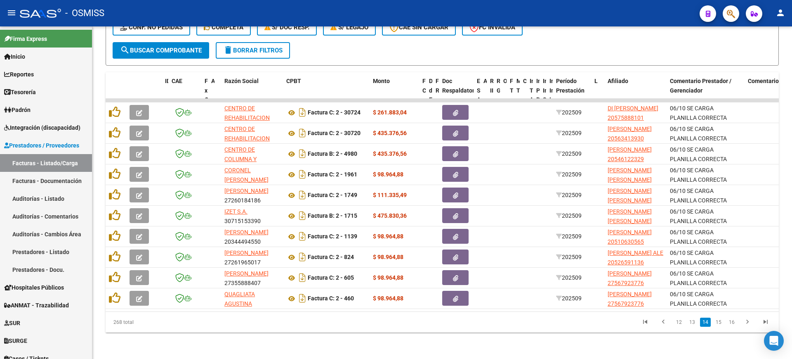
click at [694, 323] on link "13" at bounding box center [692, 321] width 11 height 9
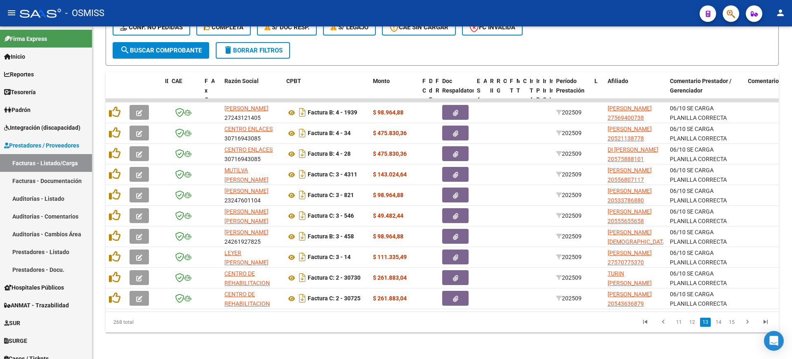
click at [694, 323] on link "12" at bounding box center [692, 321] width 11 height 9
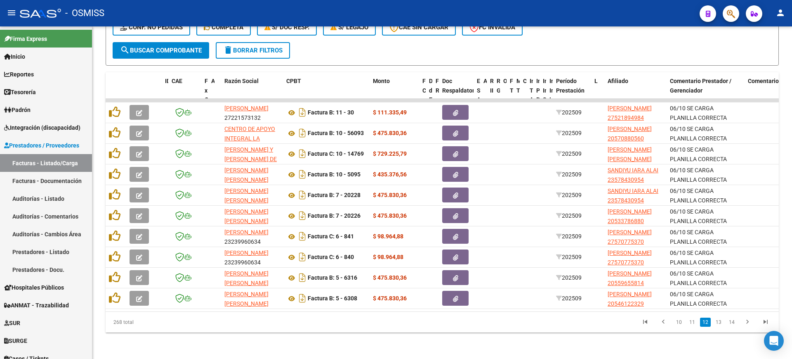
click at [694, 323] on link "11" at bounding box center [692, 321] width 11 height 9
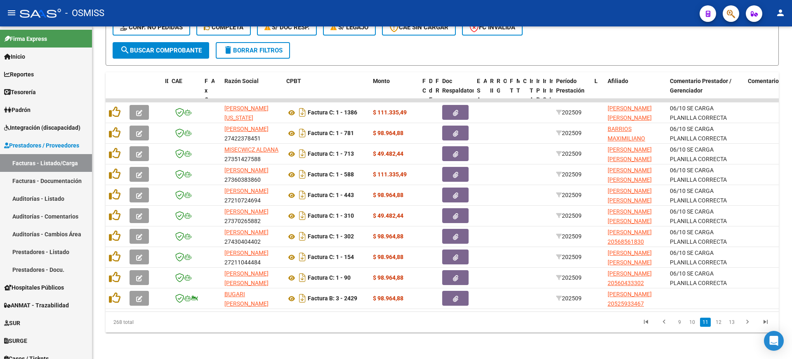
click at [694, 323] on link "10" at bounding box center [692, 321] width 11 height 9
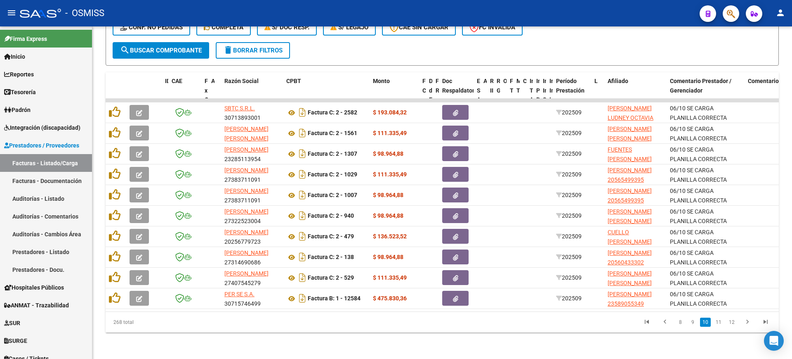
click at [694, 323] on link "9" at bounding box center [693, 321] width 10 height 9
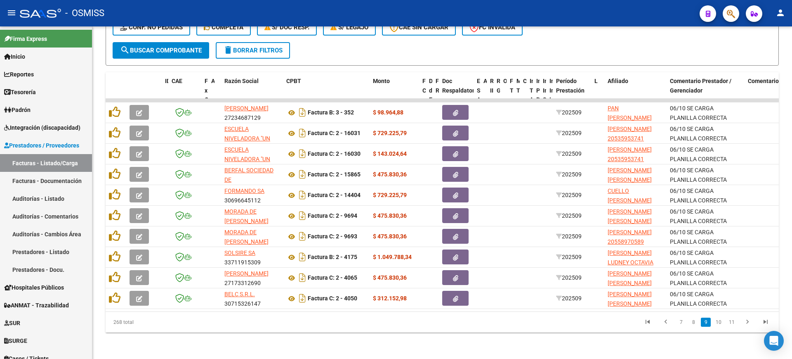
click at [694, 323] on link "8" at bounding box center [694, 321] width 10 height 9
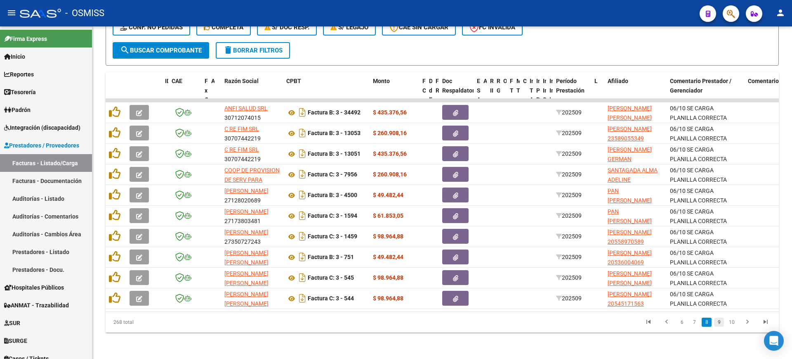
click at [719, 325] on link "9" at bounding box center [719, 321] width 10 height 9
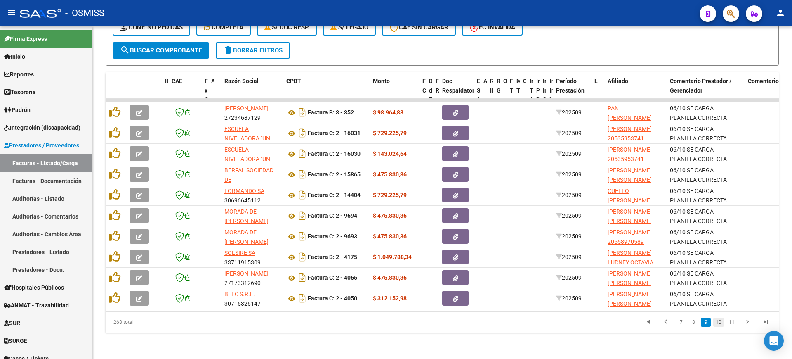
click at [719, 325] on link "10" at bounding box center [718, 321] width 11 height 9
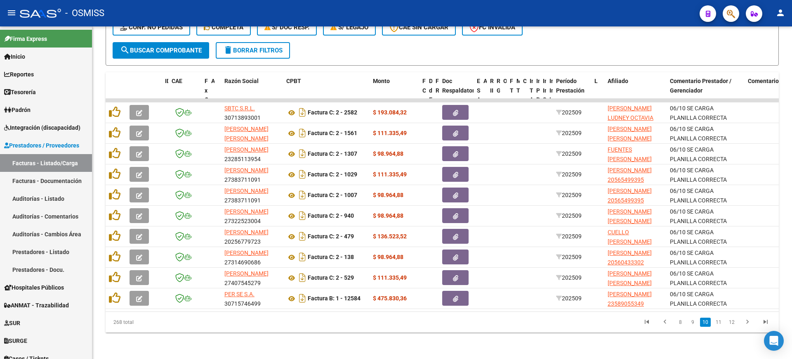
click at [719, 325] on link "11" at bounding box center [718, 321] width 11 height 9
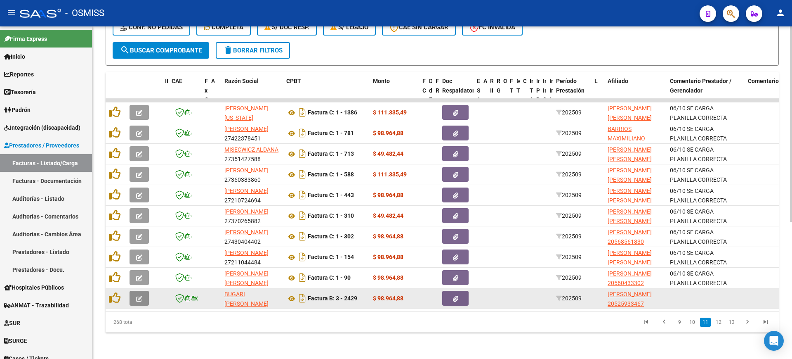
click at [146, 290] on button "button" at bounding box center [139, 297] width 19 height 15
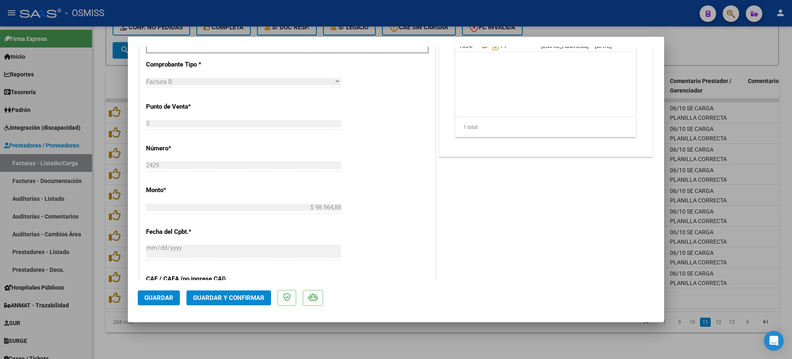
scroll to position [222, 0]
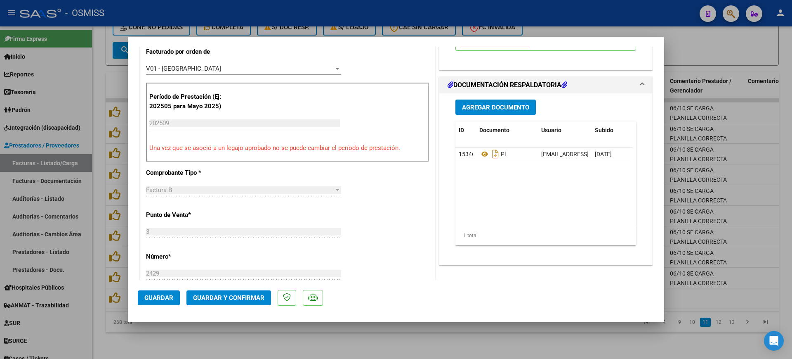
drag, startPoint x: 507, startPoint y: 342, endPoint x: 500, endPoint y: 312, distance: 30.4
click at [505, 340] on div at bounding box center [396, 179] width 792 height 359
type input "$ 0,00"
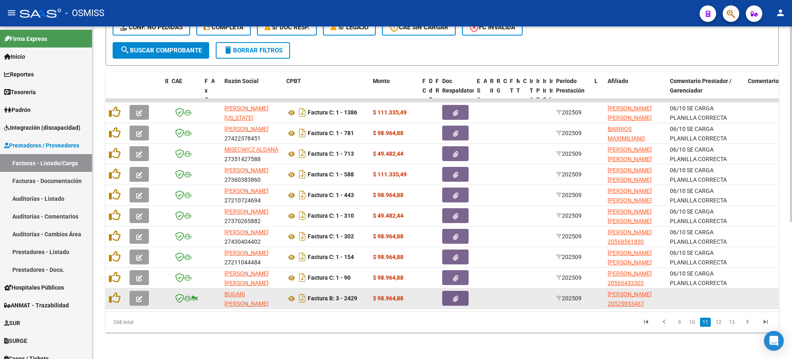
click at [455, 295] on icon "button" at bounding box center [455, 298] width 5 height 6
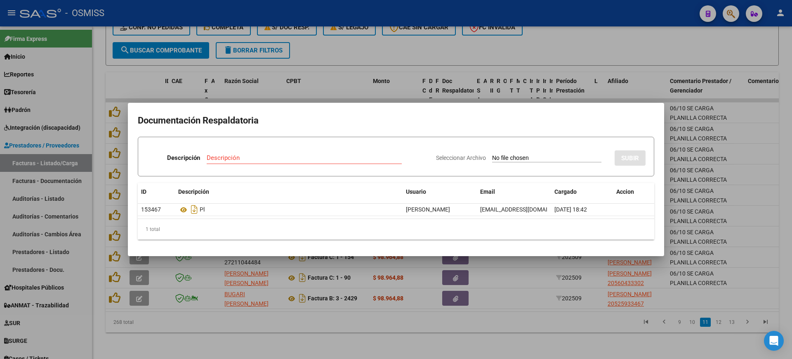
click at [505, 328] on div at bounding box center [396, 179] width 792 height 359
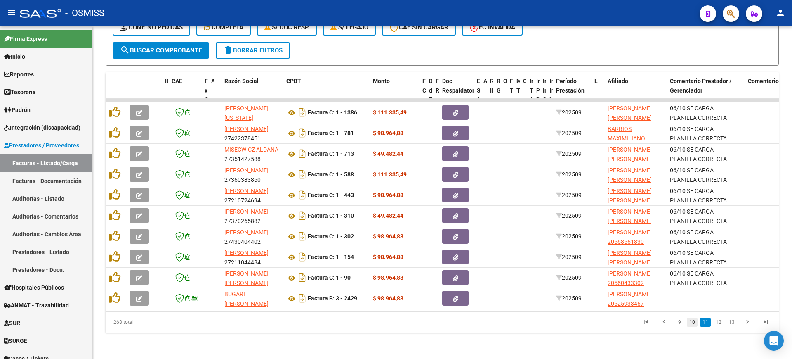
click at [692, 318] on link "10" at bounding box center [692, 321] width 11 height 9
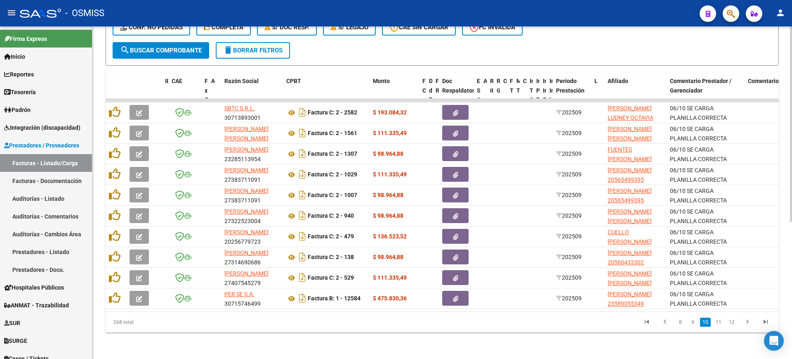
click at [693, 324] on link "9" at bounding box center [693, 321] width 10 height 9
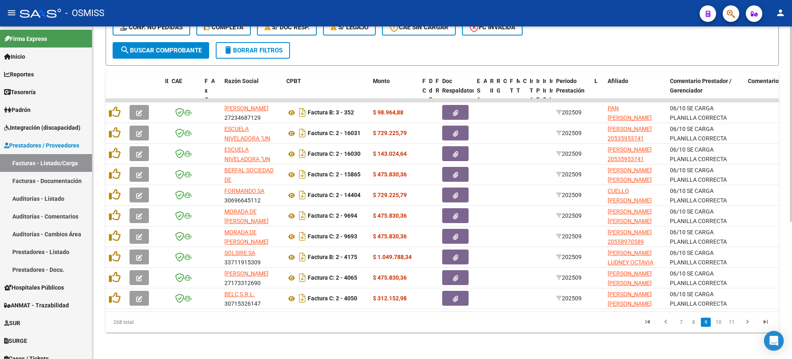
click at [693, 324] on link "8" at bounding box center [694, 321] width 10 height 9
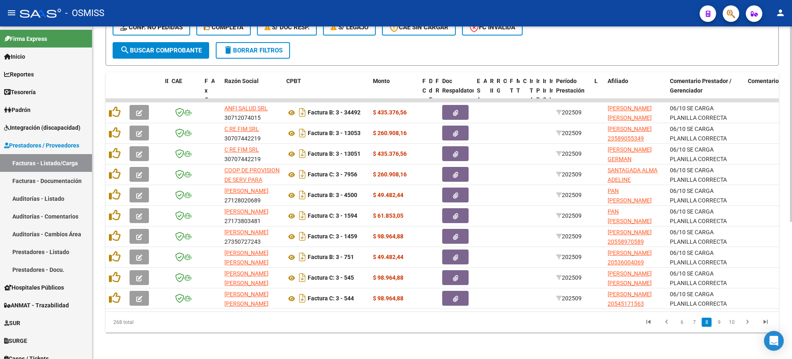
click at [693, 324] on link "7" at bounding box center [694, 321] width 10 height 9
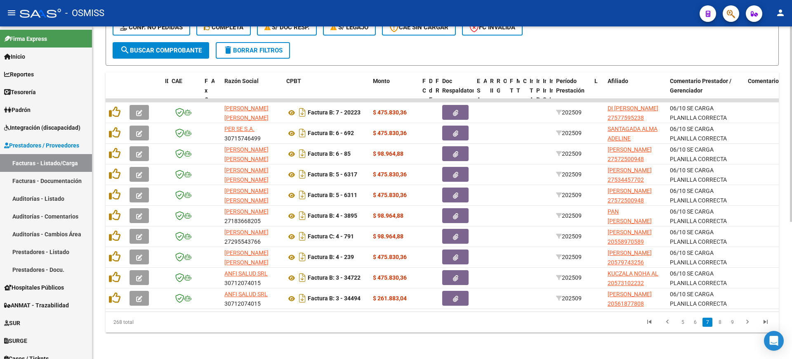
click at [693, 324] on link "6" at bounding box center [695, 321] width 10 height 9
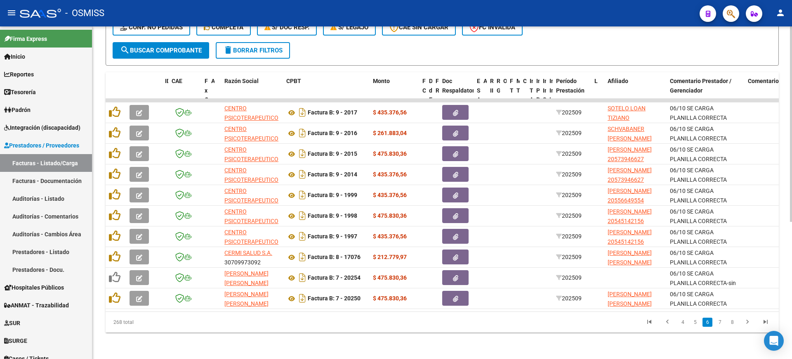
click at [693, 324] on link "5" at bounding box center [695, 321] width 10 height 9
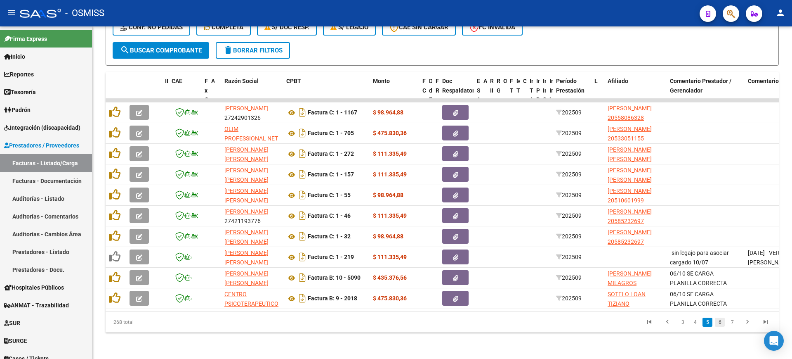
click at [720, 323] on link "6" at bounding box center [720, 321] width 10 height 9
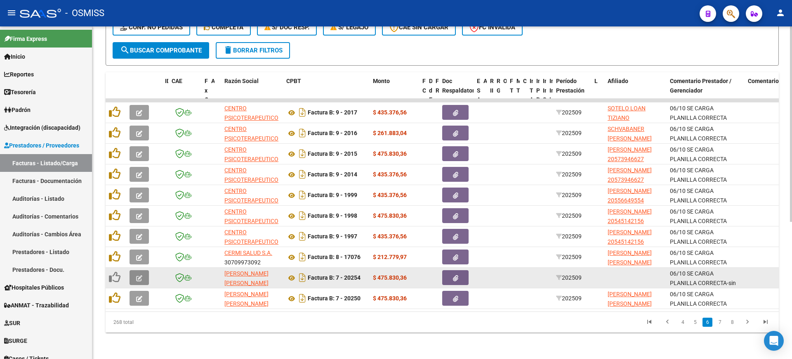
click at [139, 275] on icon "button" at bounding box center [139, 278] width 6 height 6
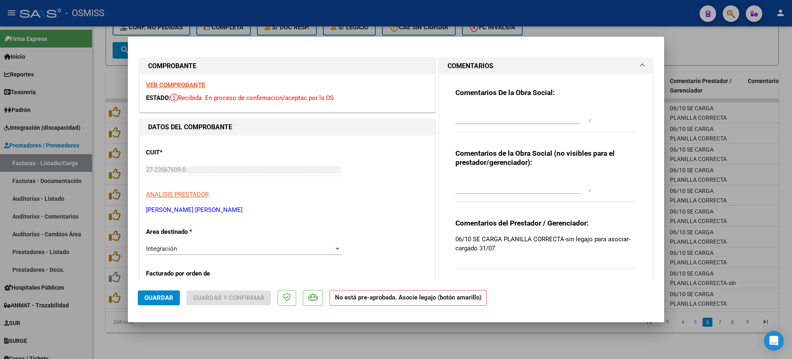
click at [201, 83] on strong "VER COMPROBANTE" at bounding box center [175, 84] width 59 height 7
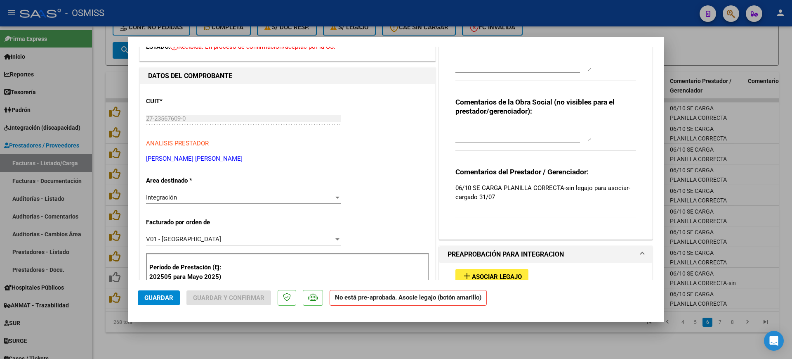
scroll to position [103, 0]
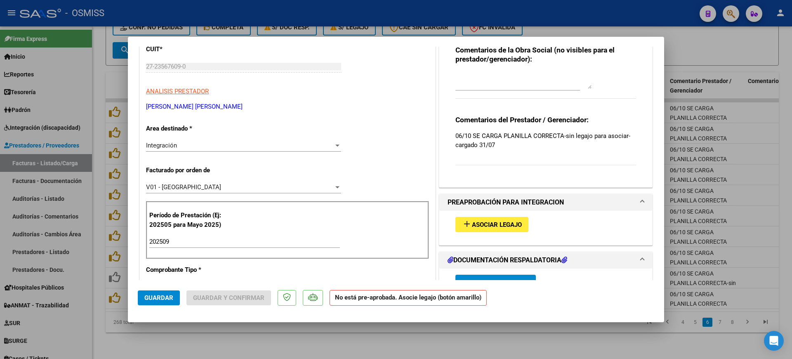
click at [505, 224] on span "Asociar Legajo" at bounding box center [497, 224] width 50 height 7
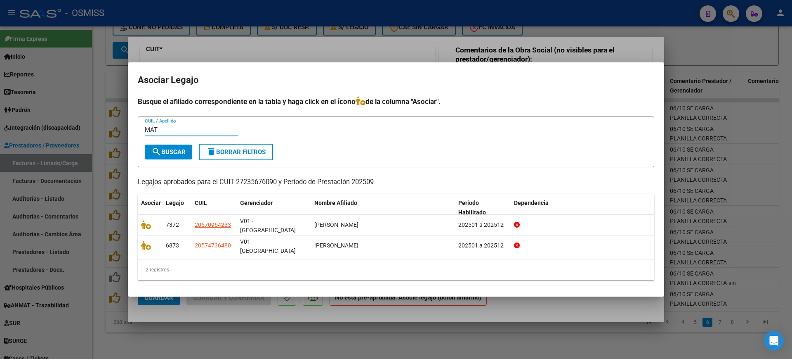
type input "MAT"
drag, startPoint x: 524, startPoint y: 298, endPoint x: 542, endPoint y: 300, distance: 17.9
click at [524, 298] on div at bounding box center [396, 179] width 792 height 359
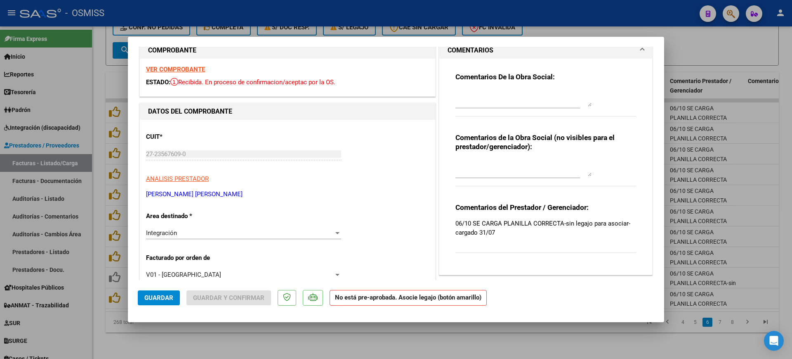
scroll to position [0, 0]
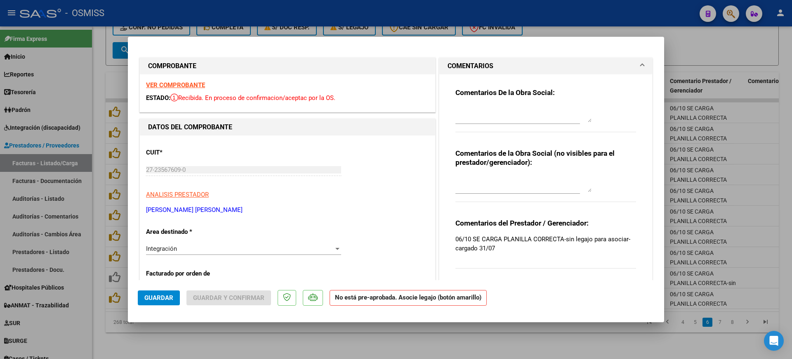
click at [201, 80] on div "VER COMPROBANTE ESTADO: Recibida. En proceso de confirmacion/aceptac por la OS." at bounding box center [287, 93] width 295 height 38
click at [200, 89] on div "VER COMPROBANTE ESTADO: Recibida. En proceso de confirmacion/aceptac por la OS." at bounding box center [287, 93] width 295 height 38
click at [198, 86] on strong "VER COMPROBANTE" at bounding box center [175, 84] width 59 height 7
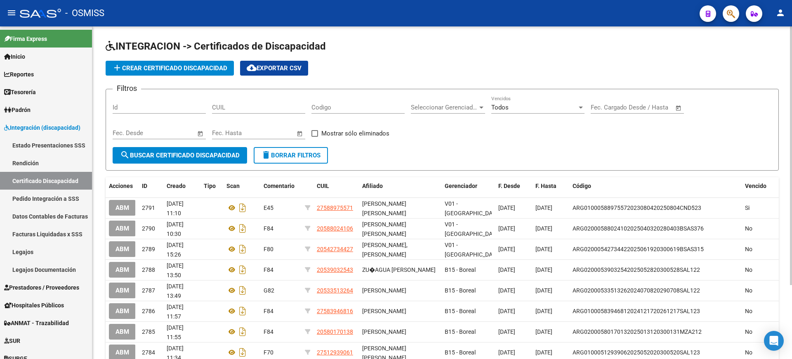
click at [219, 70] on span "add Crear Certificado Discapacidad" at bounding box center [169, 67] width 115 height 7
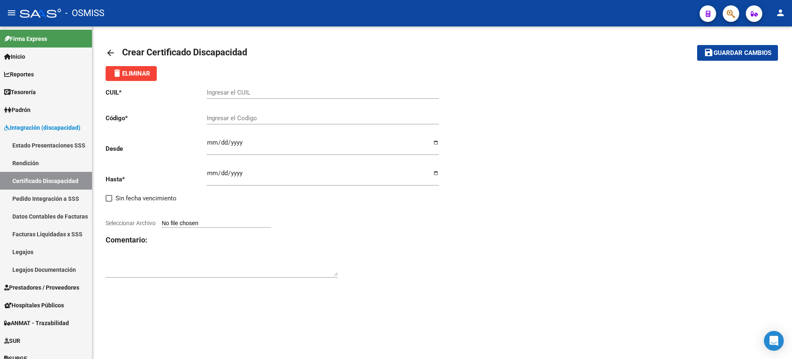
drag, startPoint x: 522, startPoint y: 149, endPoint x: 674, endPoint y: 14, distance: 203.1
click at [523, 149] on div "CUIL * Ingresar el CUIL Código * Ingresar el Codigo Desde Ingresar fec. Desde H…" at bounding box center [442, 183] width 673 height 204
click at [234, 91] on input "Ingresar el CUIL" at bounding box center [323, 92] width 232 height 7
type input "27-49350406-7"
click at [273, 114] on input "Ingresar el Codigo" at bounding box center [323, 117] width 232 height 7
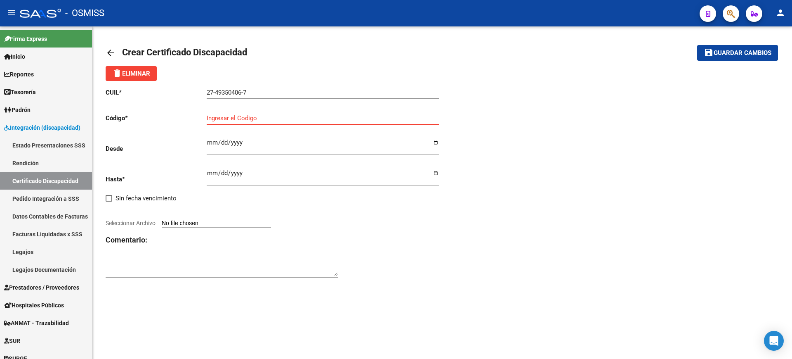
paste input "ARG-01-00049350406-20250403-20270403-SGO-116"
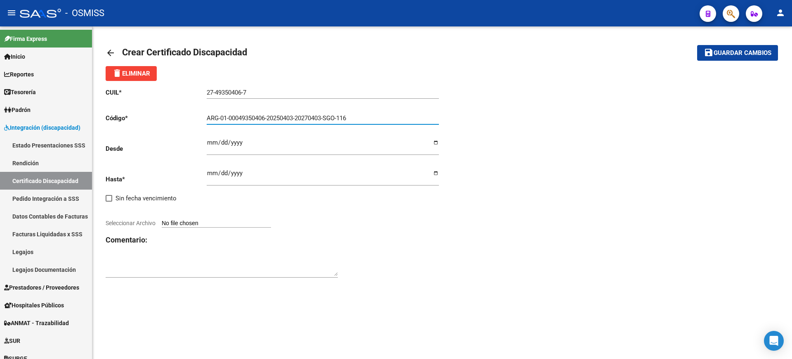
click at [220, 116] on input "ARG-01-00049350406-20250403-20270403-SGO-116" at bounding box center [323, 117] width 232 height 7
click at [227, 118] on input "ARG01-00049350406-20250403-20270403-SGO-116" at bounding box center [323, 117] width 232 height 7
click at [265, 117] on input "ARG0100049350406-20250403-20270403-SGO-116" at bounding box center [323, 117] width 232 height 7
click at [294, 116] on input "ARG010004935040620250403-20270403-SGO-116" at bounding box center [323, 117] width 232 height 7
click at [321, 118] on input "ARG01000493504062025040320270403-SGO-116" at bounding box center [323, 117] width 232 height 7
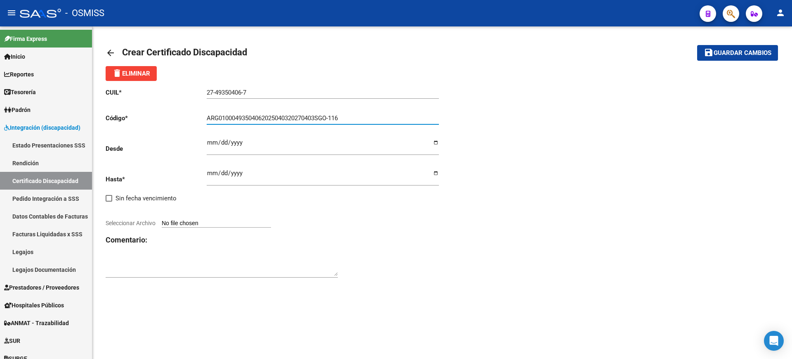
click at [334, 118] on input "ARG01000493504062025040320270403SGO-116" at bounding box center [323, 117] width 232 height 7
type input "ARG01000493504062025040320270403SGO116"
click at [209, 140] on input "Ingresar fec. Desde" at bounding box center [323, 145] width 232 height 13
type input "2025-04-03"
click at [215, 176] on input "Ingresar fec. Hasta" at bounding box center [323, 176] width 232 height 13
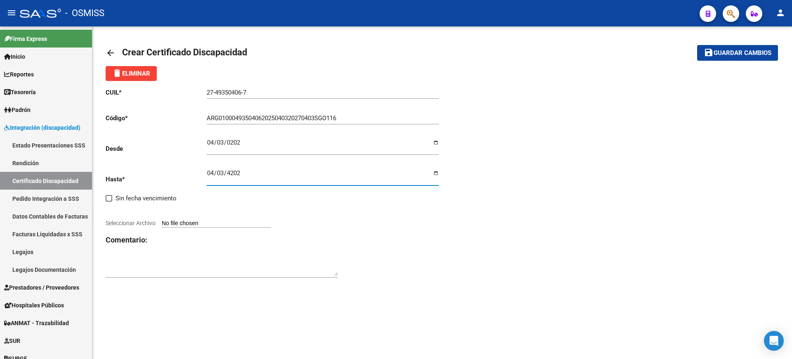
type input "2027-04-03"
drag, startPoint x: 567, startPoint y: 252, endPoint x: 577, endPoint y: 250, distance: 10.4
click at [568, 252] on div "CUIL * 27-49350406-7 Ingresar el CUIL Código * ARG01000493504062025040320270403…" at bounding box center [442, 183] width 673 height 204
click at [208, 222] on input "Seleccionar Archivo" at bounding box center [216, 223] width 109 height 8
type input "C:\fakepath\BANEGAS ABEIRO ANABELLA GUADALUPE.PDF"
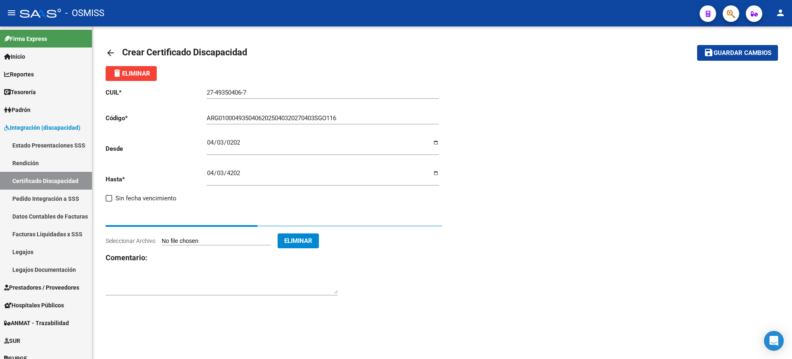
click at [267, 284] on textarea at bounding box center [222, 285] width 232 height 17
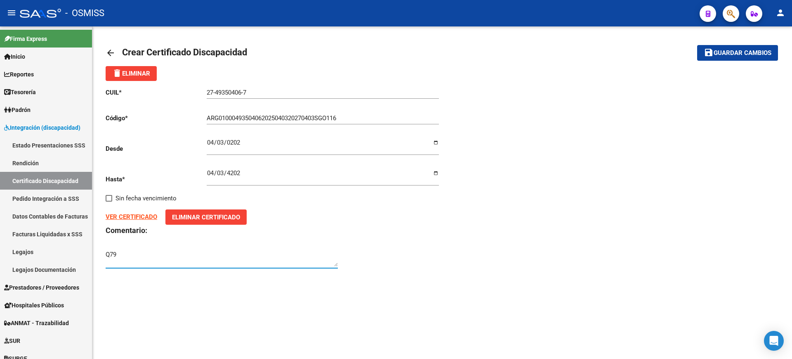
type textarea "Q79"
click at [710, 54] on mat-icon "save" at bounding box center [709, 52] width 10 height 10
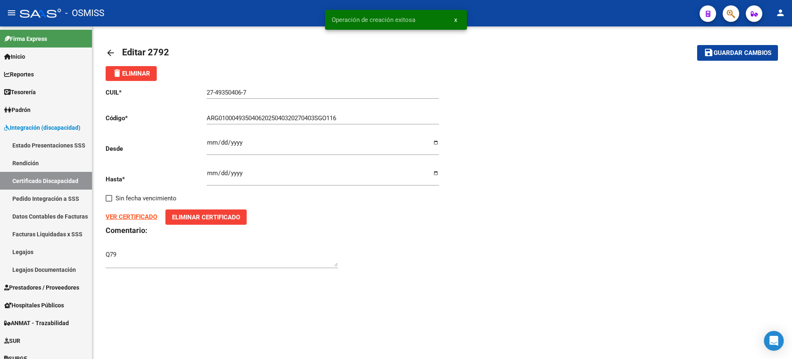
click at [112, 55] on mat-icon "arrow_back" at bounding box center [111, 53] width 10 height 10
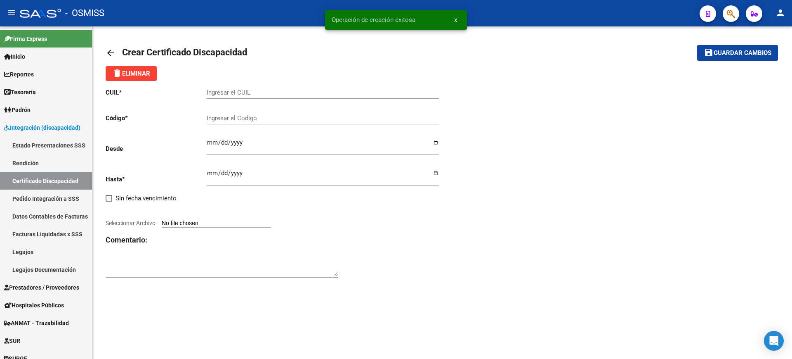
click at [112, 55] on mat-icon "arrow_back" at bounding box center [111, 53] width 10 height 10
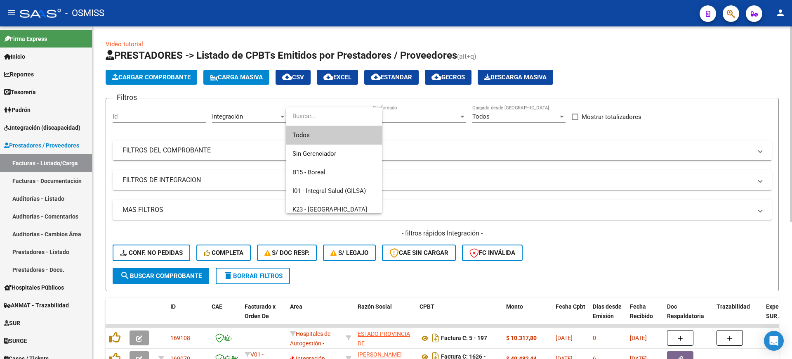
click at [336, 136] on span "Todos" at bounding box center [333, 135] width 83 height 19
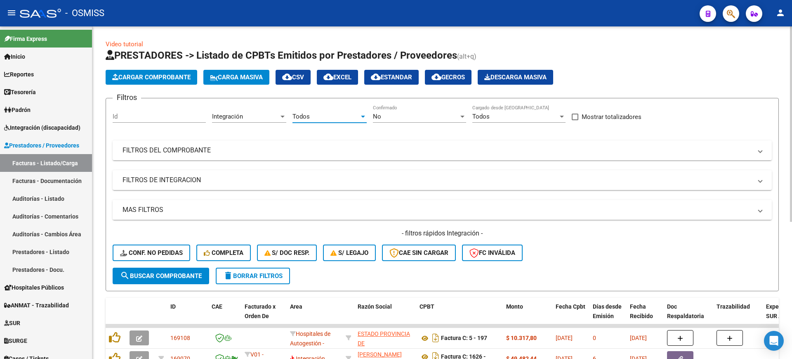
drag, startPoint x: 196, startPoint y: 274, endPoint x: 338, endPoint y: 217, distance: 153.5
click at [196, 274] on span "search Buscar Comprobante" at bounding box center [161, 275] width 82 height 7
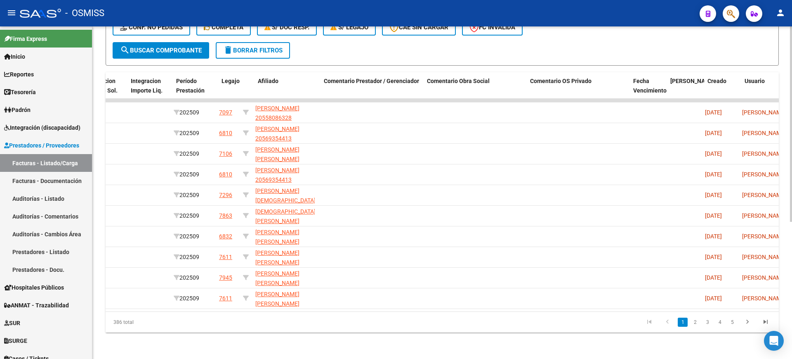
scroll to position [0, 1071]
click at [719, 324] on link "4" at bounding box center [720, 321] width 10 height 9
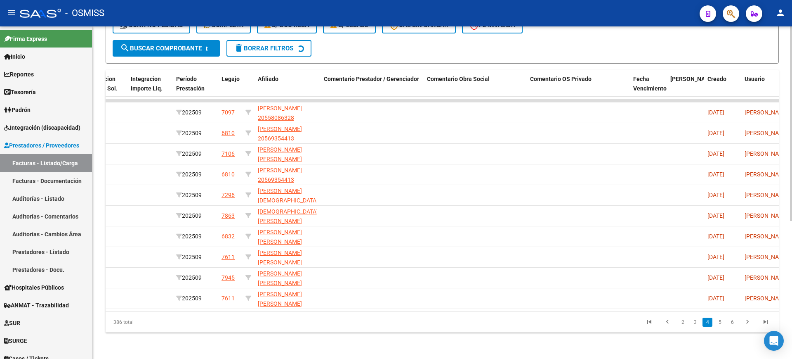
scroll to position [2, 0]
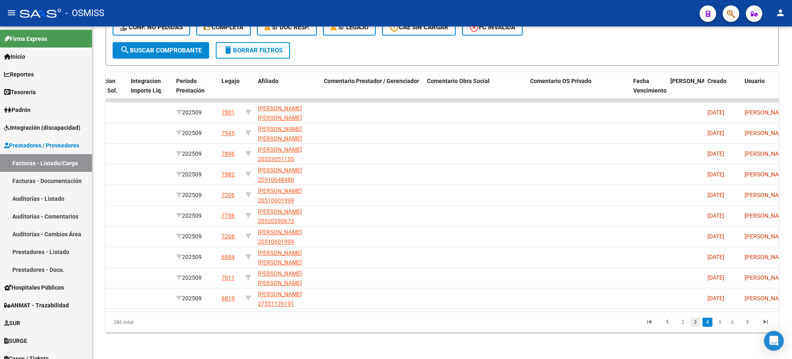
click at [694, 322] on link "3" at bounding box center [695, 321] width 10 height 9
click at [694, 322] on link "2" at bounding box center [695, 321] width 10 height 9
click at [685, 321] on link "1" at bounding box center [683, 321] width 10 height 9
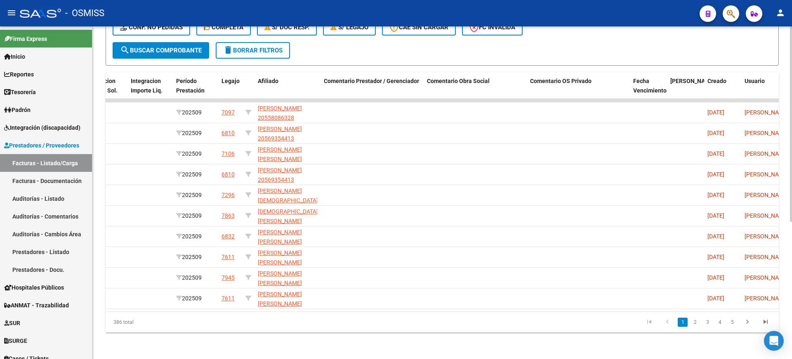
click at [695, 319] on link "2" at bounding box center [695, 321] width 10 height 9
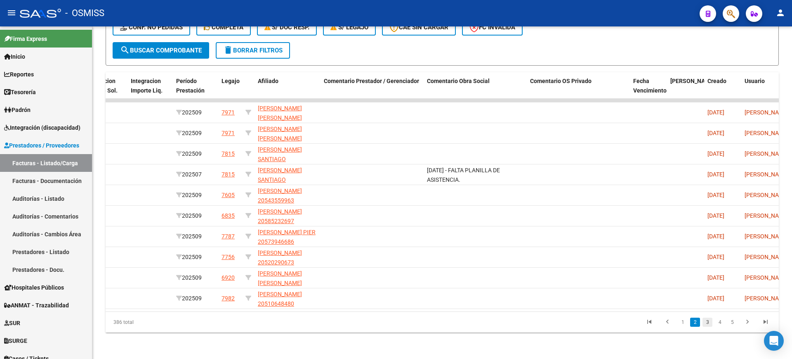
click at [706, 323] on link "3" at bounding box center [708, 321] width 10 height 9
click at [718, 323] on link "4" at bounding box center [720, 321] width 10 height 9
click at [718, 323] on link "5" at bounding box center [720, 321] width 10 height 9
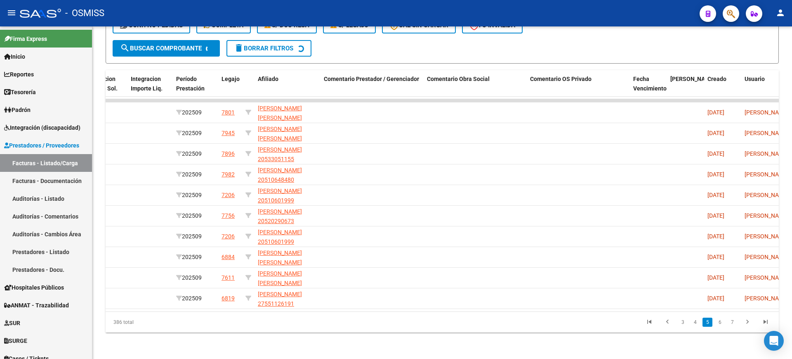
scroll to position [11, 0]
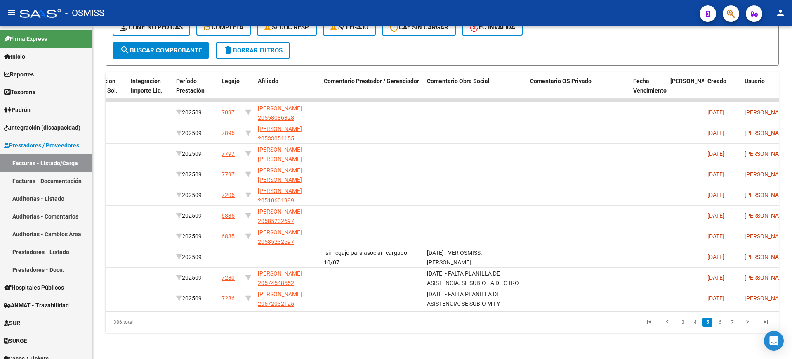
click at [718, 323] on link "6" at bounding box center [720, 321] width 10 height 9
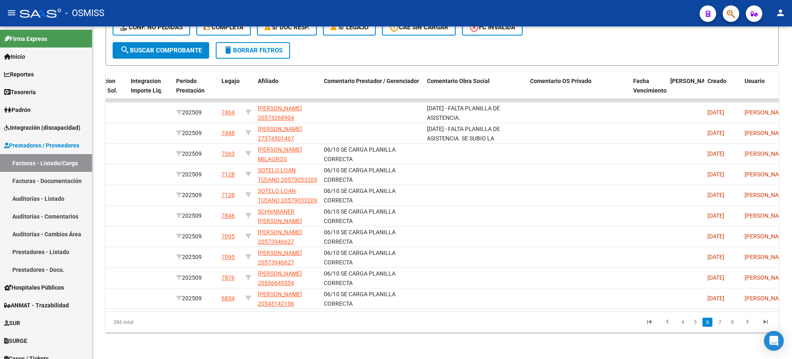
click at [718, 320] on link "7" at bounding box center [720, 321] width 10 height 9
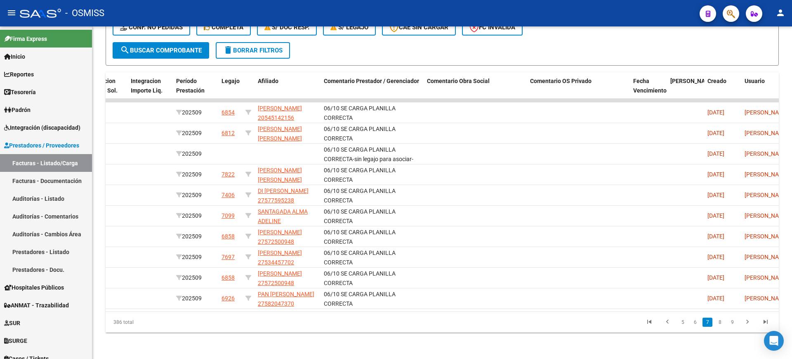
click at [718, 322] on link "8" at bounding box center [720, 321] width 10 height 9
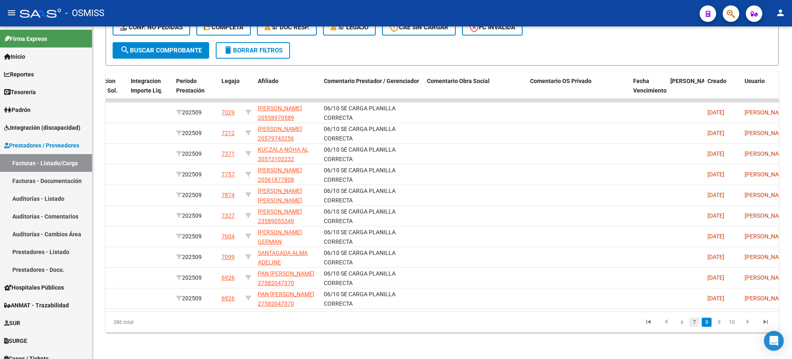
click at [696, 322] on link "7" at bounding box center [694, 321] width 10 height 9
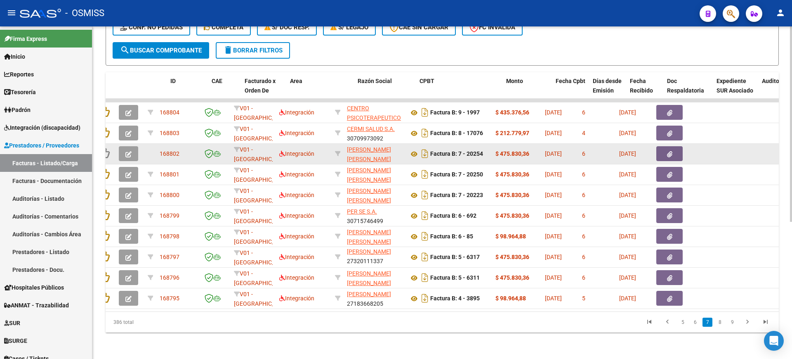
scroll to position [0, 0]
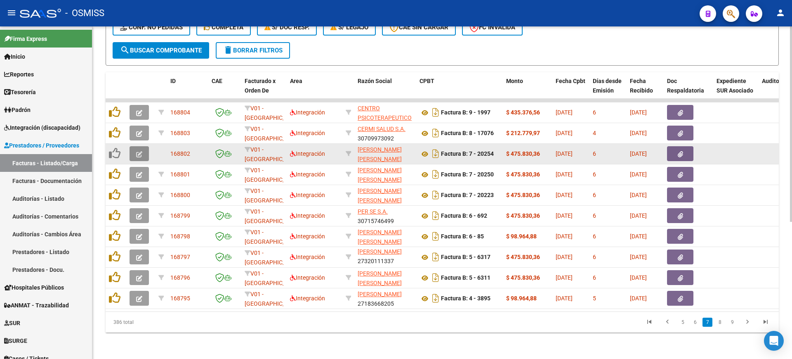
click at [138, 151] on icon "button" at bounding box center [139, 154] width 6 height 6
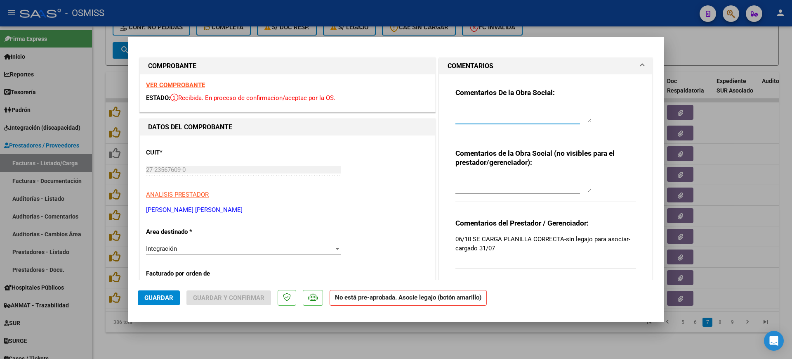
paste textarea "MATIAUDA IRALA FRANCO"
type textarea "MATIAUDA IRALA FRANCO"
click at [146, 300] on span "Guardar" at bounding box center [158, 297] width 29 height 7
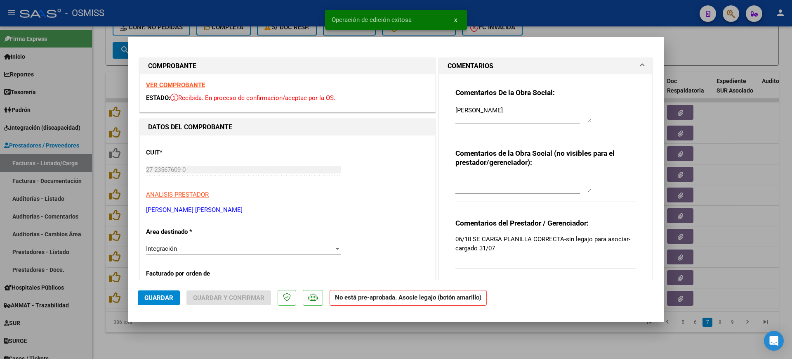
click at [249, 336] on div at bounding box center [396, 179] width 792 height 359
type input "$ 0,00"
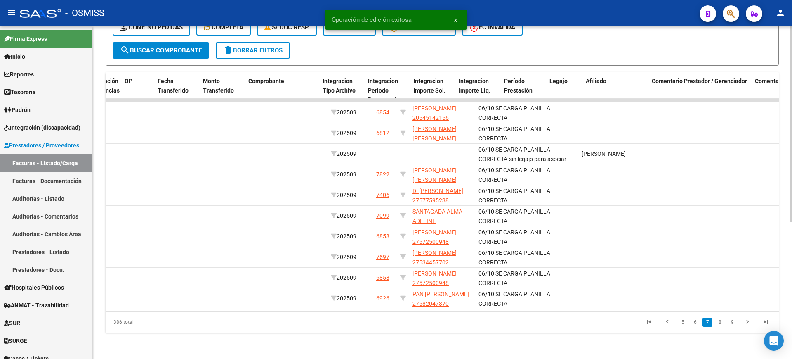
scroll to position [0, 924]
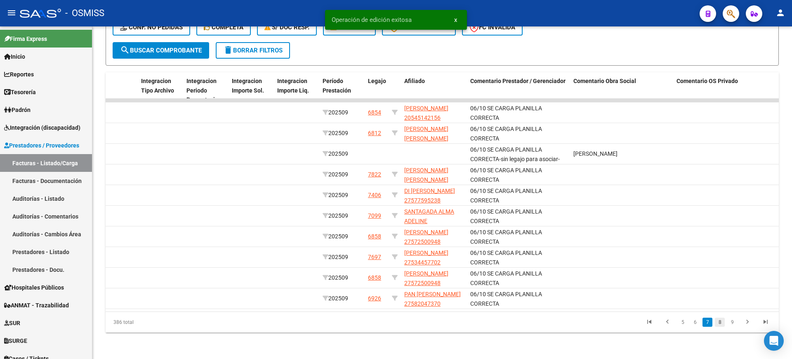
click at [715, 321] on link "8" at bounding box center [720, 321] width 10 height 9
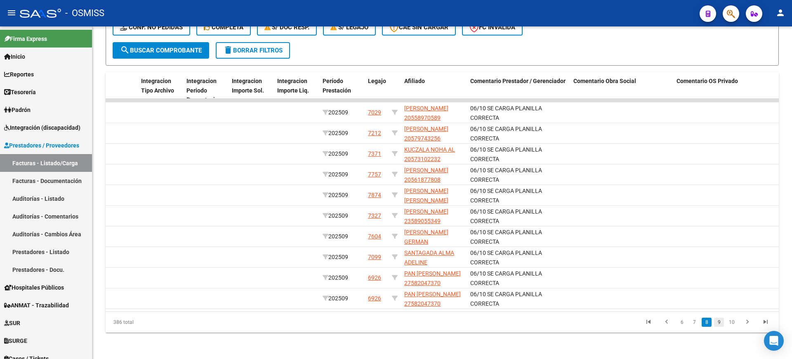
click at [720, 322] on link "9" at bounding box center [719, 321] width 10 height 9
click at [720, 322] on link "10" at bounding box center [718, 321] width 11 height 9
click at [720, 322] on link "11" at bounding box center [718, 321] width 11 height 9
click at [720, 322] on link "12" at bounding box center [718, 321] width 11 height 9
click at [720, 322] on link "13" at bounding box center [718, 321] width 11 height 9
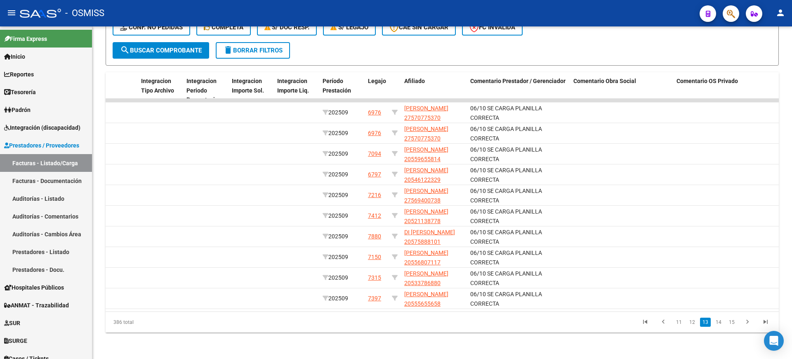
click at [720, 322] on link "14" at bounding box center [718, 321] width 11 height 9
click at [720, 322] on link "15" at bounding box center [718, 321] width 11 height 9
click at [720, 322] on link "16" at bounding box center [718, 321] width 11 height 9
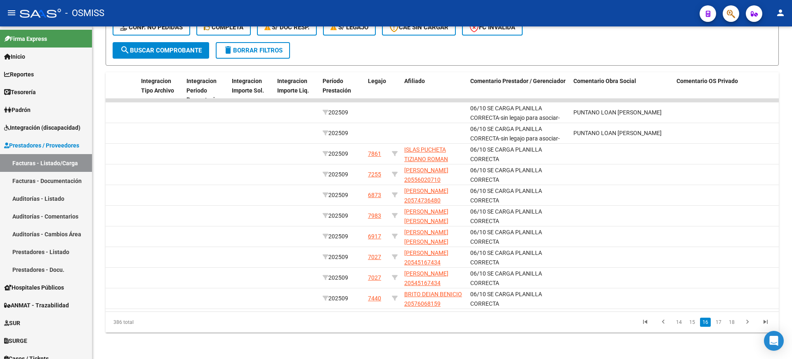
click at [720, 322] on link "17" at bounding box center [718, 321] width 11 height 9
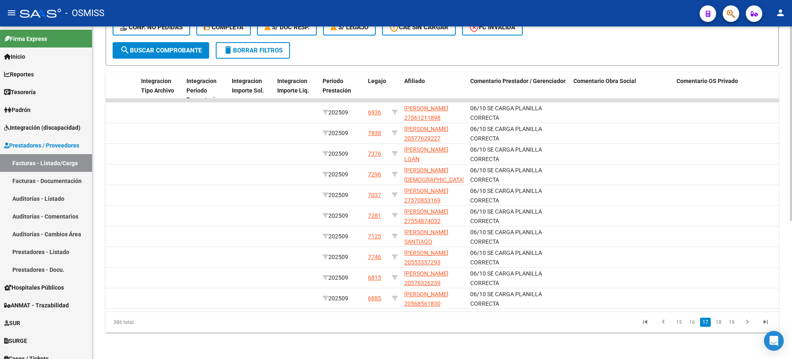
scroll to position [2, 0]
click at [646, 325] on icon "go to first page" at bounding box center [645, 323] width 11 height 10
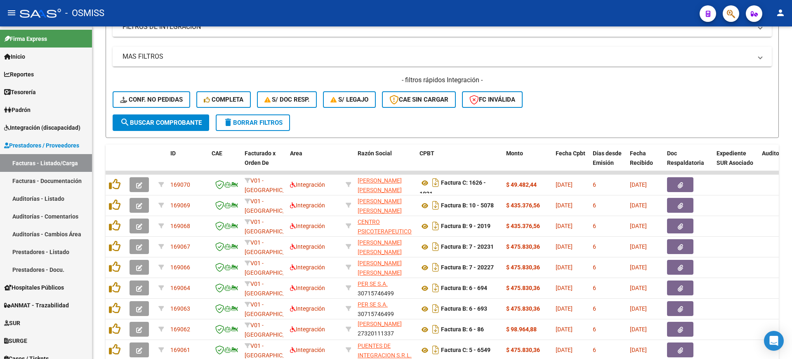
scroll to position [0, 0]
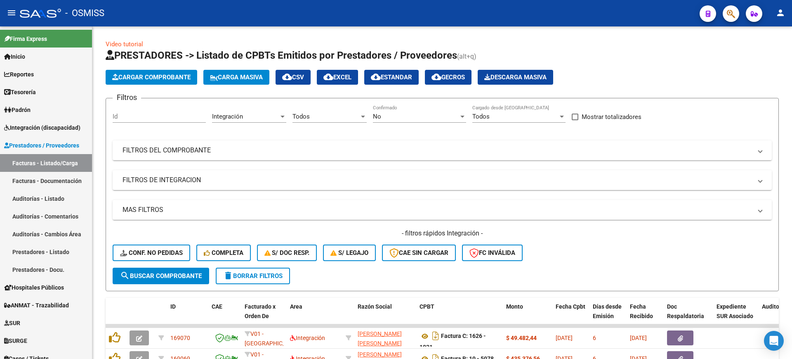
click at [193, 270] on button "search Buscar Comprobante" at bounding box center [161, 275] width 97 height 17
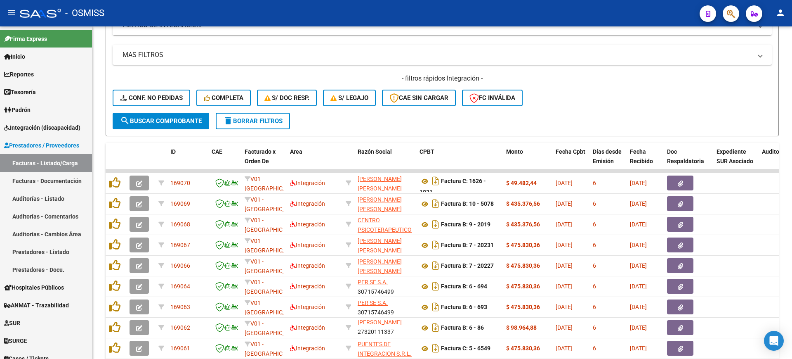
drag, startPoint x: 169, startPoint y: 123, endPoint x: 176, endPoint y: 121, distance: 7.6
click at [169, 123] on span "search Buscar Comprobante" at bounding box center [161, 120] width 82 height 7
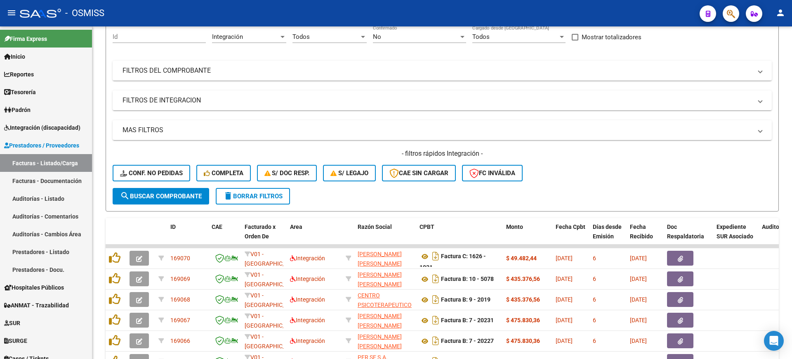
scroll to position [0, 0]
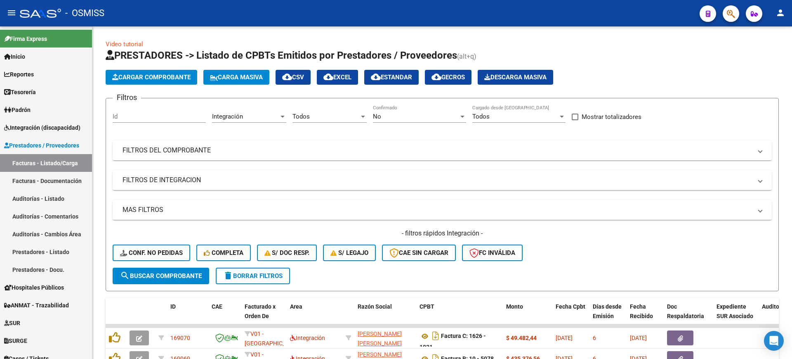
click at [196, 277] on span "search Buscar Comprobante" at bounding box center [161, 275] width 82 height 7
click at [251, 279] on button "delete Borrar Filtros" at bounding box center [253, 275] width 74 height 17
